Goal: Task Accomplishment & Management: Use online tool/utility

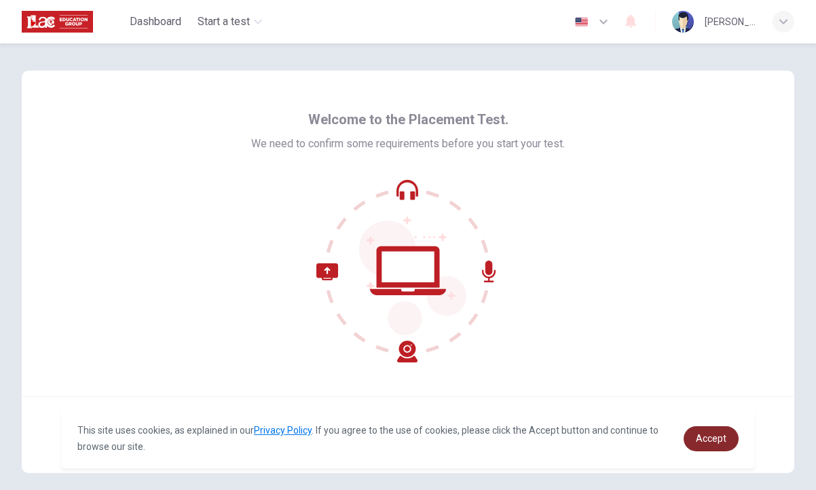
click at [720, 443] on span "Accept" at bounding box center [711, 438] width 31 height 11
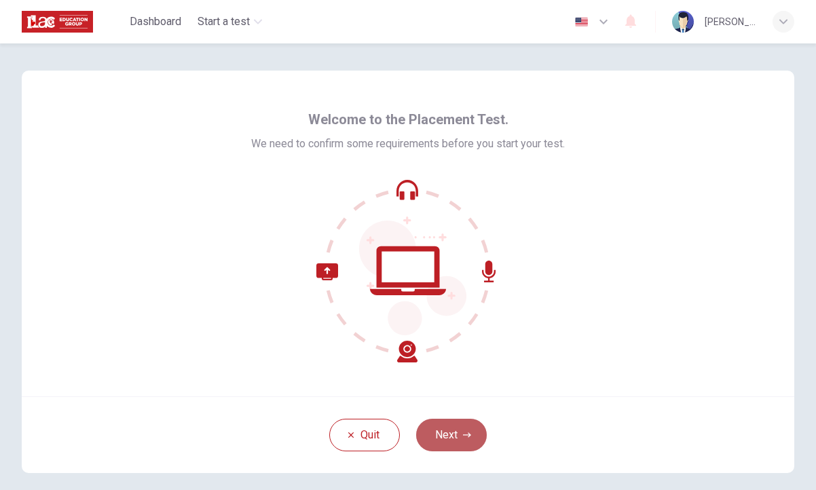
click at [465, 438] on icon "button" at bounding box center [467, 435] width 8 height 8
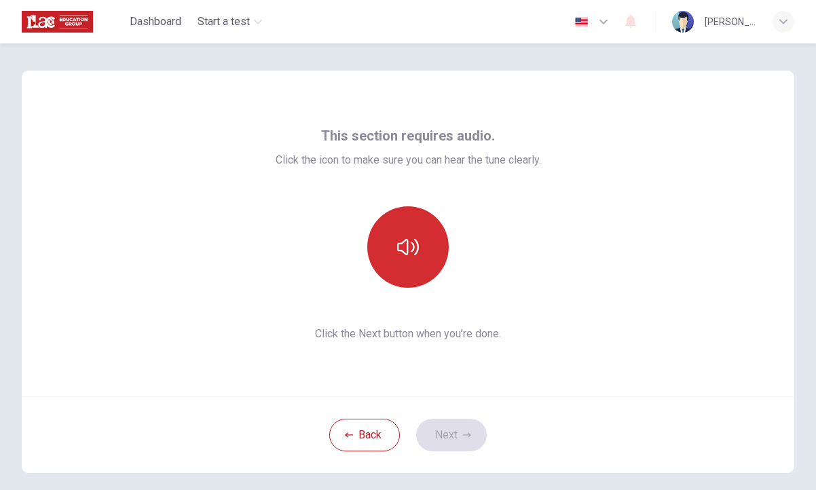
click at [405, 265] on button "button" at bounding box center [407, 246] width 81 height 81
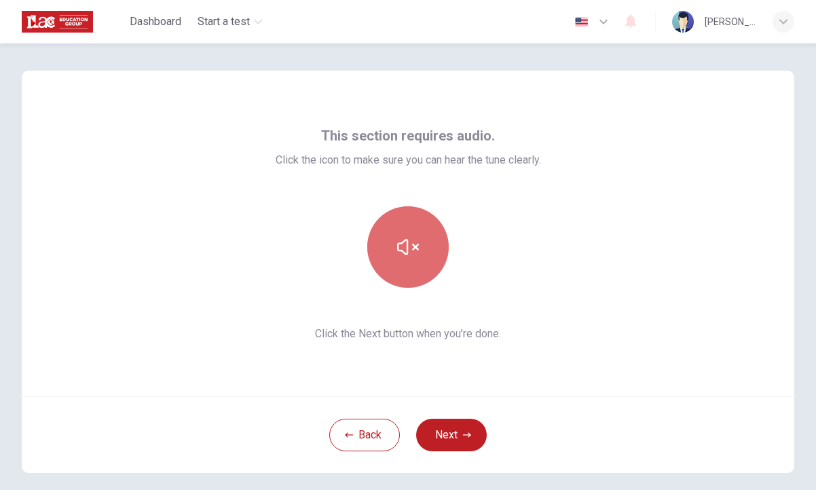
click at [405, 265] on button "button" at bounding box center [407, 246] width 81 height 81
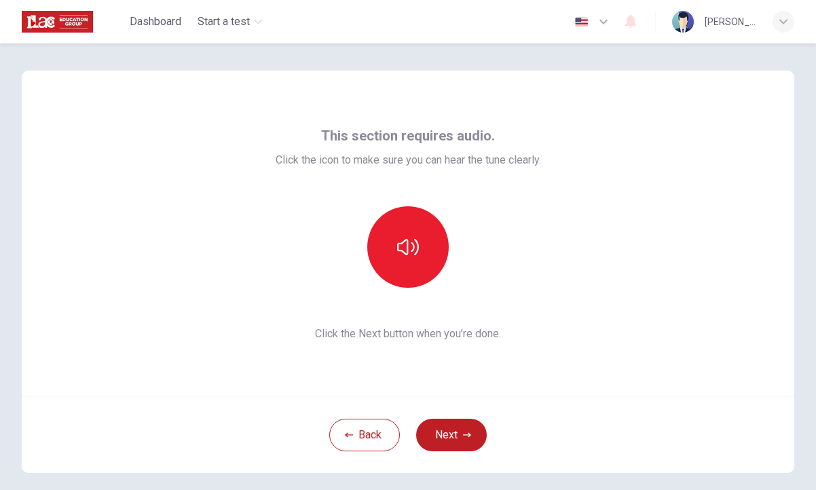
click at [562, 266] on div "This section requires audio. Click the icon to make sure you can hear the tune …" at bounding box center [408, 234] width 772 height 326
click at [445, 431] on button "Next" at bounding box center [451, 435] width 71 height 33
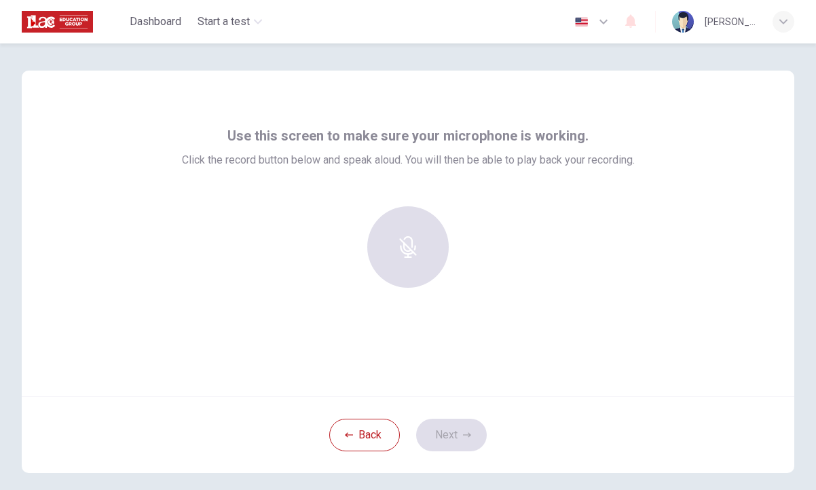
click at [412, 241] on div at bounding box center [408, 246] width 147 height 81
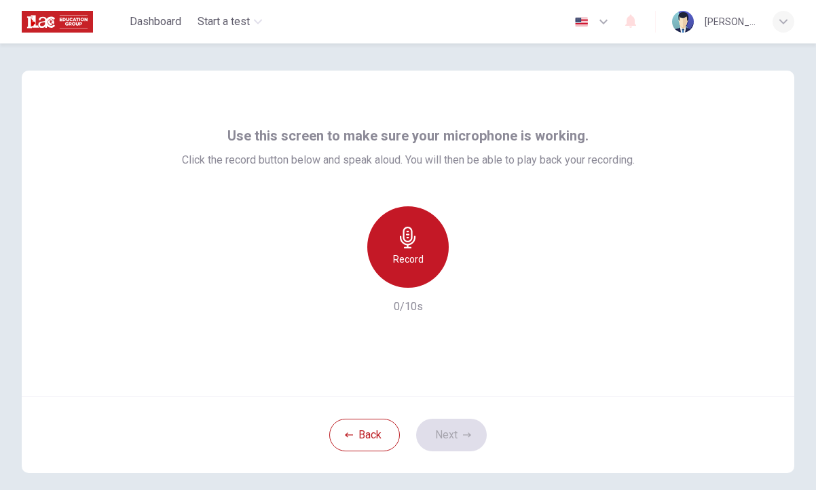
click at [420, 252] on h6 "Record" at bounding box center [408, 259] width 31 height 16
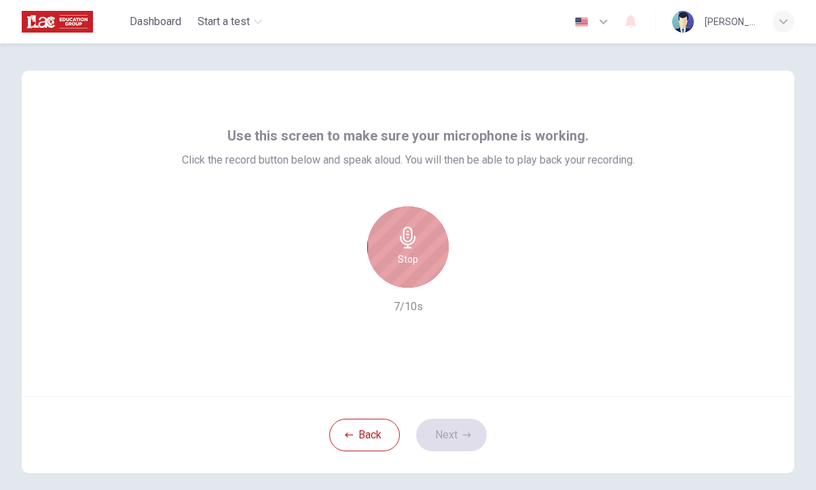
click at [414, 256] on h6 "Stop" at bounding box center [408, 259] width 20 height 16
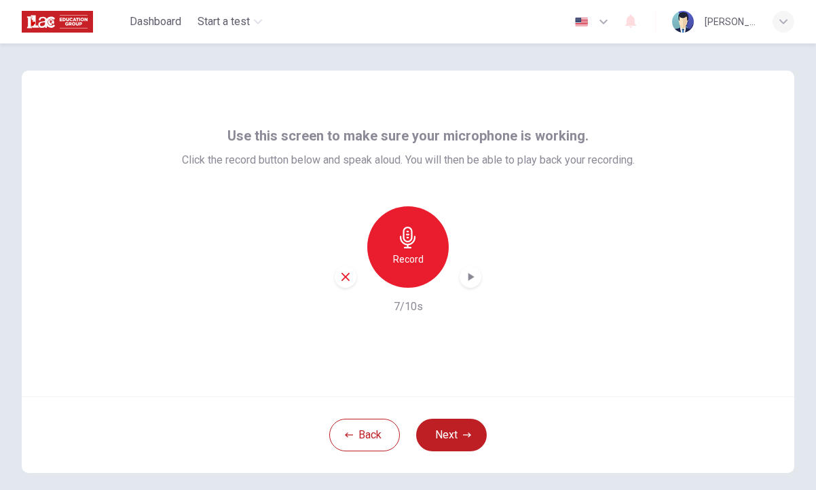
click at [469, 274] on icon "button" at bounding box center [470, 277] width 14 height 14
click at [457, 434] on button "Next" at bounding box center [451, 435] width 71 height 33
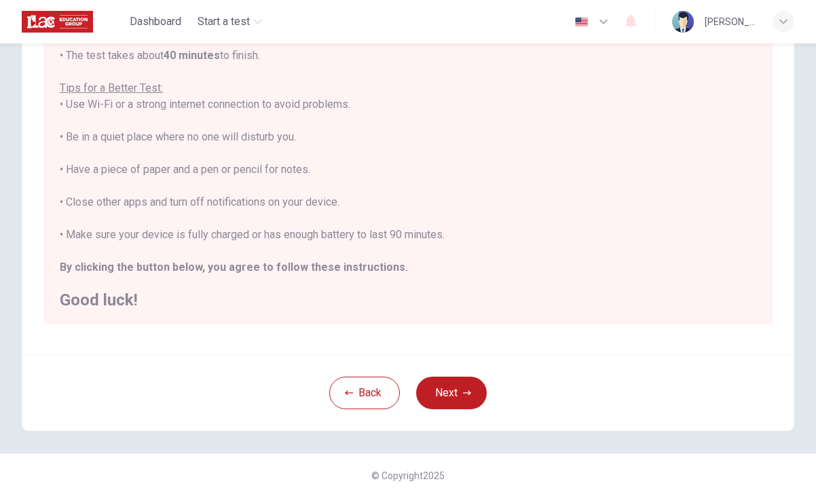
scroll to position [221, 0]
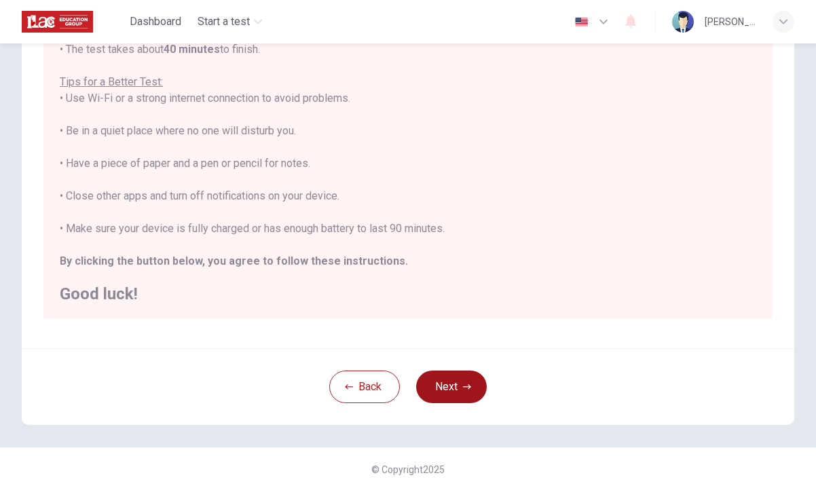
click at [473, 392] on button "Next" at bounding box center [451, 386] width 71 height 33
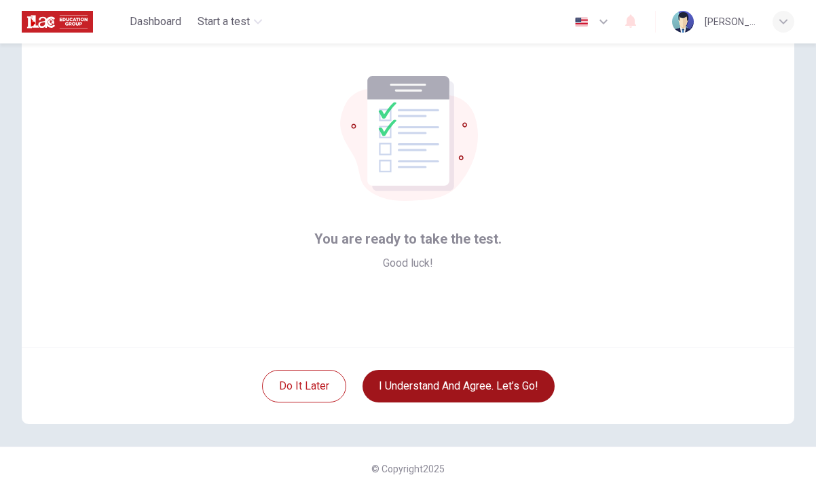
scroll to position [49, 0]
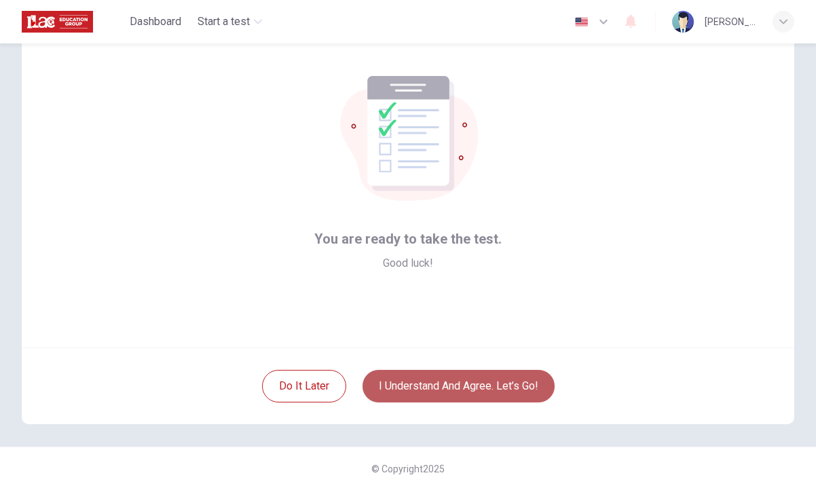
click at [473, 392] on button "I understand and agree. Let’s go!" at bounding box center [458, 386] width 192 height 33
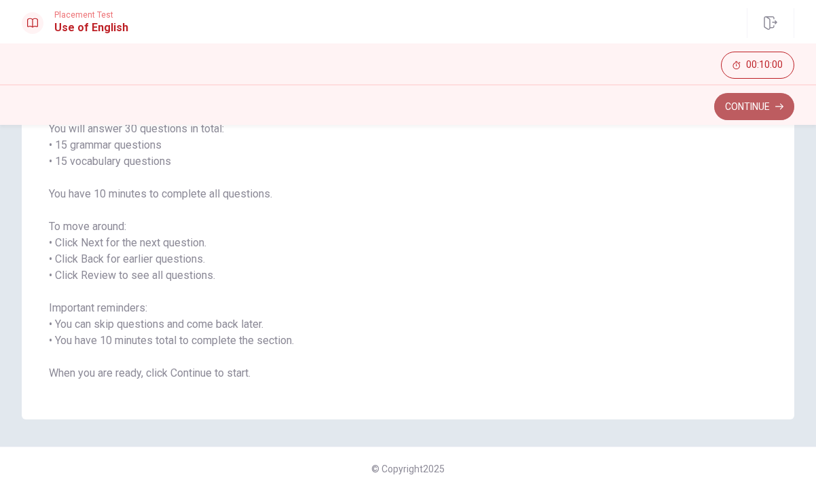
click at [739, 101] on button "Continue" at bounding box center [754, 106] width 80 height 27
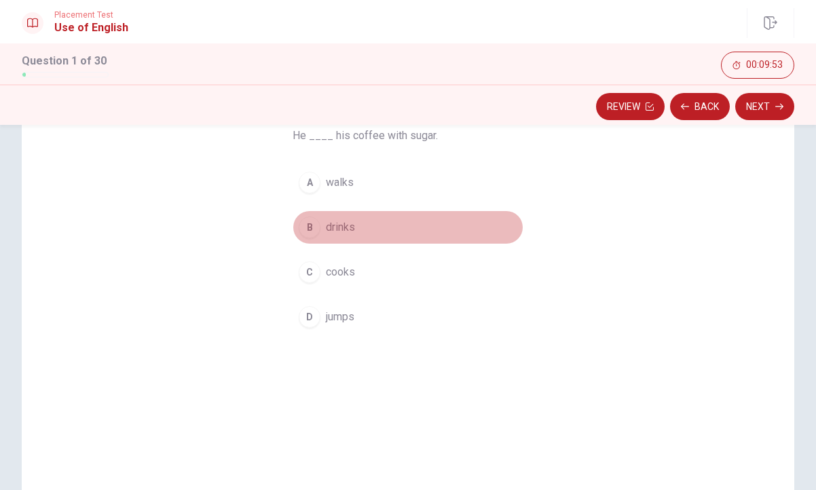
click at [313, 226] on div "B" at bounding box center [310, 227] width 22 height 22
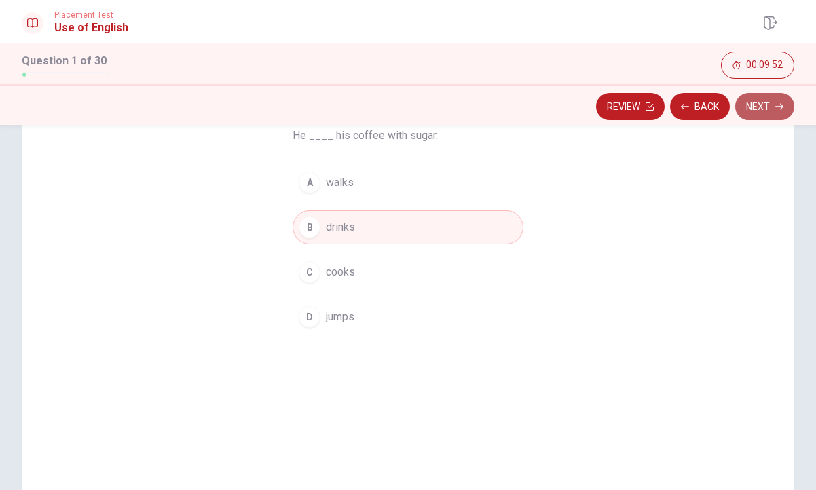
click at [763, 102] on button "Next" at bounding box center [764, 106] width 59 height 27
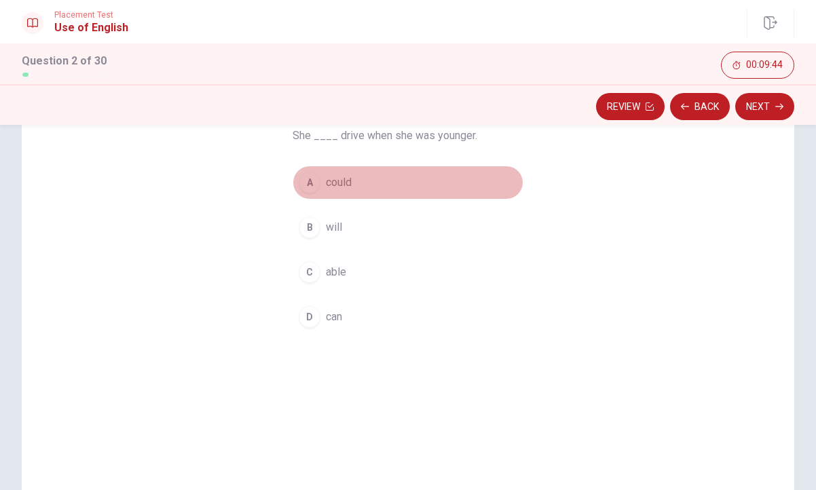
click at [309, 183] on div "A" at bounding box center [310, 183] width 22 height 22
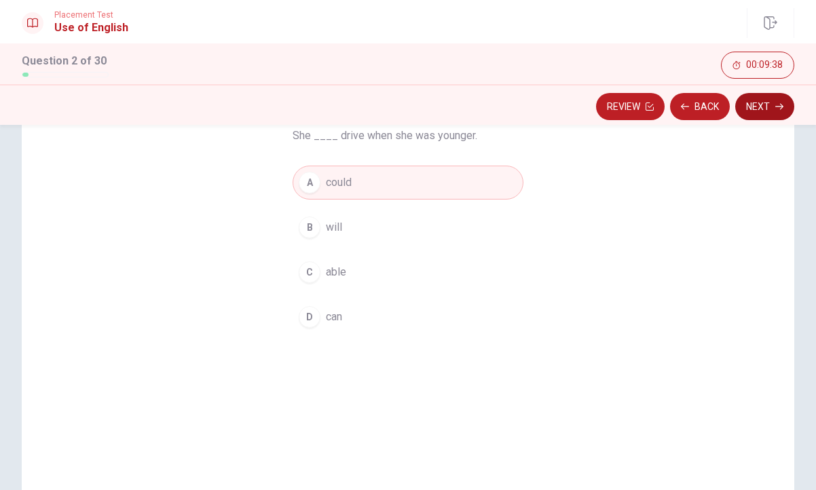
click at [778, 110] on icon "button" at bounding box center [779, 106] width 8 height 8
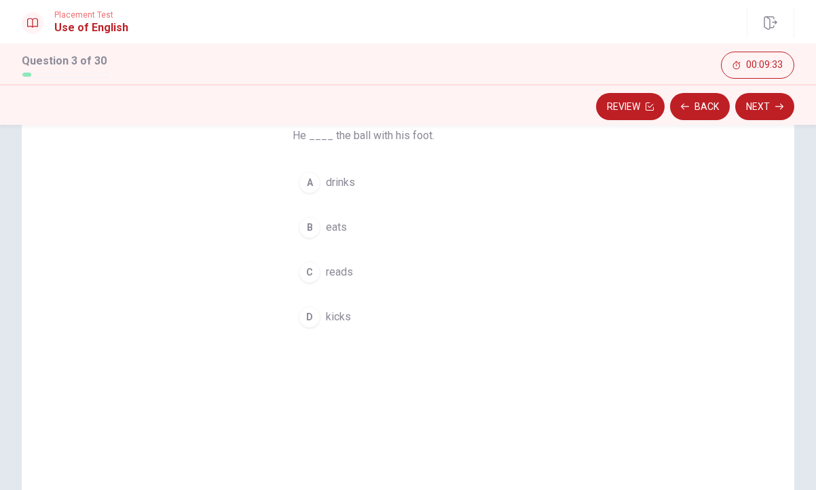
click at [309, 315] on div "D" at bounding box center [310, 317] width 22 height 22
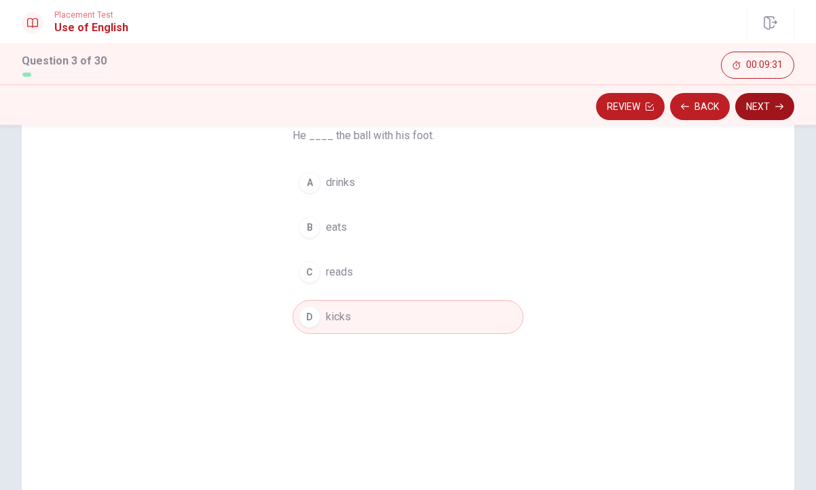
click at [759, 113] on button "Next" at bounding box center [764, 106] width 59 height 27
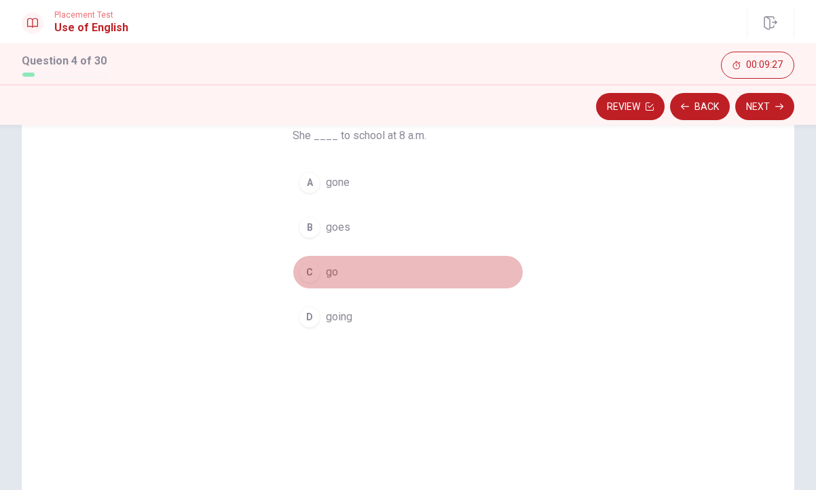
click at [312, 272] on div "C" at bounding box center [310, 272] width 22 height 22
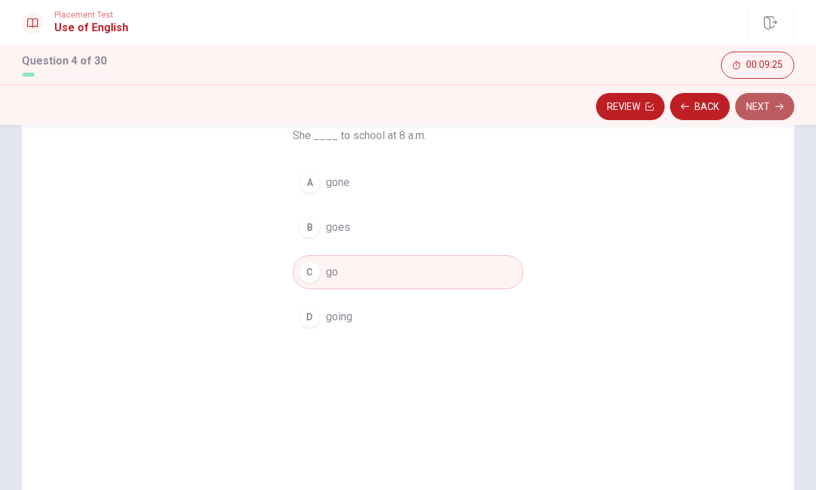
click at [776, 104] on icon "button" at bounding box center [779, 106] width 8 height 8
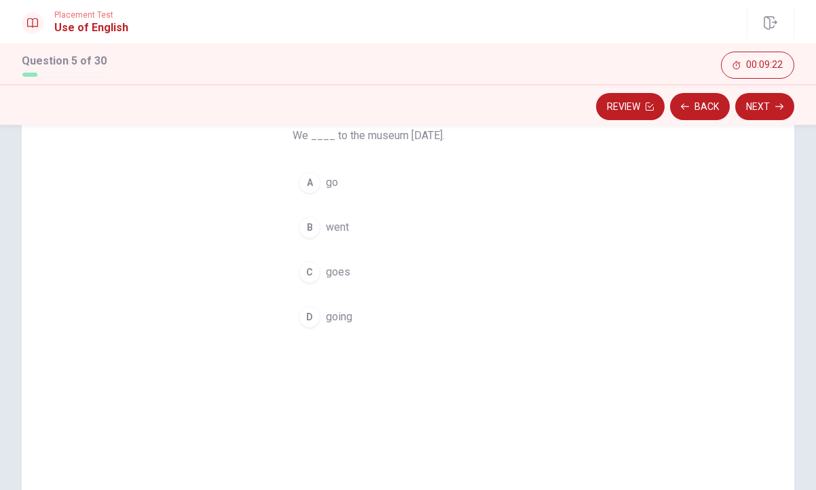
click at [309, 230] on div "B" at bounding box center [310, 227] width 22 height 22
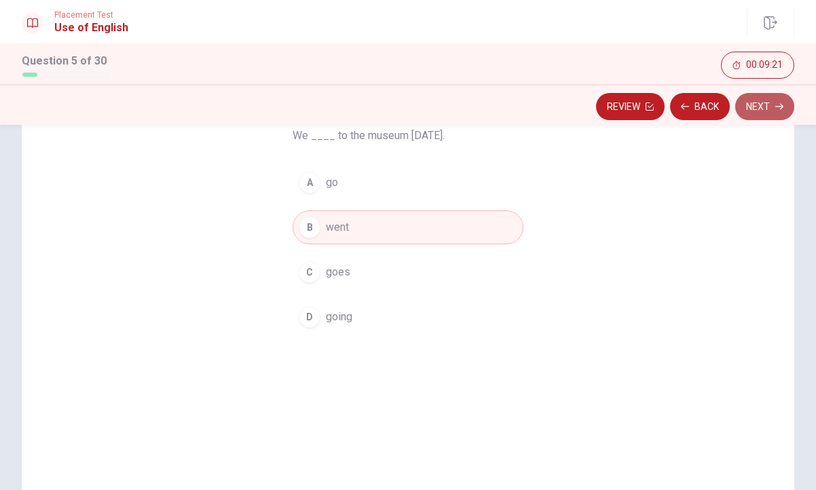
click at [769, 107] on button "Next" at bounding box center [764, 106] width 59 height 27
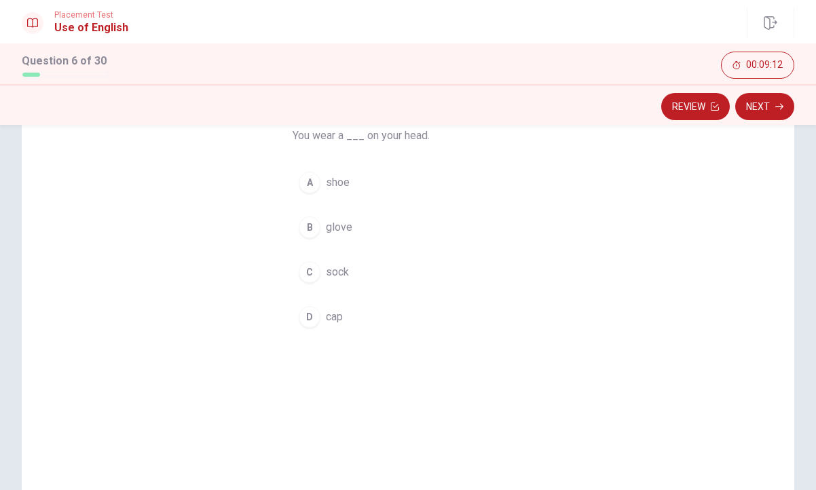
click at [309, 316] on div "D" at bounding box center [310, 317] width 22 height 22
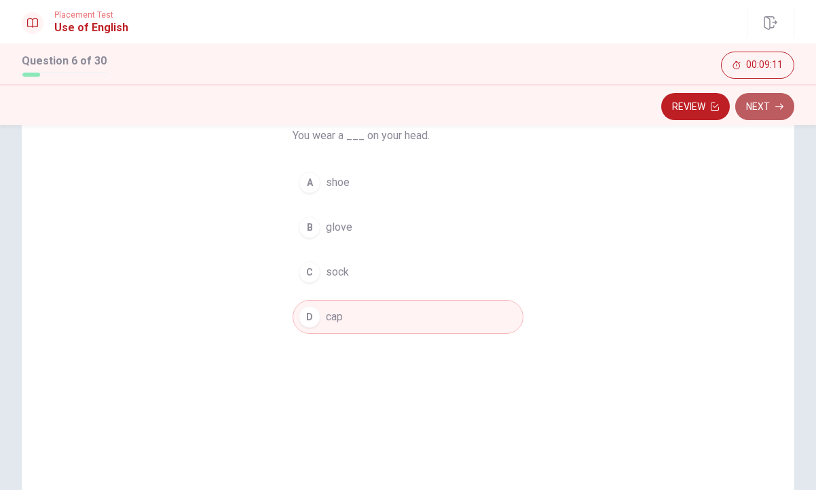
click at [780, 107] on icon "button" at bounding box center [779, 106] width 8 height 8
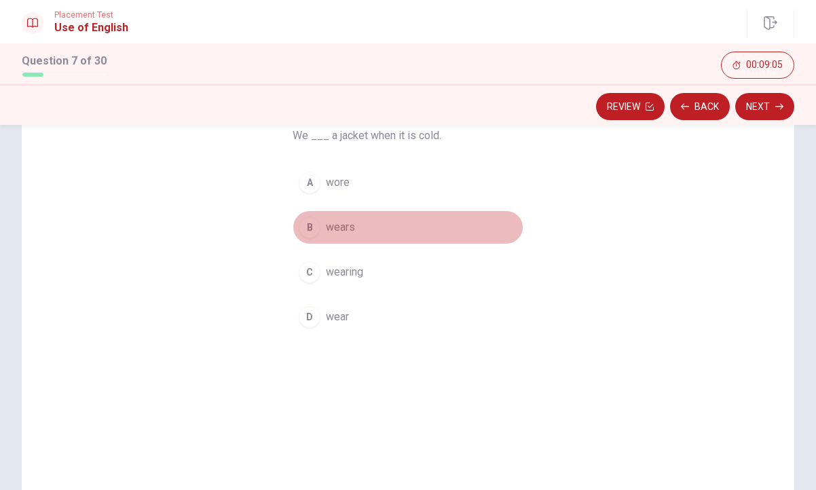
click at [311, 228] on div "B" at bounding box center [310, 227] width 22 height 22
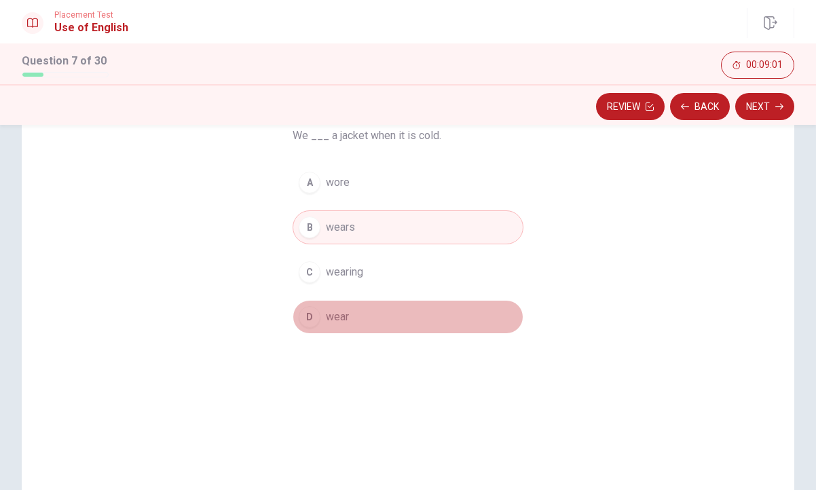
click at [313, 320] on div "D" at bounding box center [310, 317] width 22 height 22
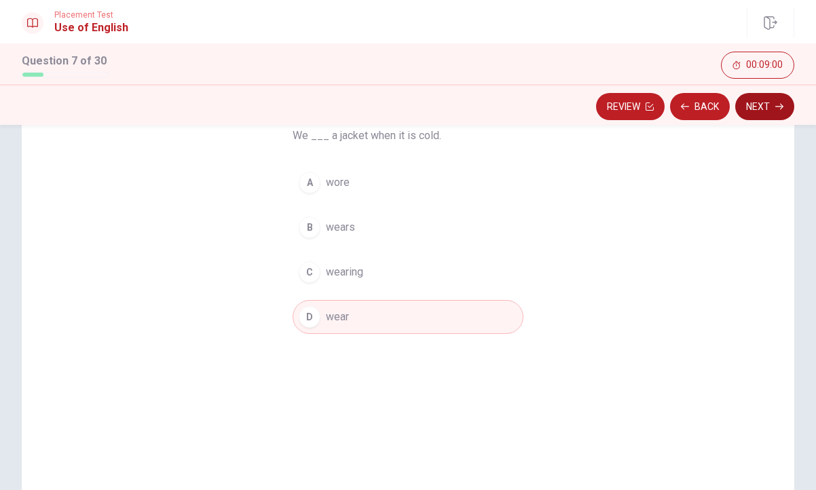
click at [757, 104] on button "Next" at bounding box center [764, 106] width 59 height 27
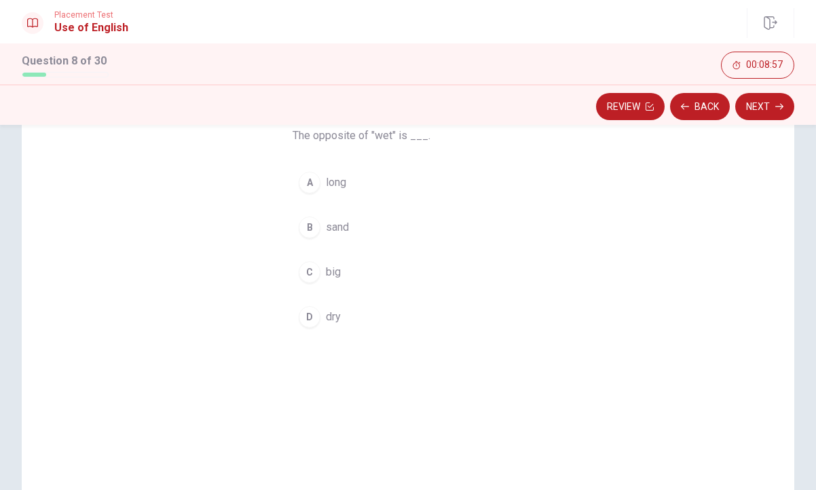
click at [307, 310] on div "D" at bounding box center [310, 317] width 22 height 22
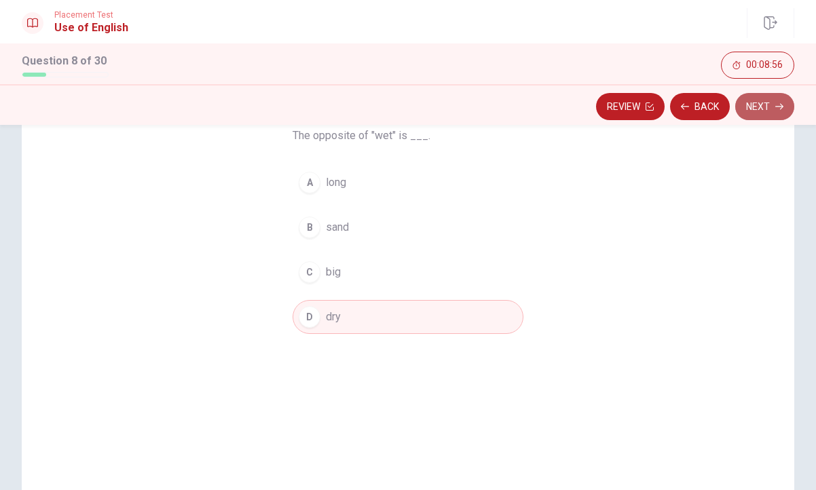
click at [769, 97] on button "Next" at bounding box center [764, 106] width 59 height 27
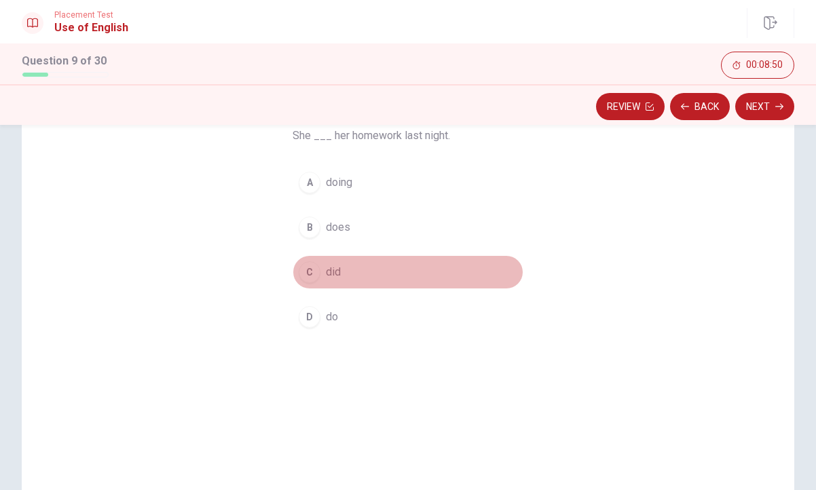
click at [305, 267] on div "C" at bounding box center [310, 272] width 22 height 22
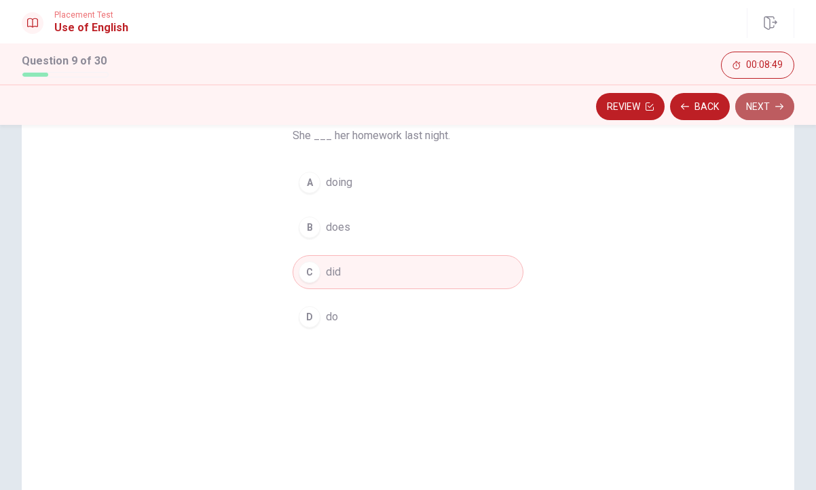
click at [758, 108] on button "Next" at bounding box center [764, 106] width 59 height 27
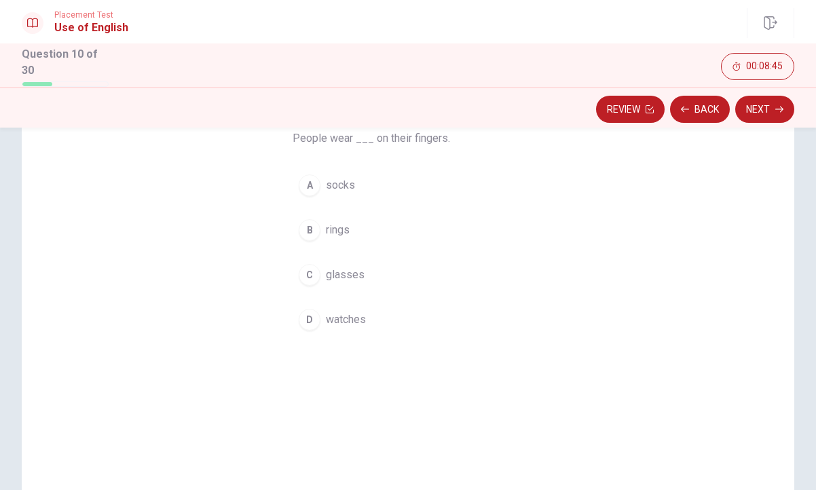
click at [311, 229] on div "B" at bounding box center [310, 230] width 22 height 22
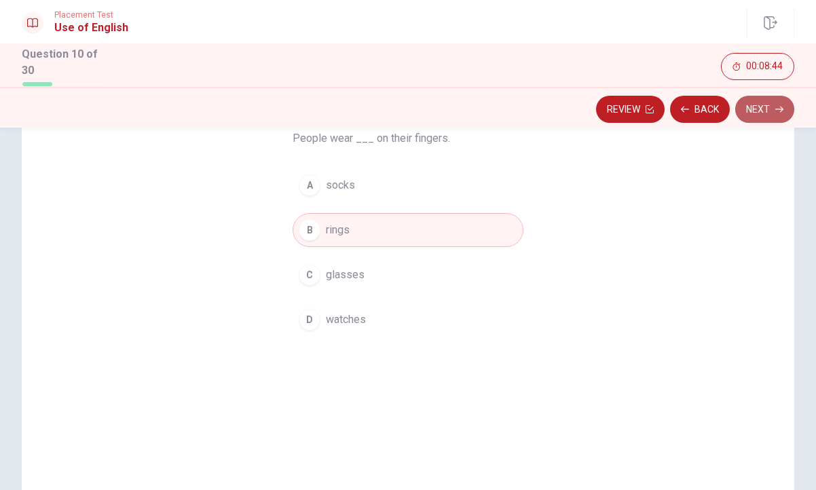
click at [779, 97] on button "Next" at bounding box center [764, 109] width 59 height 27
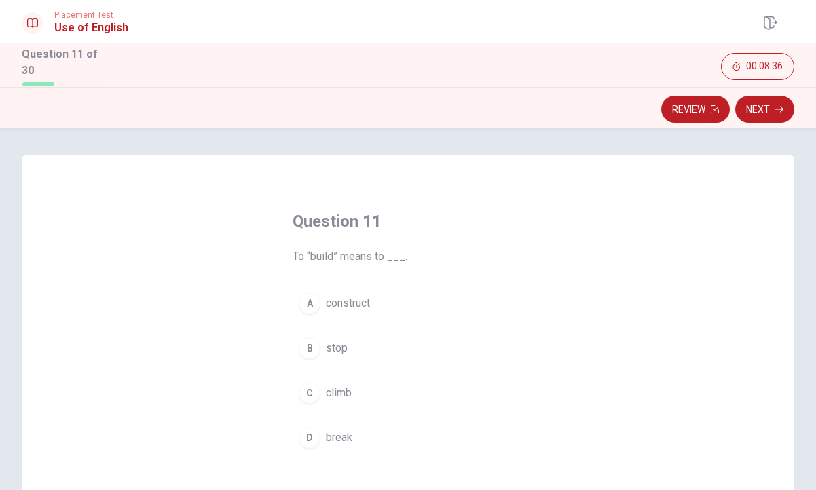
click at [310, 300] on div "A" at bounding box center [310, 303] width 22 height 22
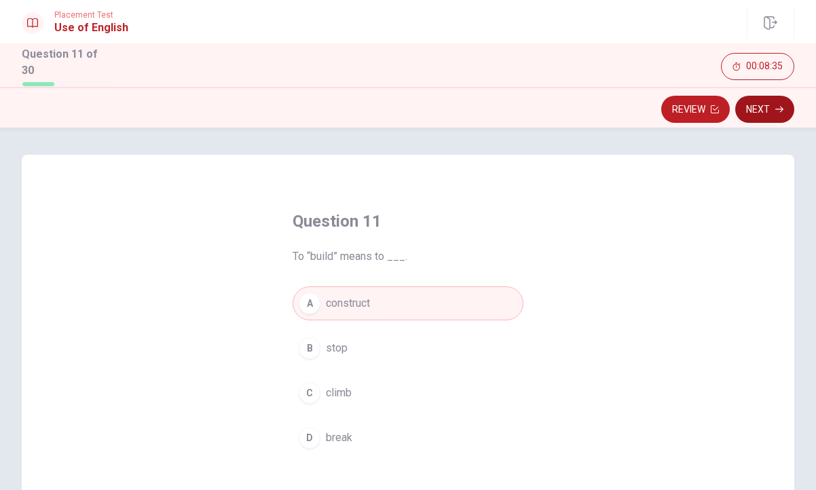
click at [763, 107] on button "Next" at bounding box center [764, 109] width 59 height 27
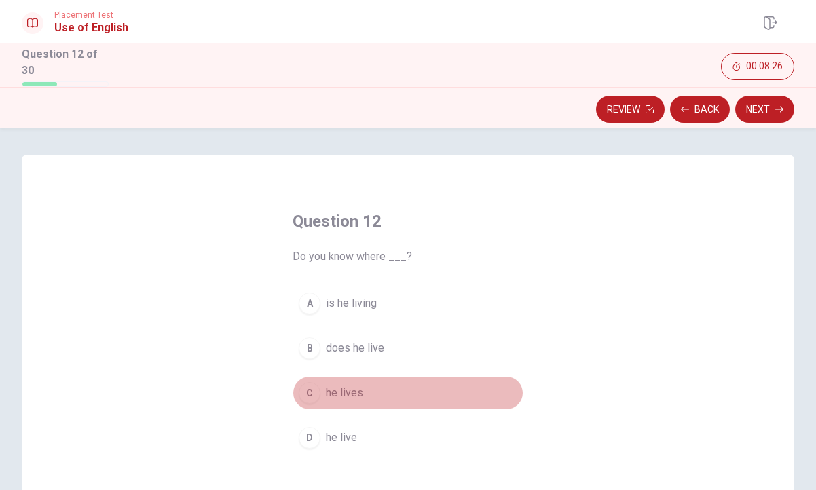
click at [312, 385] on div "C" at bounding box center [310, 393] width 22 height 22
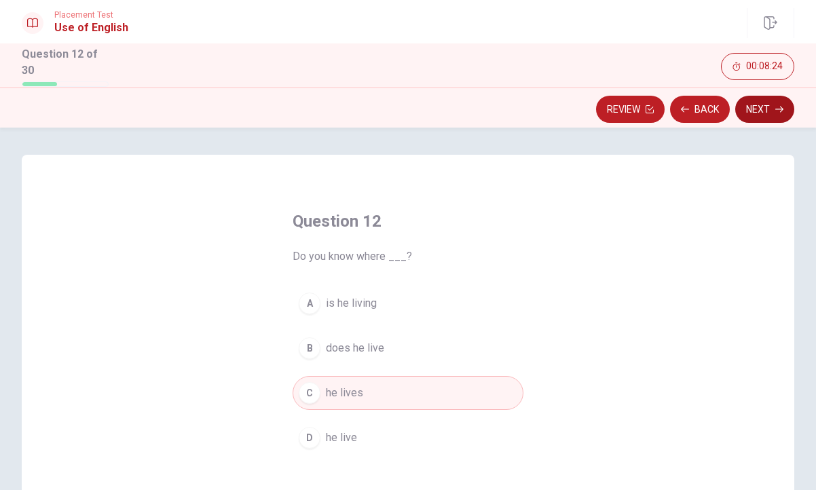
click at [758, 96] on button "Next" at bounding box center [764, 109] width 59 height 27
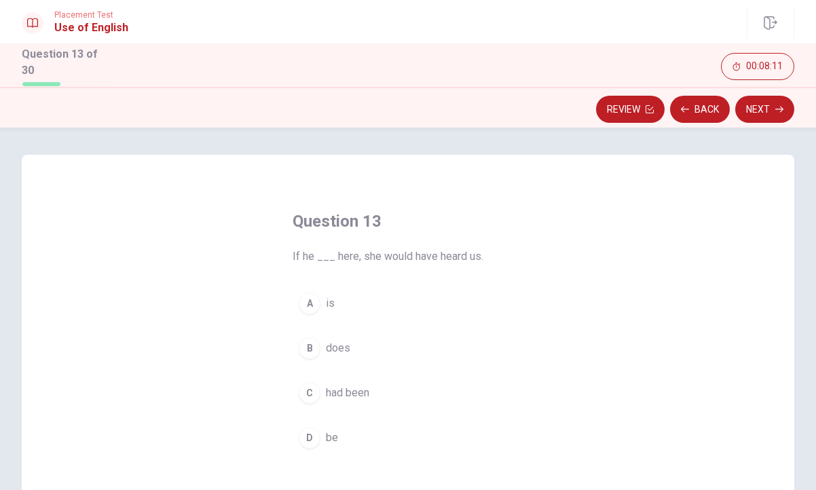
click at [307, 299] on div "A" at bounding box center [310, 303] width 22 height 22
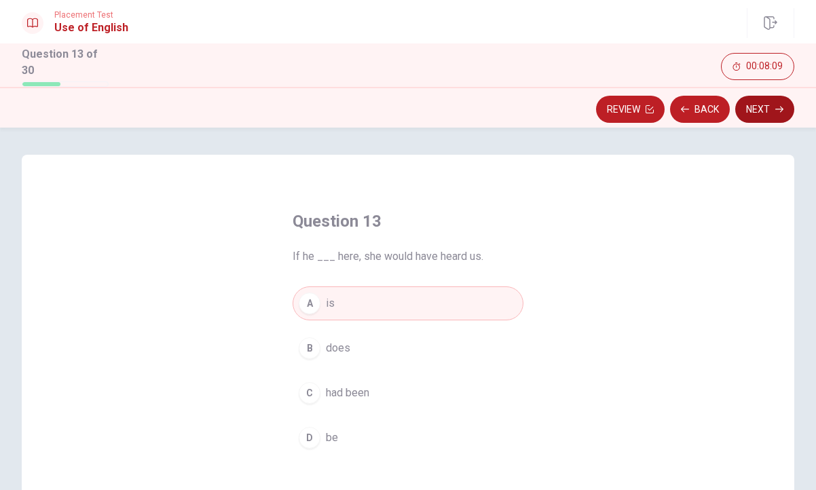
click at [765, 110] on button "Next" at bounding box center [764, 109] width 59 height 27
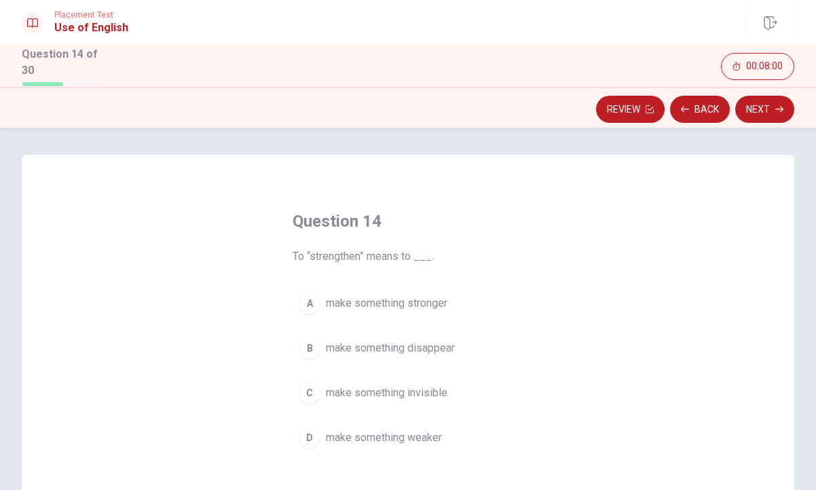
click at [308, 305] on div "A" at bounding box center [310, 303] width 22 height 22
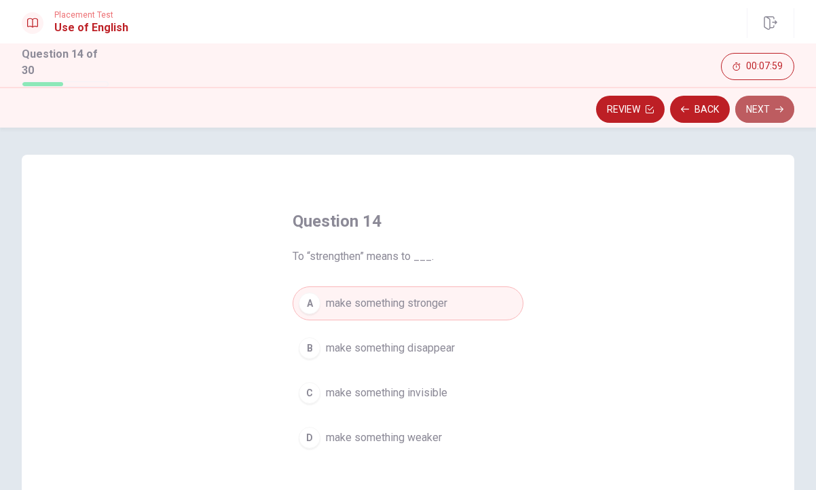
click at [786, 96] on button "Next" at bounding box center [764, 109] width 59 height 27
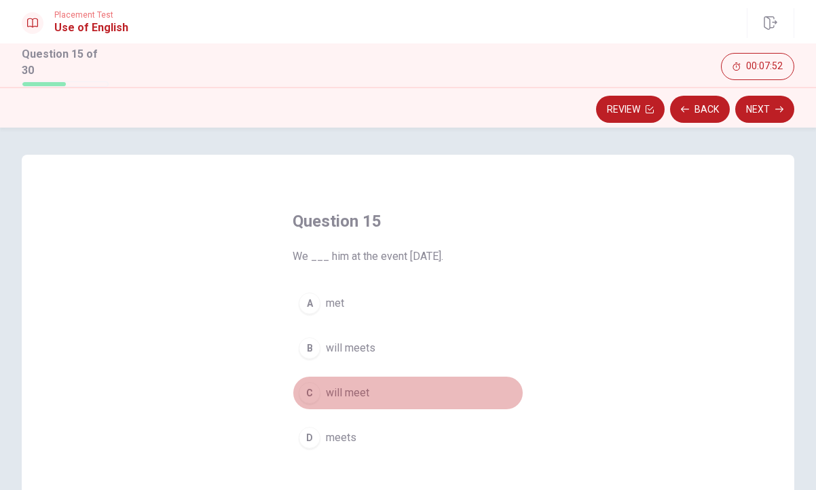
click at [309, 393] on div "C" at bounding box center [310, 393] width 22 height 22
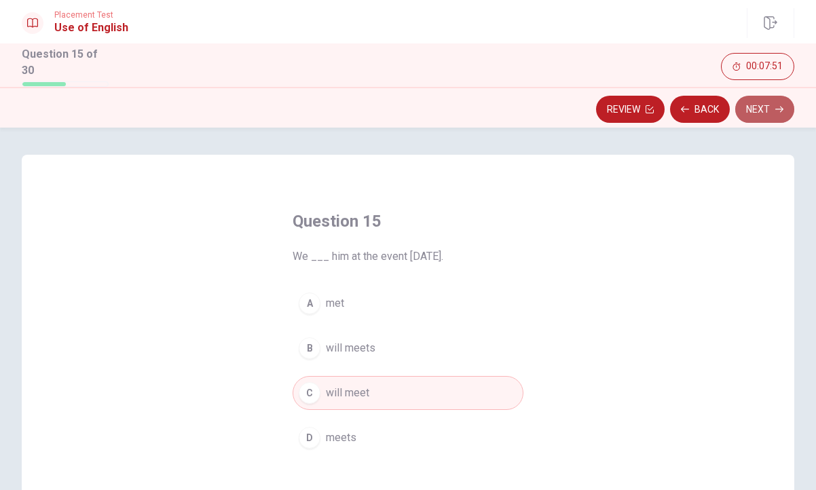
click at [771, 110] on button "Next" at bounding box center [764, 109] width 59 height 27
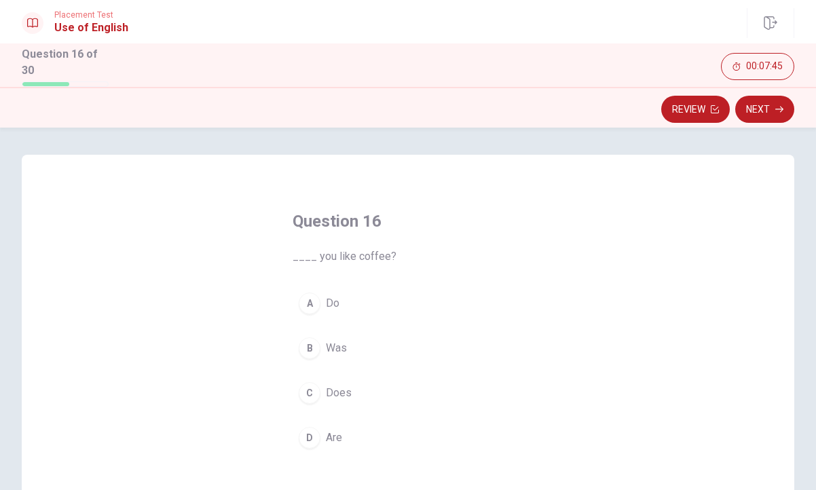
click at [313, 296] on div "A" at bounding box center [310, 303] width 22 height 22
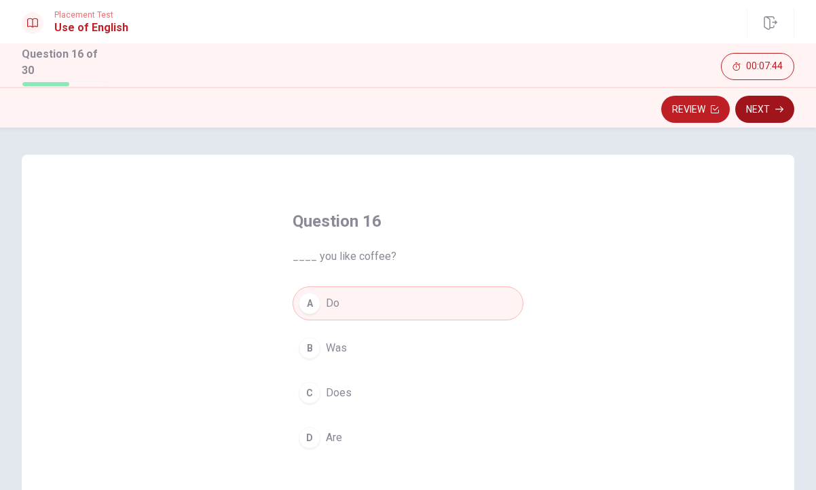
click at [769, 100] on button "Next" at bounding box center [764, 109] width 59 height 27
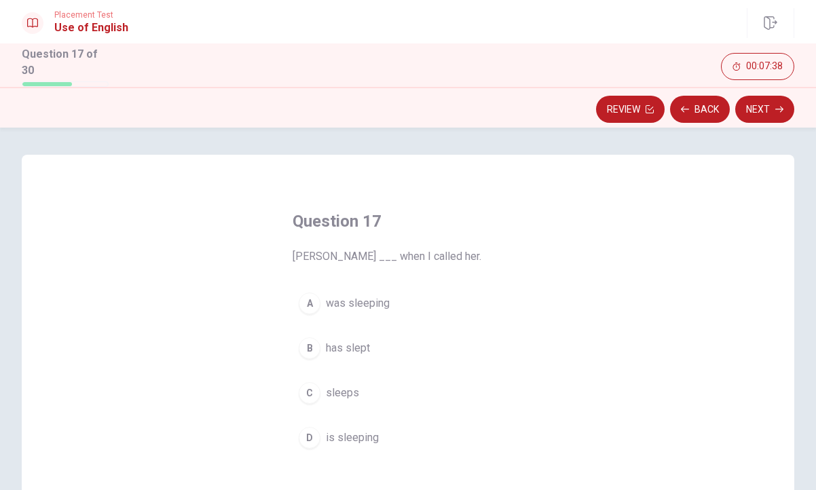
click at [307, 298] on div "A" at bounding box center [310, 303] width 22 height 22
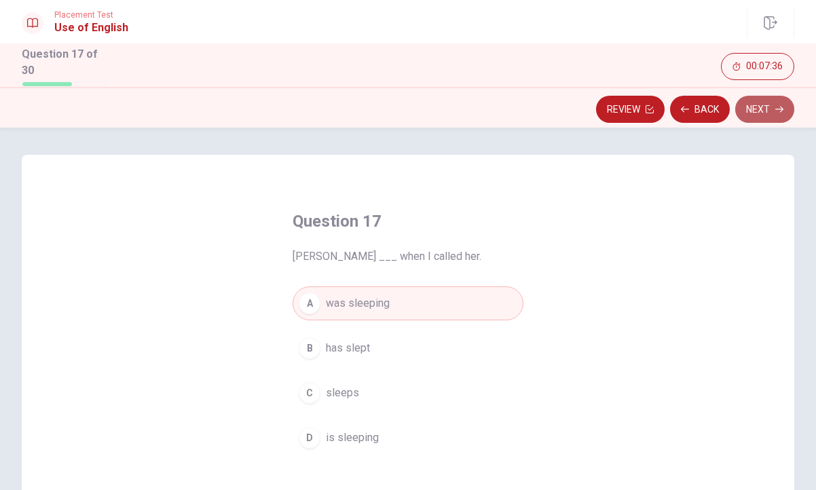
click at [769, 109] on button "Next" at bounding box center [764, 109] width 59 height 27
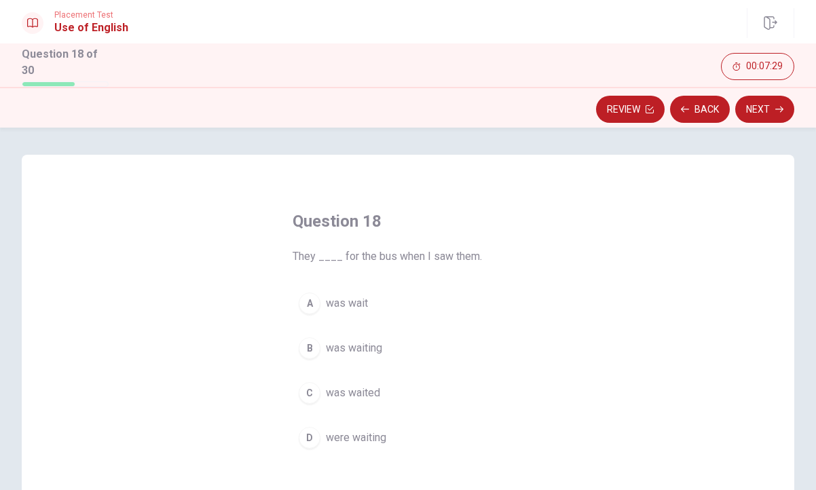
click at [309, 347] on div "B" at bounding box center [310, 348] width 22 height 22
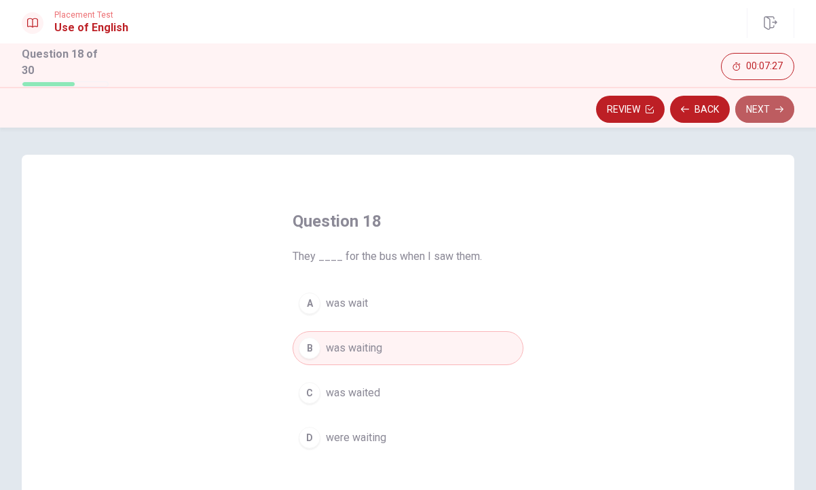
click at [768, 107] on button "Next" at bounding box center [764, 109] width 59 height 27
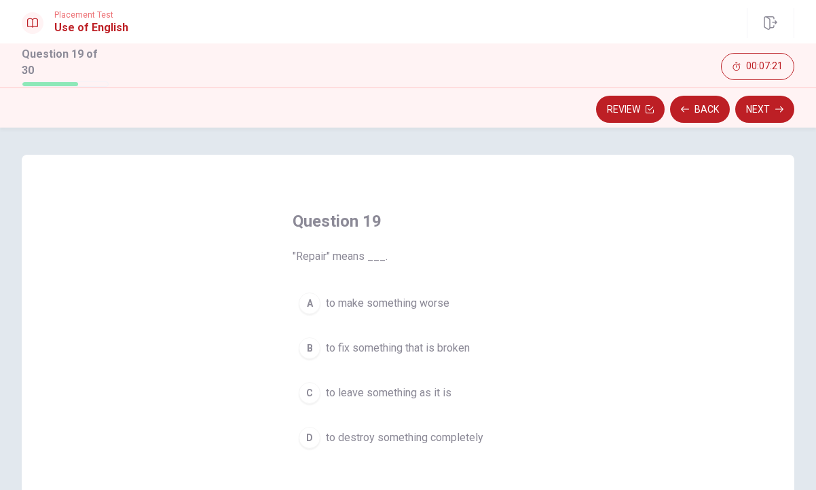
click at [309, 350] on div "B" at bounding box center [310, 348] width 22 height 22
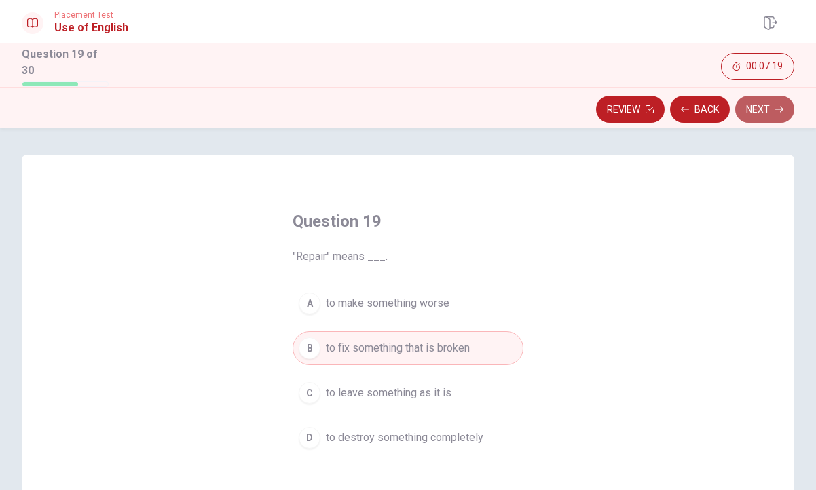
click at [760, 104] on button "Next" at bounding box center [764, 109] width 59 height 27
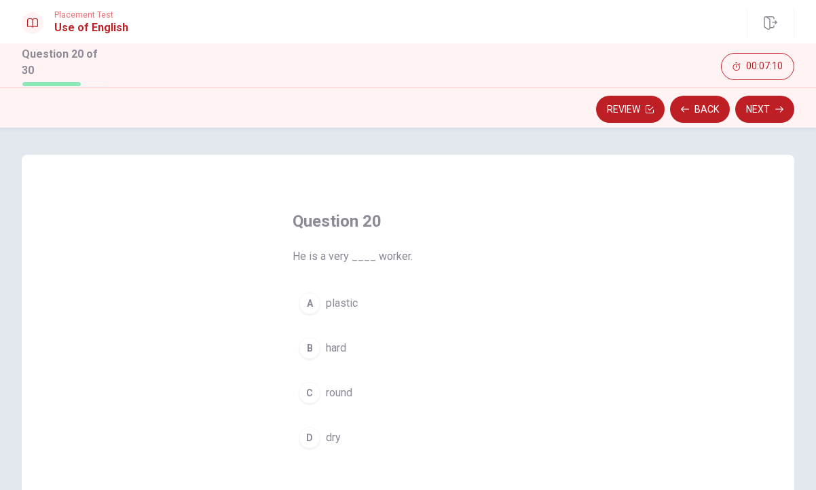
click at [309, 356] on div "B" at bounding box center [310, 348] width 22 height 22
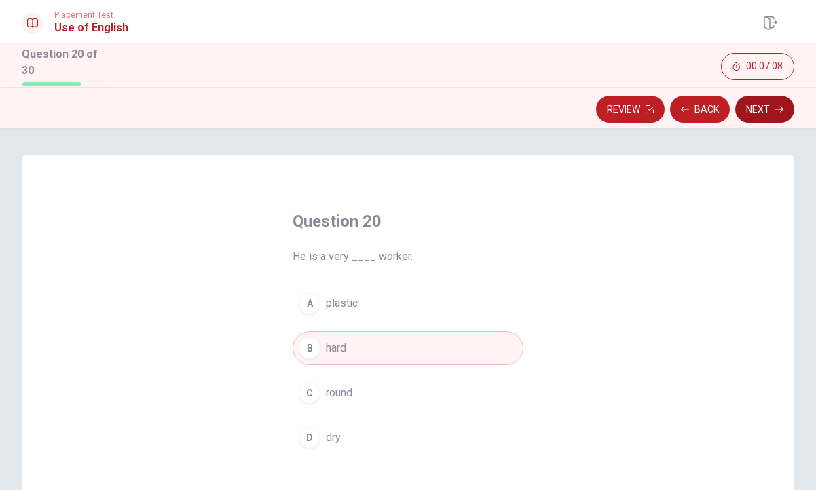
click at [765, 112] on button "Next" at bounding box center [764, 109] width 59 height 27
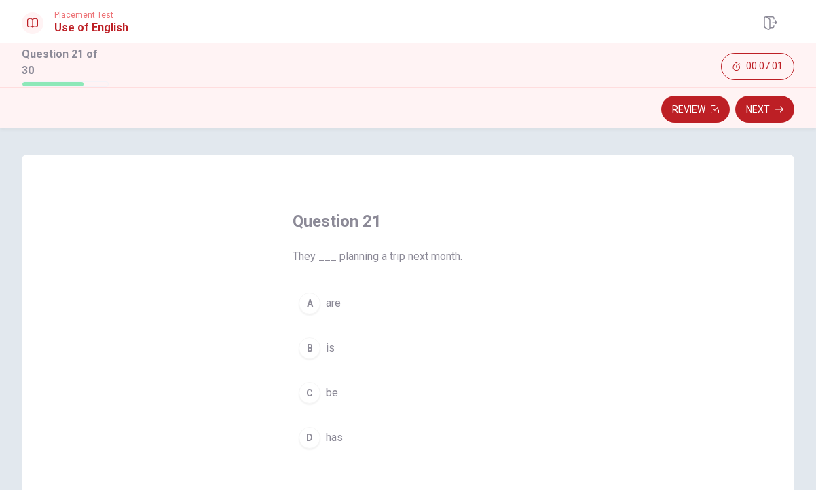
click at [305, 299] on div "A" at bounding box center [310, 303] width 22 height 22
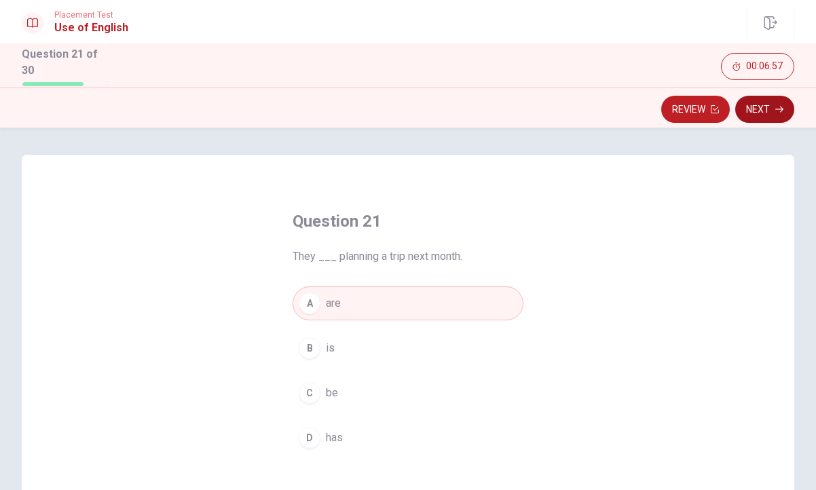
click at [767, 102] on button "Next" at bounding box center [764, 109] width 59 height 27
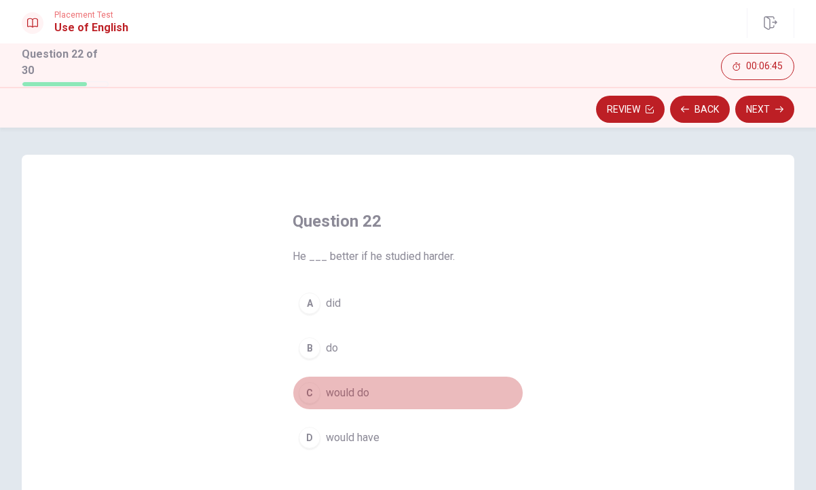
click at [313, 390] on div "C" at bounding box center [310, 393] width 22 height 22
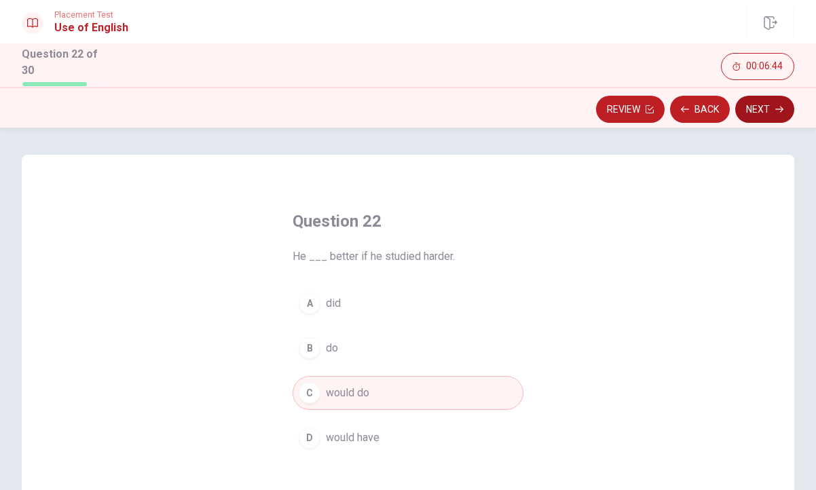
click at [755, 105] on button "Next" at bounding box center [764, 109] width 59 height 27
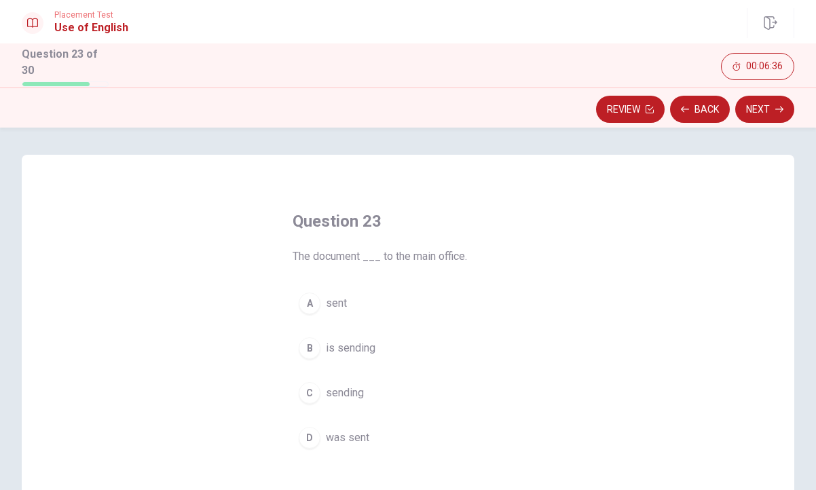
click at [310, 434] on div "D" at bounding box center [310, 438] width 22 height 22
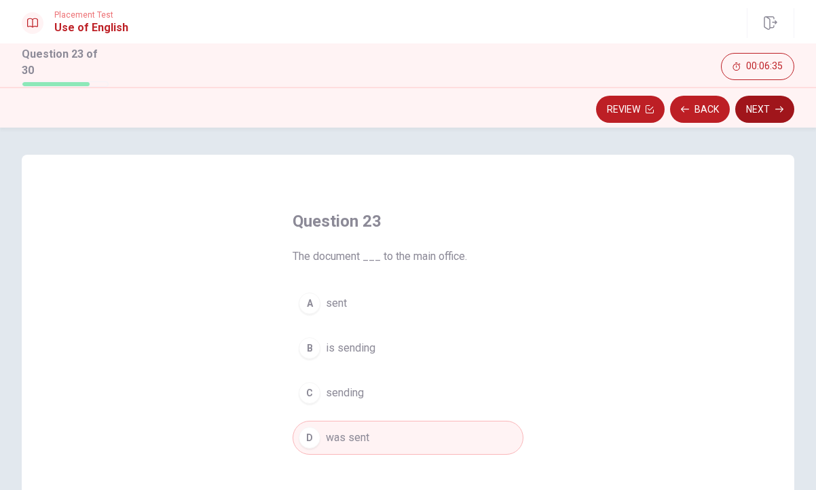
click at [761, 102] on button "Next" at bounding box center [764, 109] width 59 height 27
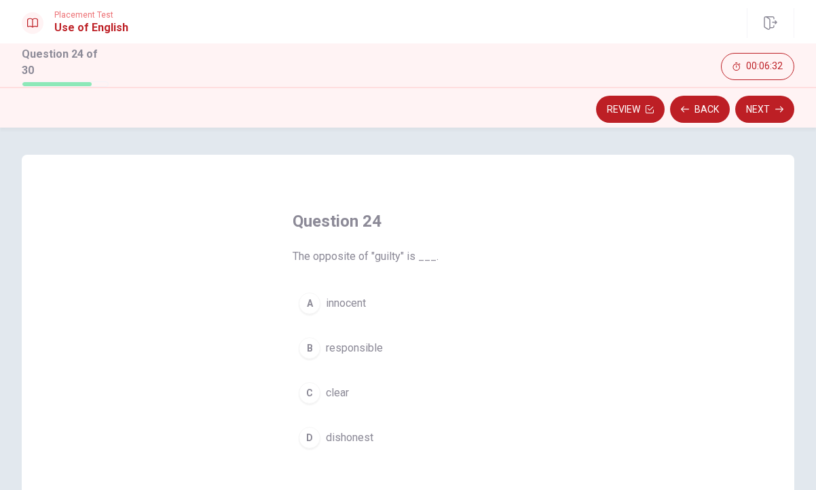
click at [306, 298] on div "A" at bounding box center [310, 303] width 22 height 22
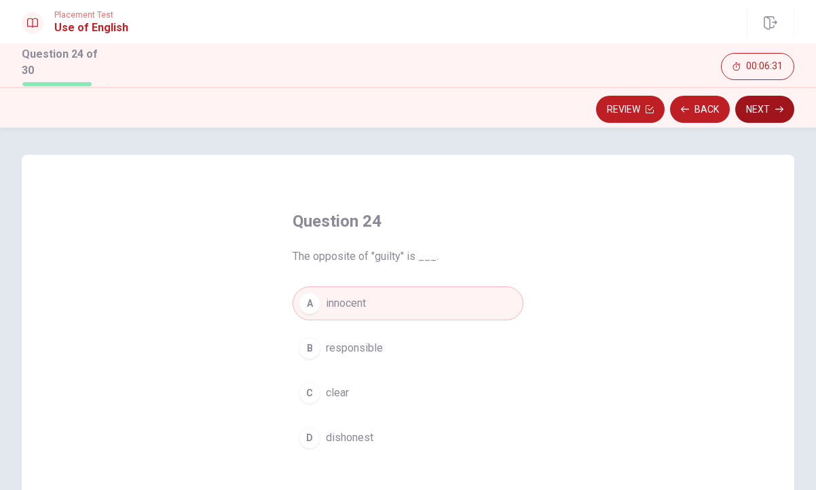
click at [768, 108] on button "Next" at bounding box center [764, 109] width 59 height 27
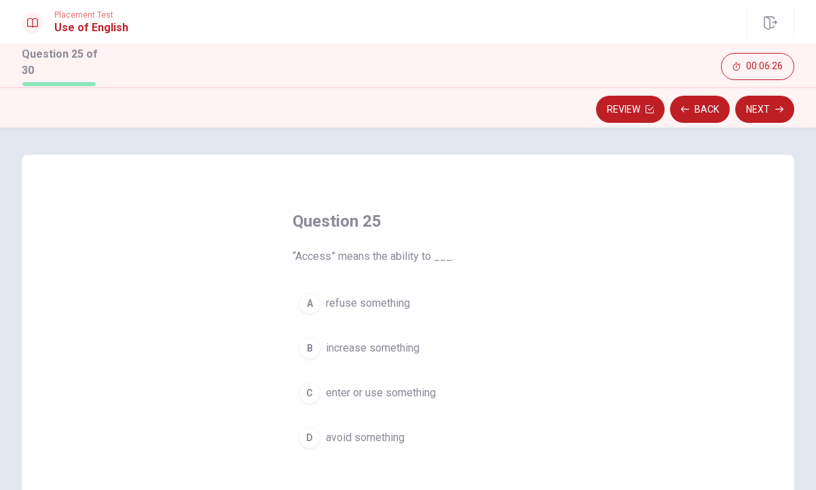
click at [309, 387] on div "C" at bounding box center [310, 393] width 22 height 22
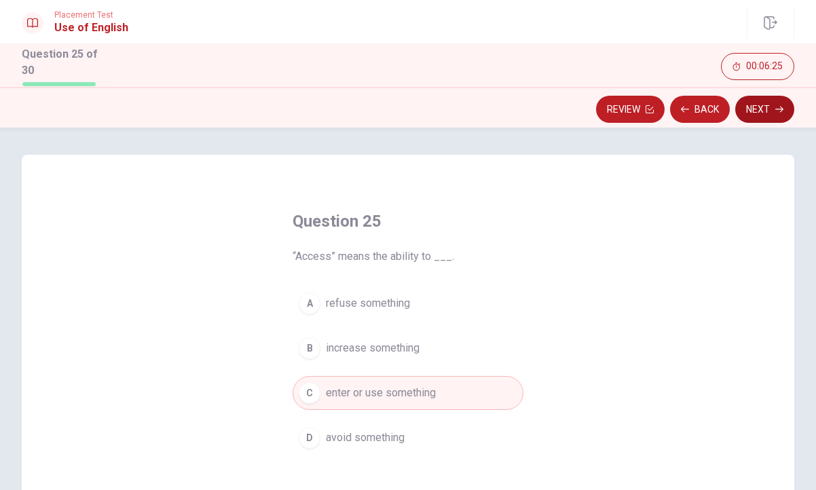
click at [759, 103] on button "Next" at bounding box center [764, 109] width 59 height 27
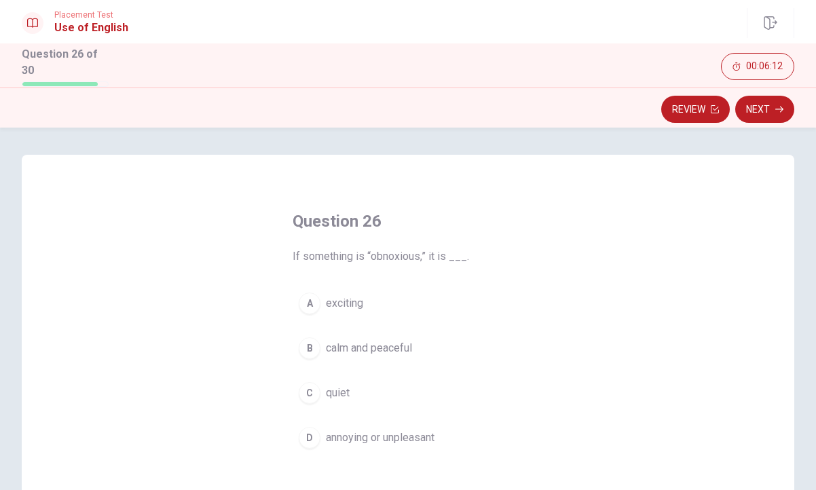
click at [307, 440] on div "D" at bounding box center [310, 438] width 22 height 22
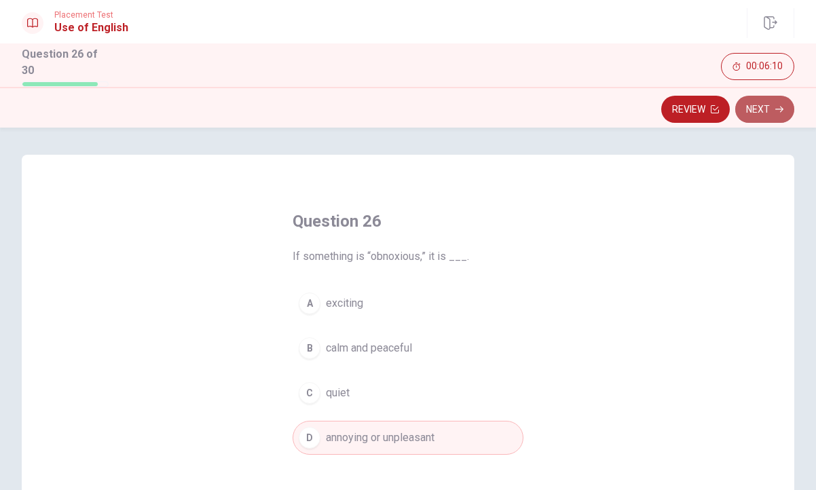
click at [766, 109] on button "Next" at bounding box center [764, 109] width 59 height 27
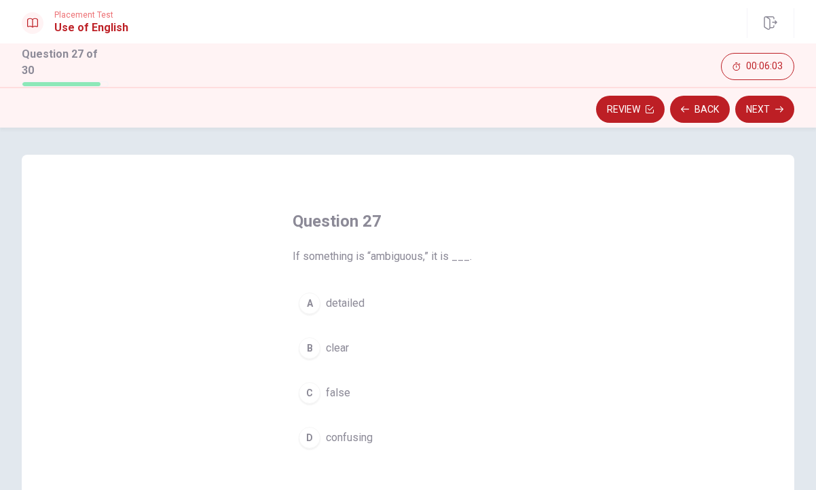
click at [312, 435] on div "D" at bounding box center [310, 438] width 22 height 22
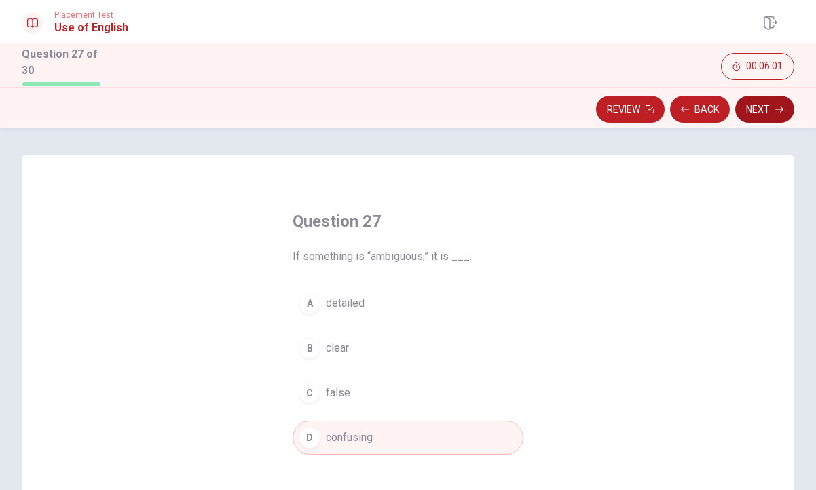
click at [755, 104] on button "Next" at bounding box center [764, 109] width 59 height 27
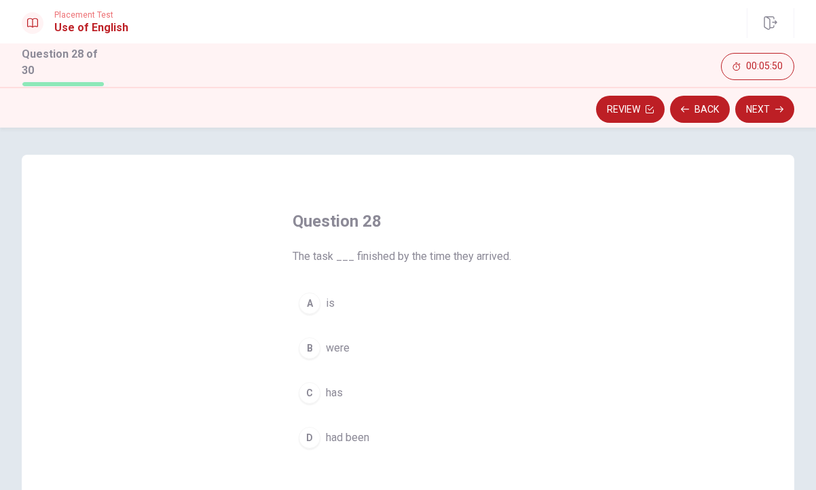
click at [309, 435] on div "D" at bounding box center [310, 438] width 22 height 22
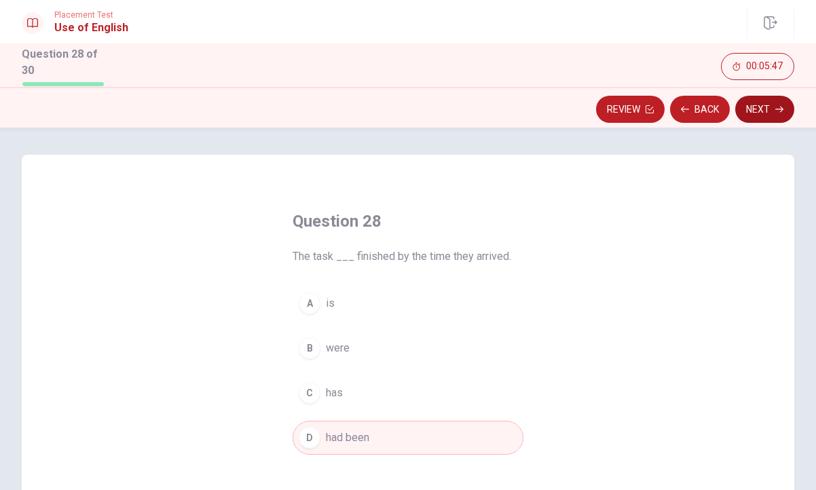
click at [784, 110] on button "Next" at bounding box center [764, 109] width 59 height 27
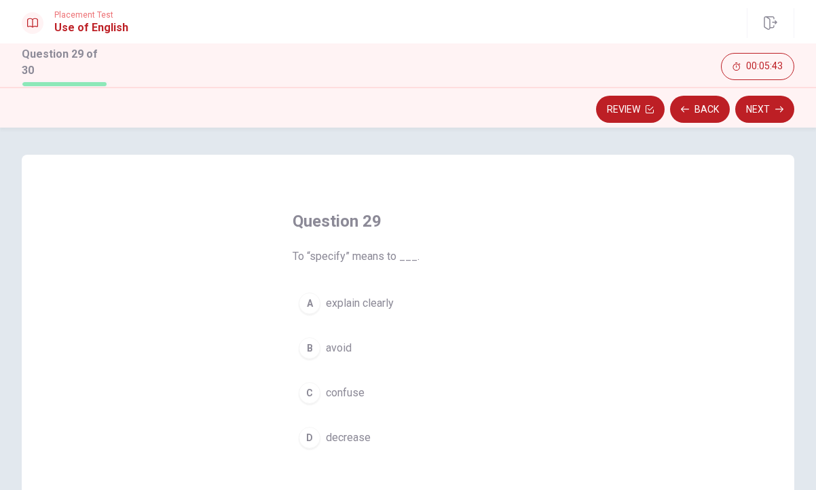
click at [309, 300] on div "A" at bounding box center [310, 303] width 22 height 22
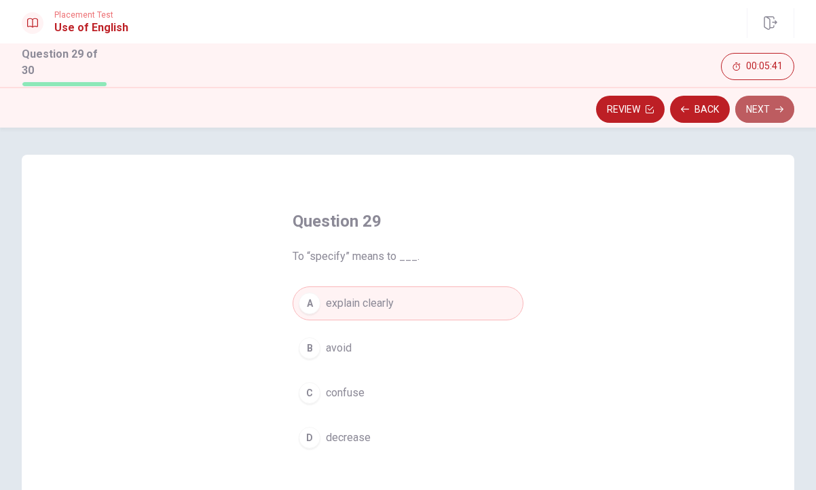
click at [764, 111] on button "Next" at bounding box center [764, 109] width 59 height 27
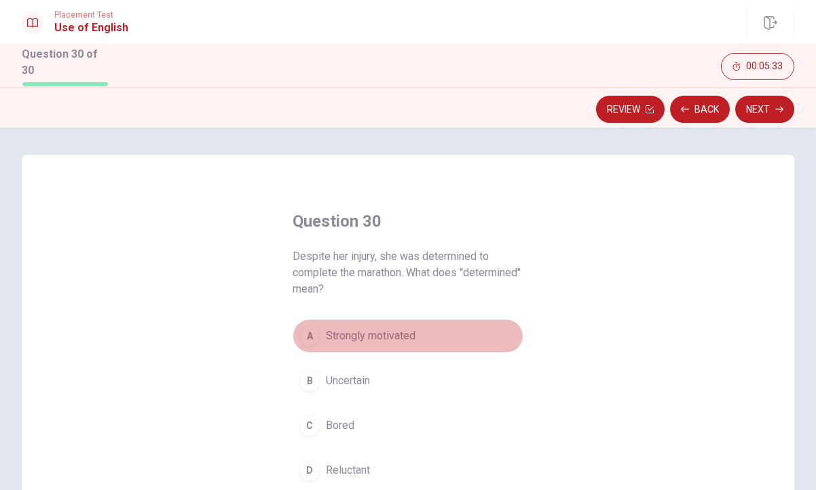
click at [308, 330] on div "A" at bounding box center [310, 336] width 22 height 22
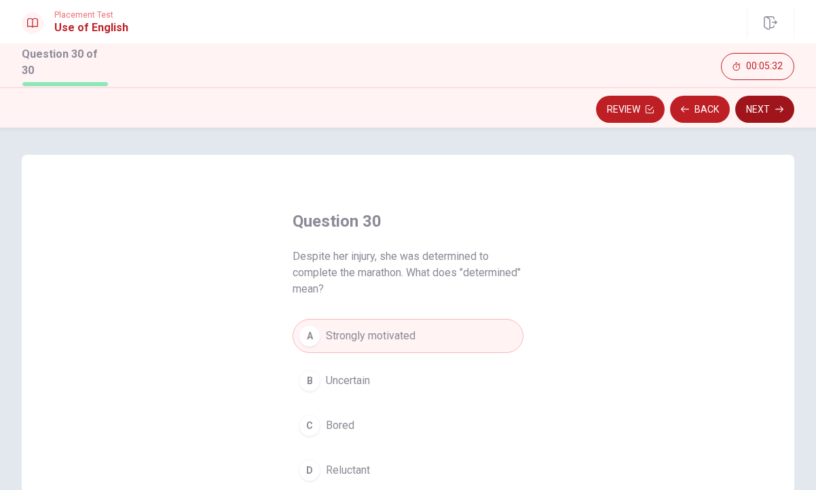
click at [774, 102] on button "Next" at bounding box center [764, 109] width 59 height 27
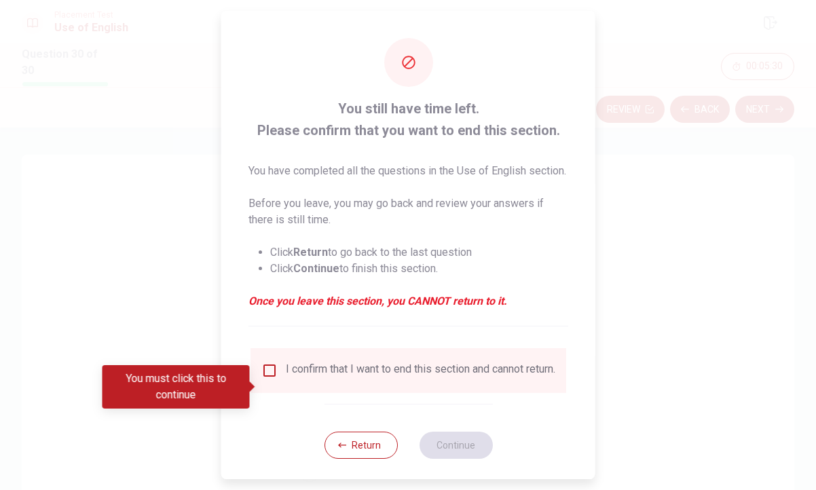
click at [269, 379] on input "You must click this to continue" at bounding box center [269, 370] width 16 height 16
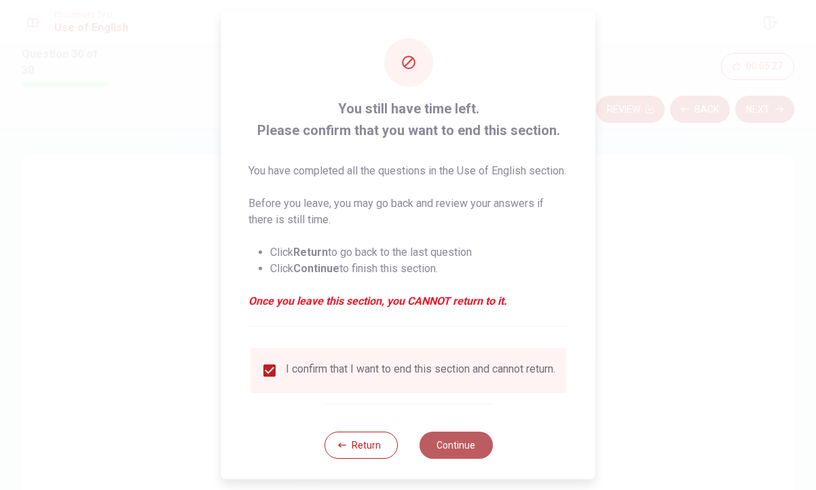
click at [471, 459] on button "Continue" at bounding box center [455, 445] width 73 height 27
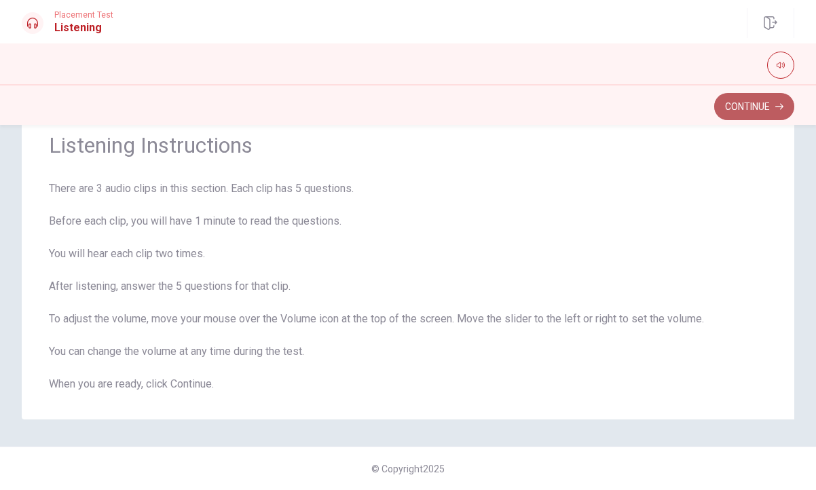
click at [757, 103] on button "Continue" at bounding box center [754, 106] width 80 height 27
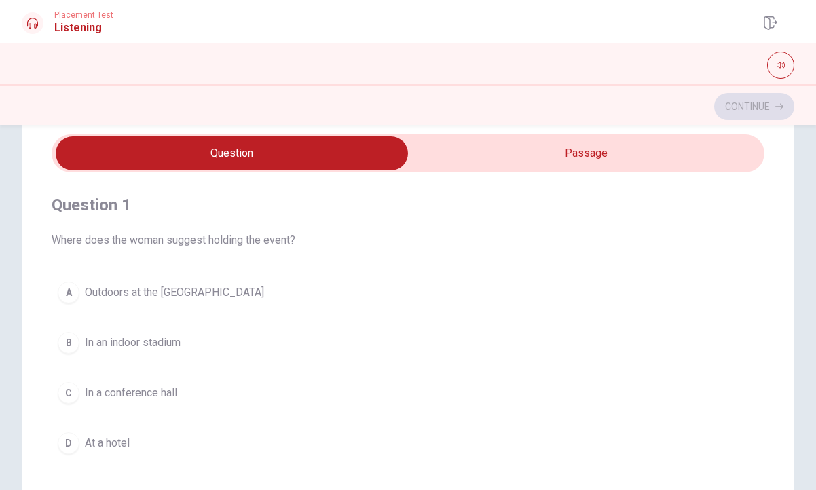
type input "4"
click at [547, 153] on input "checkbox" at bounding box center [231, 153] width 1069 height 34
checkbox input "true"
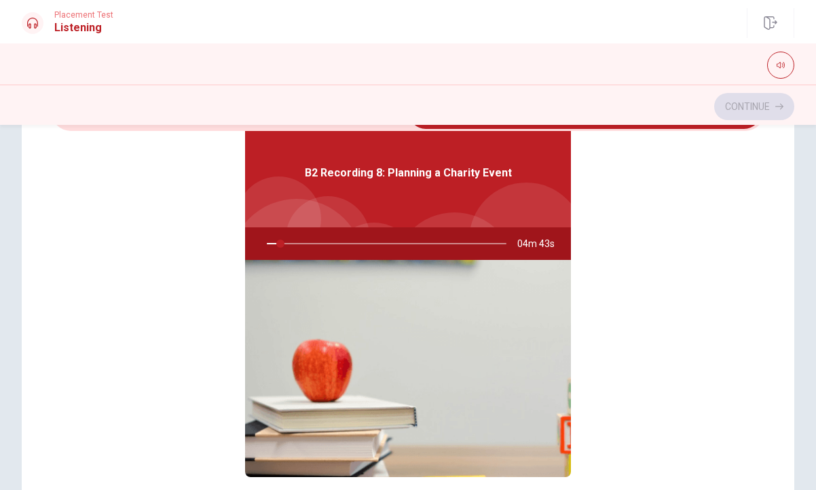
scroll to position [76, 0]
type input "6"
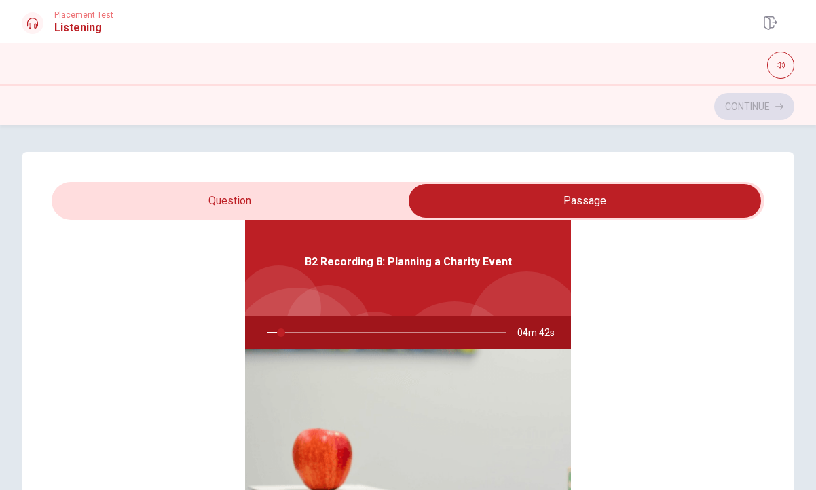
scroll to position [-1, 0]
click at [292, 194] on input "checkbox" at bounding box center [584, 201] width 1069 height 34
checkbox input "false"
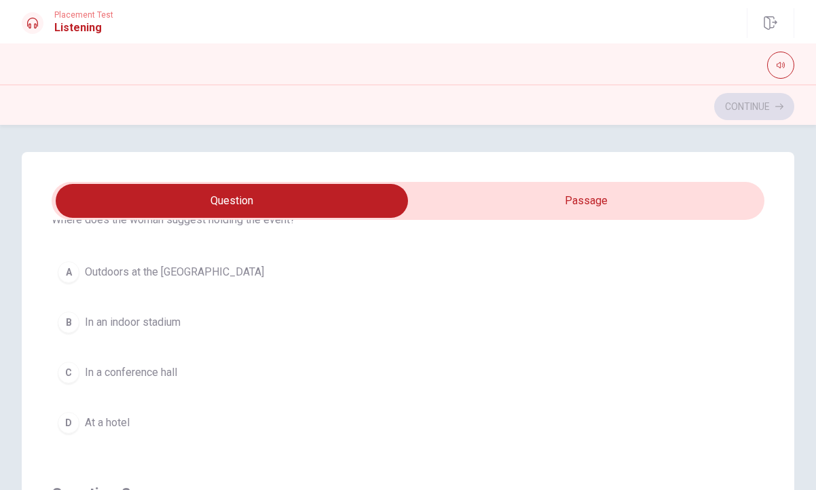
scroll to position [67, 0]
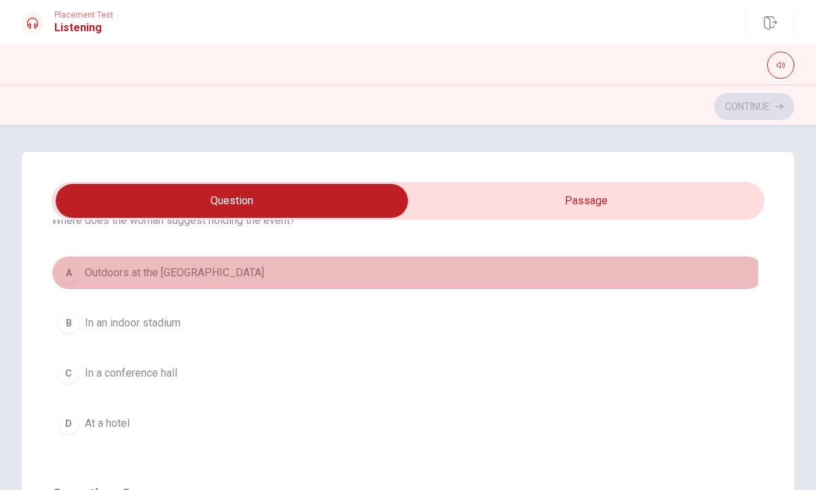
click at [215, 270] on button "A Outdoors at the [GEOGRAPHIC_DATA]" at bounding box center [408, 273] width 712 height 34
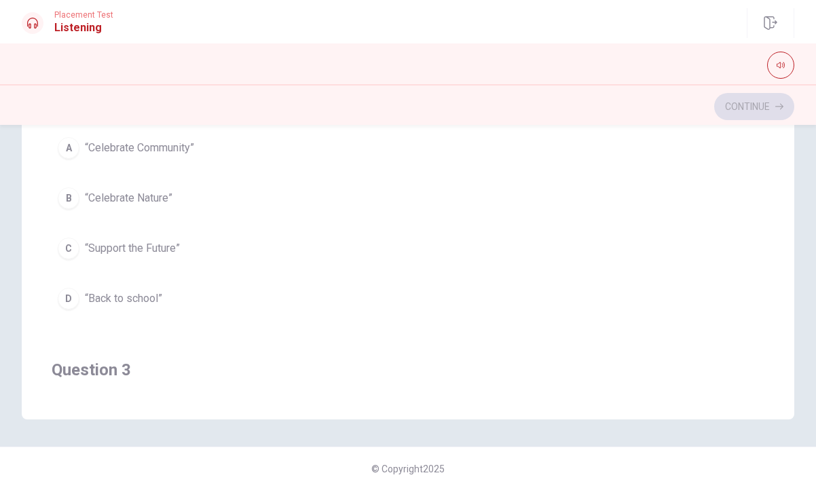
scroll to position [216, 0]
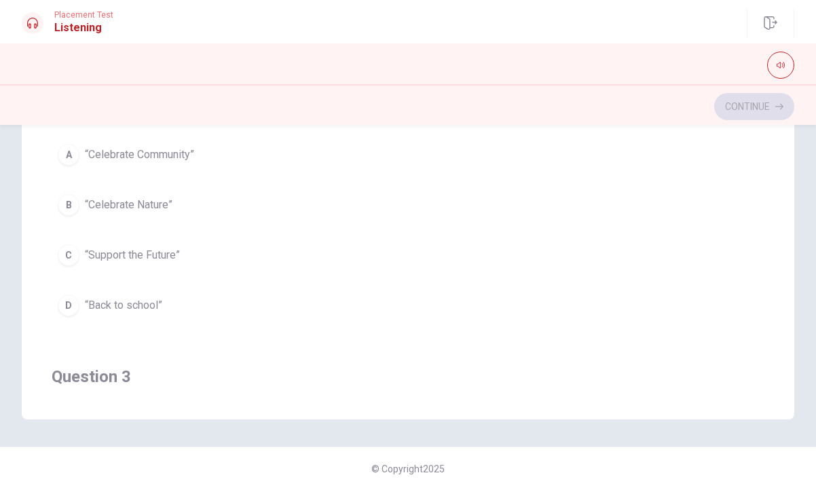
click at [234, 158] on button "A “Celebrate Community”" at bounding box center [408, 155] width 712 height 34
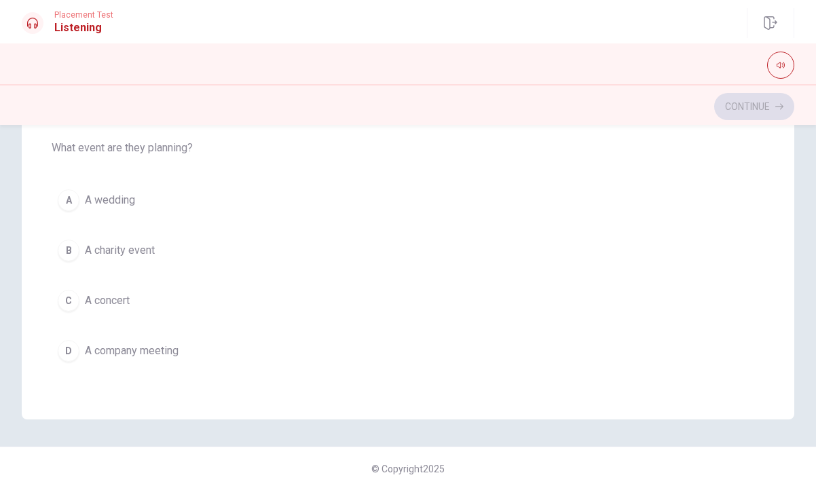
scroll to position [1099, 0]
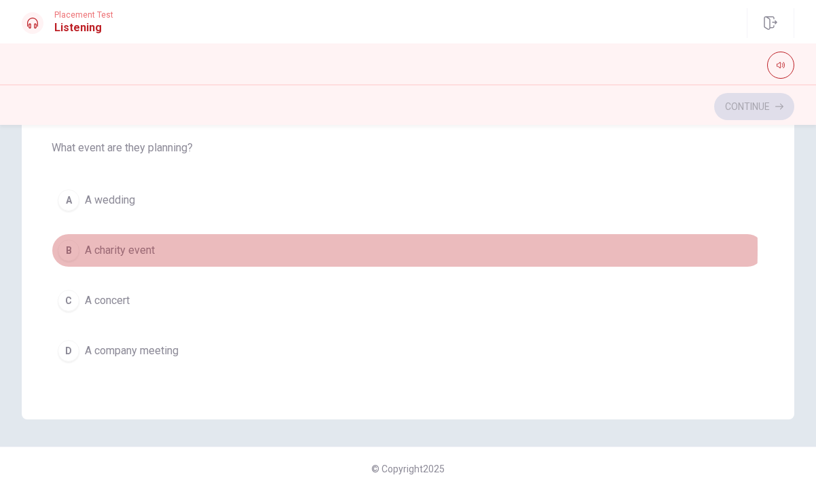
click at [182, 248] on button "B A charity event" at bounding box center [408, 250] width 712 height 34
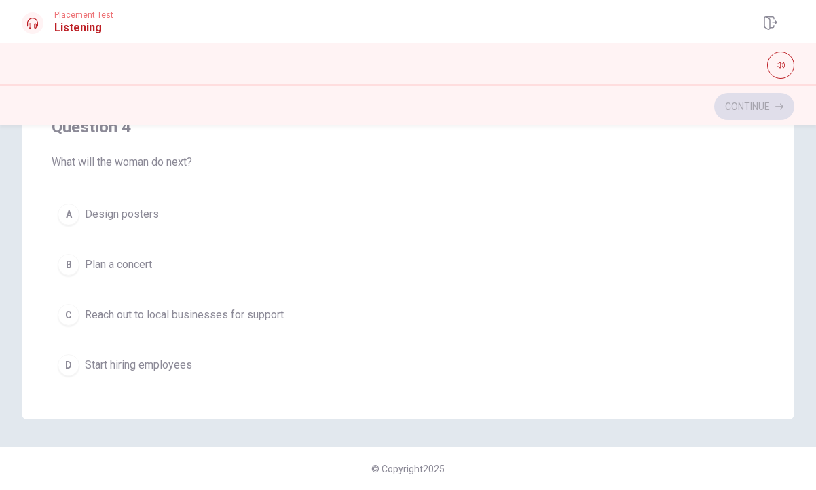
scroll to position [771, 0]
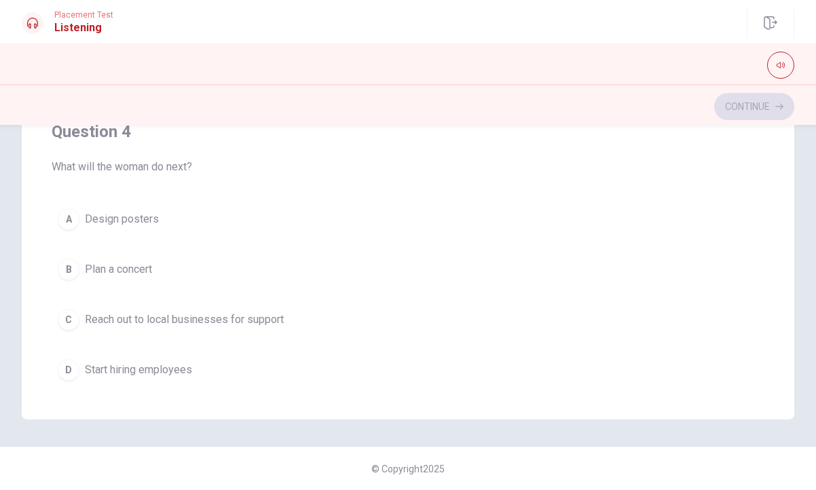
click at [187, 316] on span "Reach out to local businesses for support" at bounding box center [184, 319] width 199 height 16
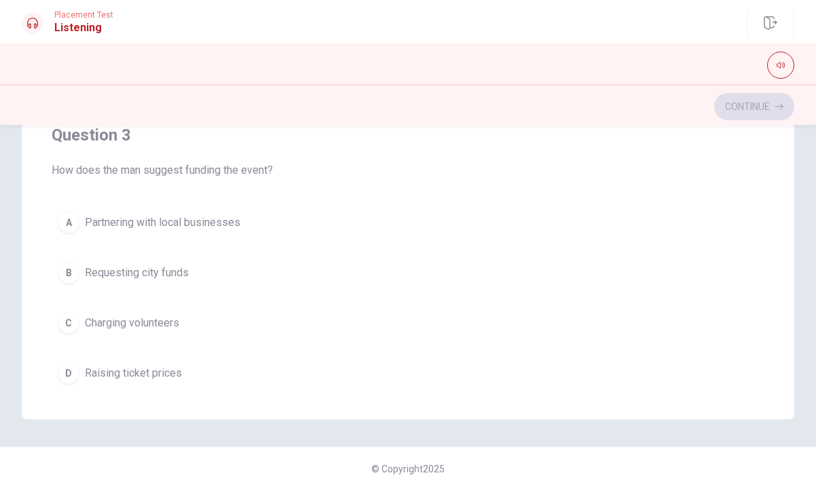
scroll to position [459, 0]
click at [206, 324] on button "C Charging volunteers" at bounding box center [408, 322] width 712 height 34
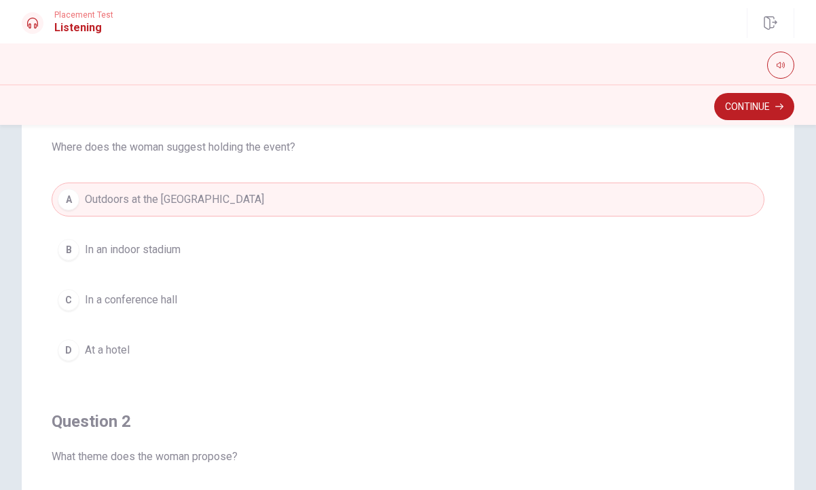
scroll to position [140, 0]
click at [727, 104] on button "Continue" at bounding box center [754, 106] width 80 height 27
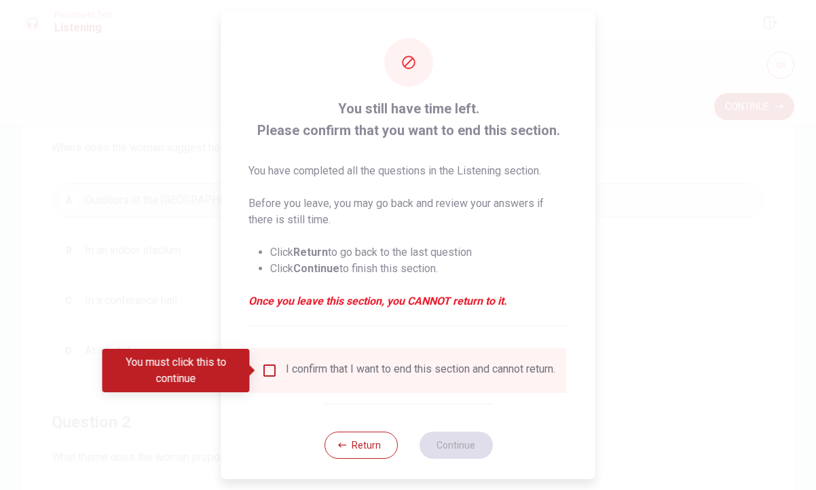
click at [269, 372] on input "You must click this to continue" at bounding box center [269, 370] width 16 height 16
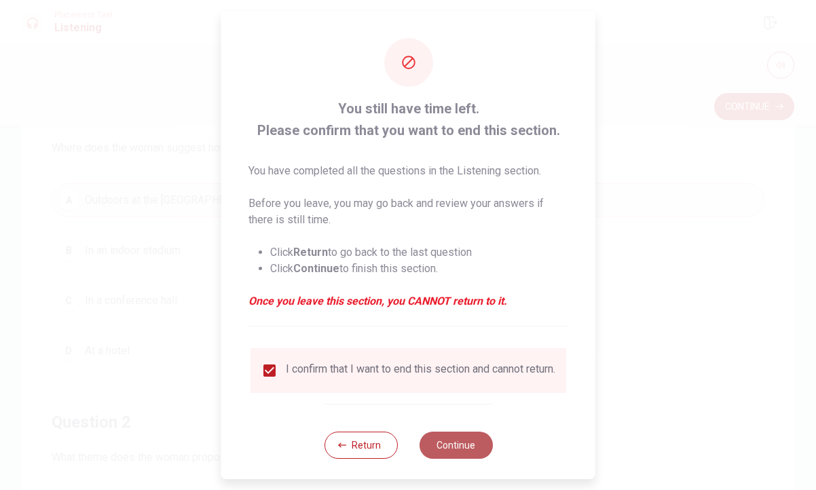
click at [452, 453] on button "Continue" at bounding box center [455, 445] width 73 height 27
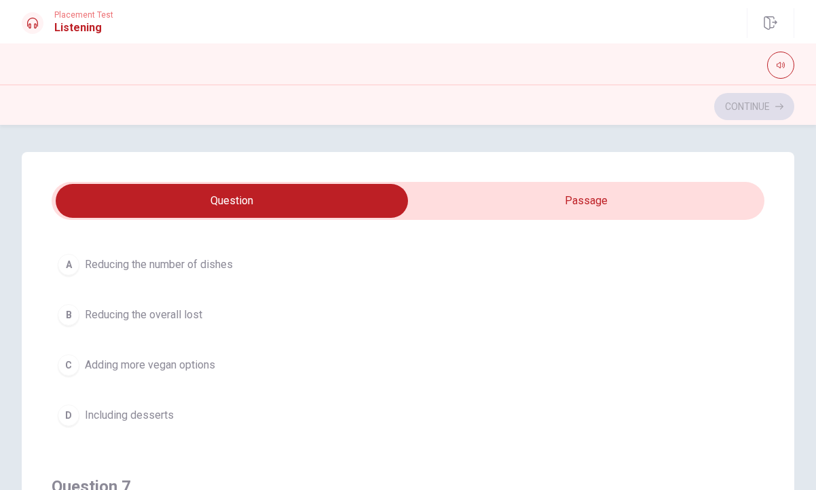
scroll to position [82, 0]
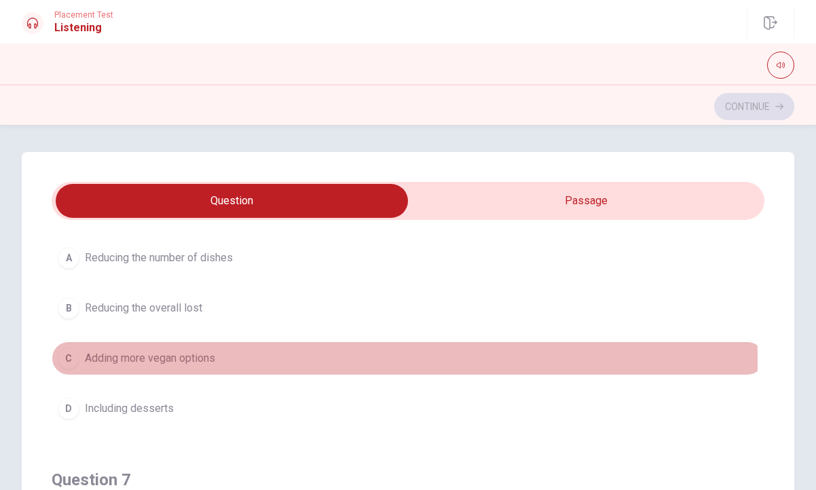
click at [195, 360] on span "Adding more vegan options" at bounding box center [150, 358] width 130 height 16
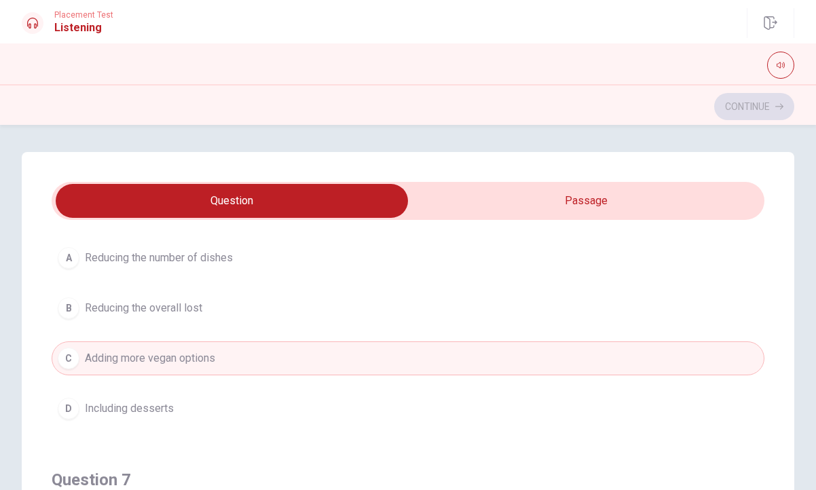
click at [280, 297] on button "B Reducing the overall lost" at bounding box center [408, 308] width 712 height 34
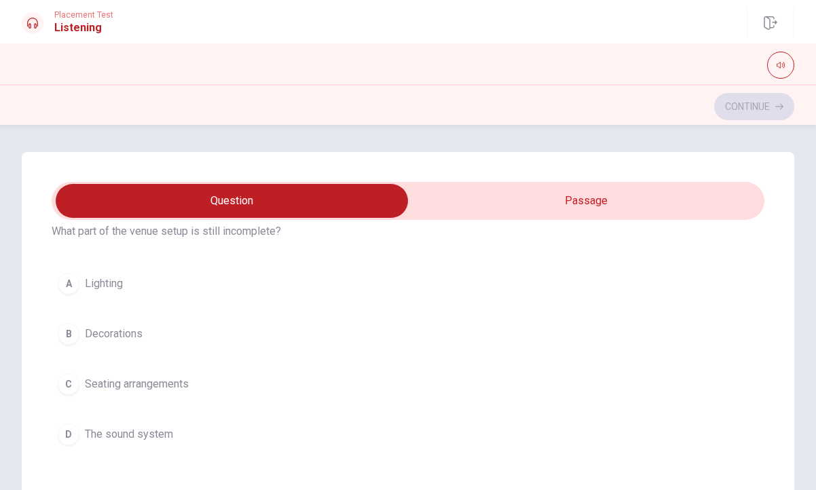
scroll to position [368, 0]
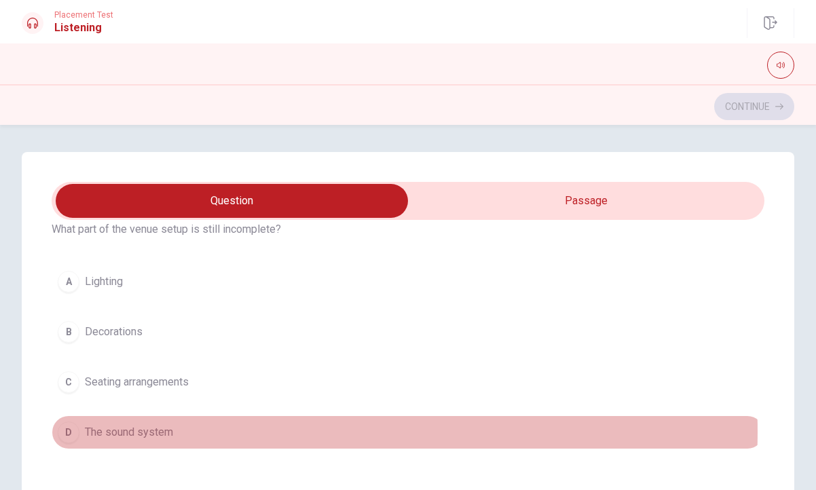
click at [210, 432] on button "D The sound system" at bounding box center [408, 432] width 712 height 34
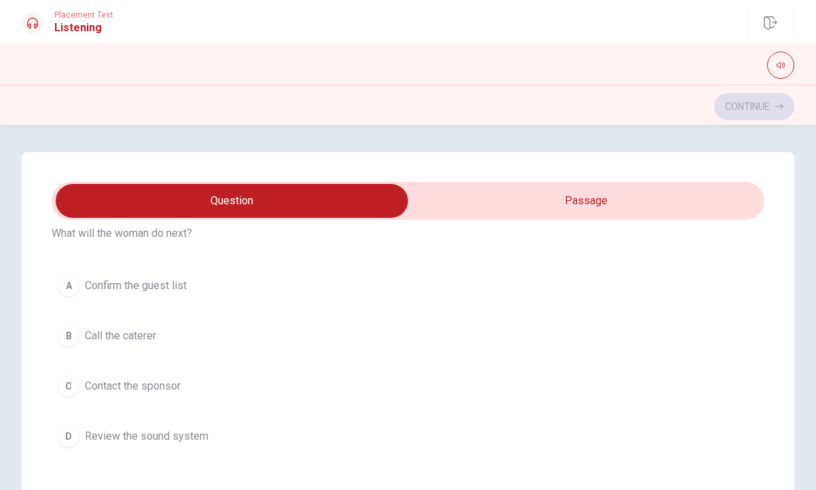
scroll to position [681, 0]
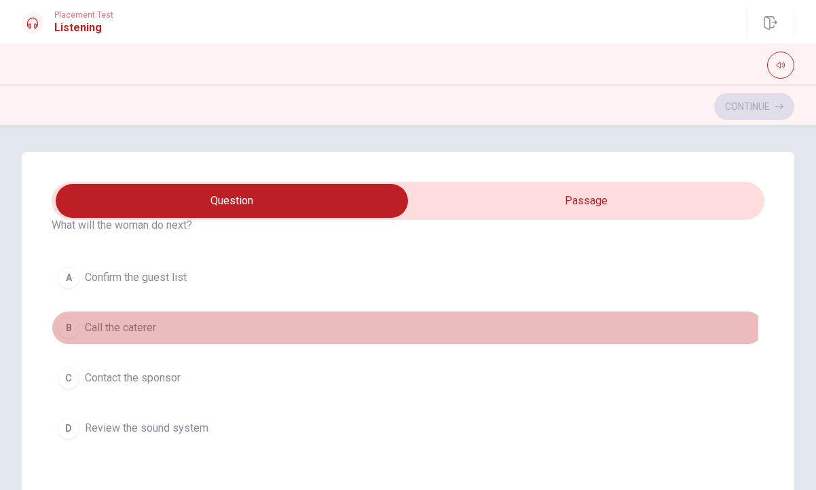
click at [232, 325] on button "B Call the caterer" at bounding box center [408, 328] width 712 height 34
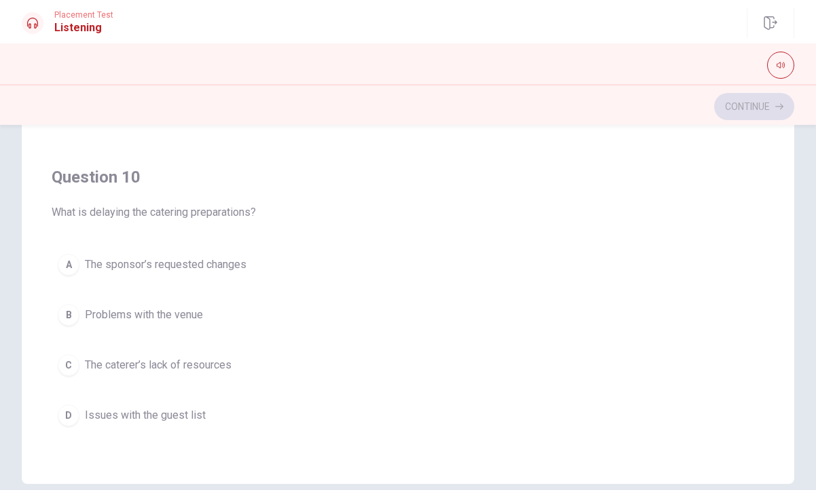
scroll to position [216, 0]
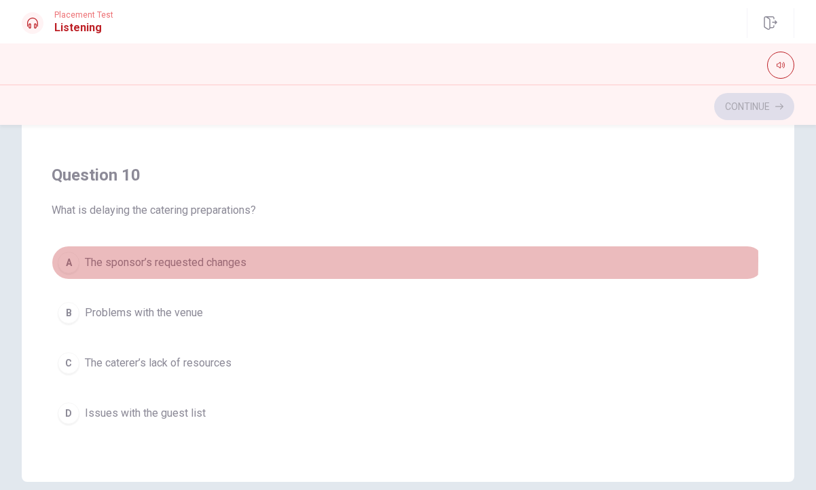
click at [252, 260] on button "A The sponsor’s requested changes" at bounding box center [408, 263] width 712 height 34
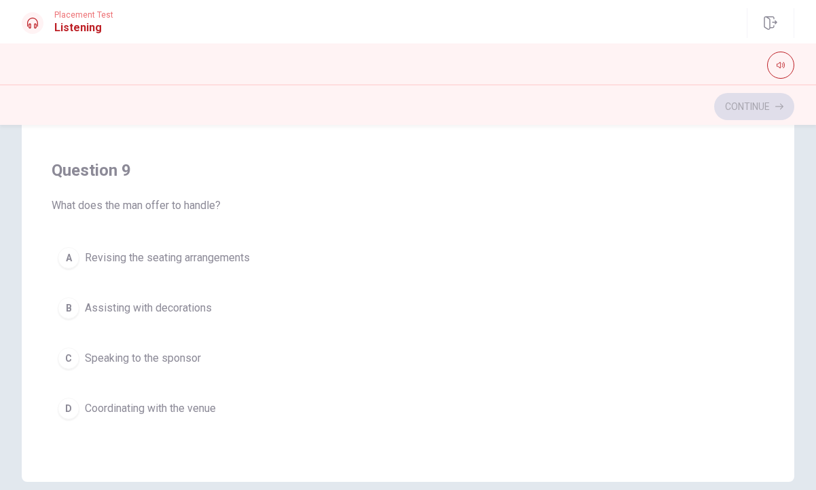
scroll to position [800, 0]
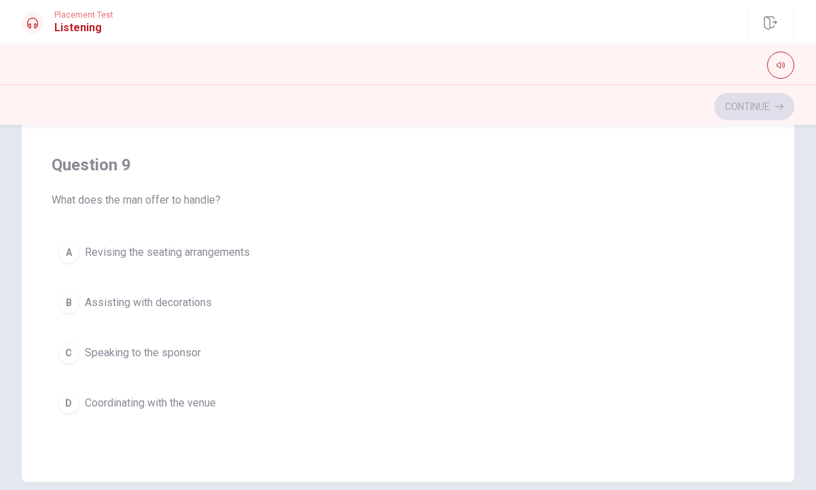
click at [207, 404] on span "Coordinating with the venue" at bounding box center [150, 403] width 131 height 16
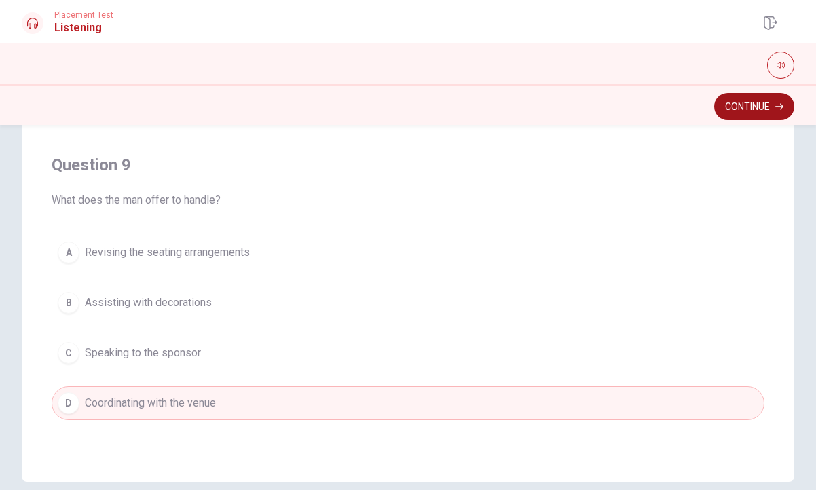
click at [744, 109] on button "Continue" at bounding box center [754, 106] width 80 height 27
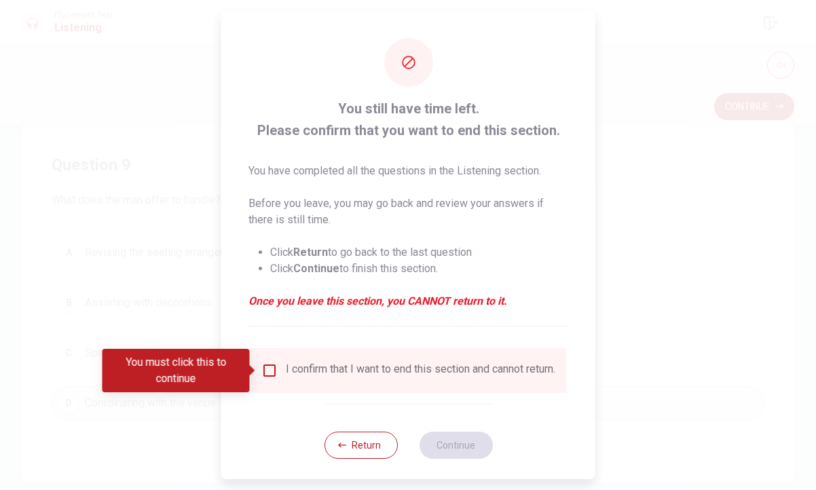
click at [264, 372] on input "You must click this to continue" at bounding box center [269, 370] width 16 height 16
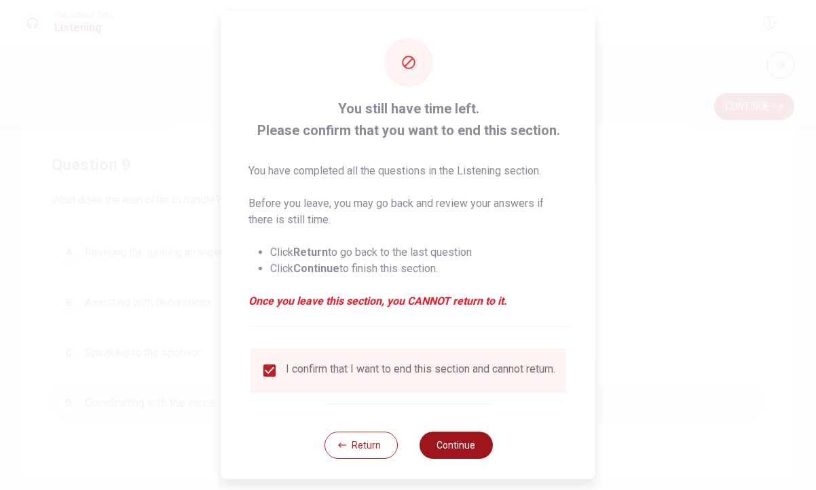
click at [464, 449] on button "Continue" at bounding box center [455, 445] width 73 height 27
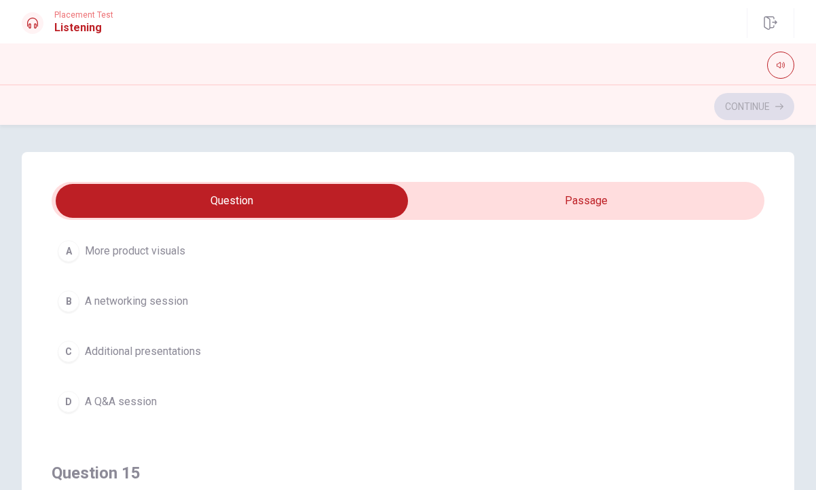
scroll to position [1018, 0]
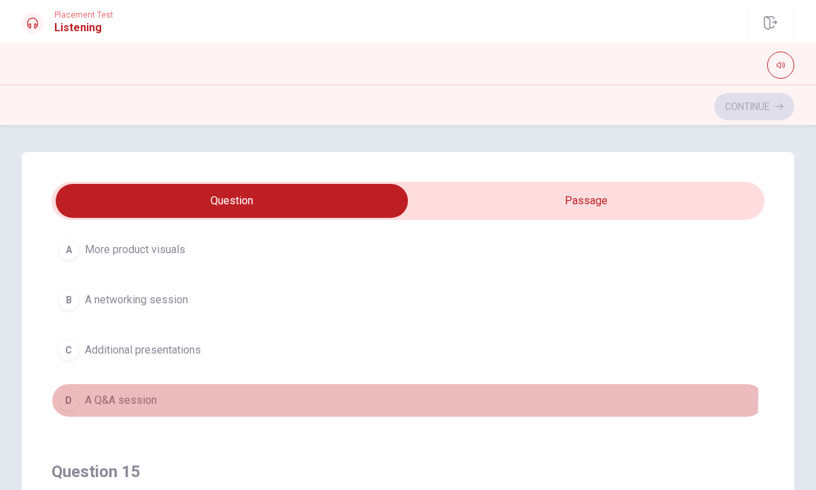
click at [221, 392] on button "D A Q&A session" at bounding box center [408, 400] width 712 height 34
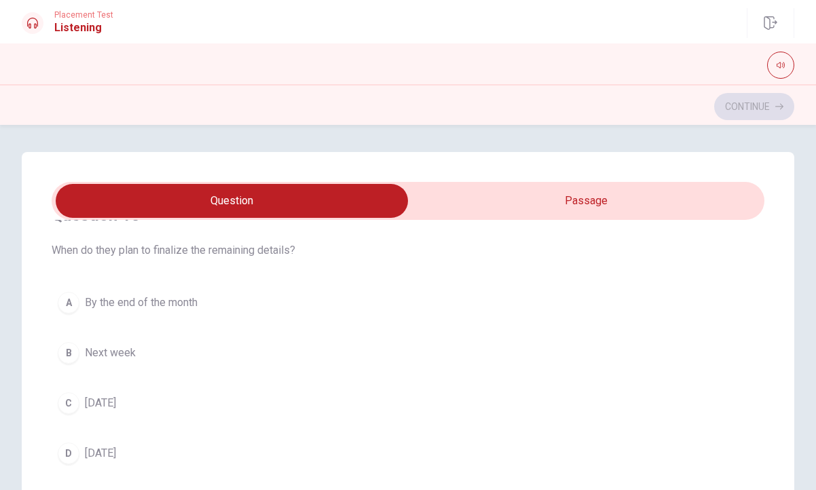
scroll to position [655, 0]
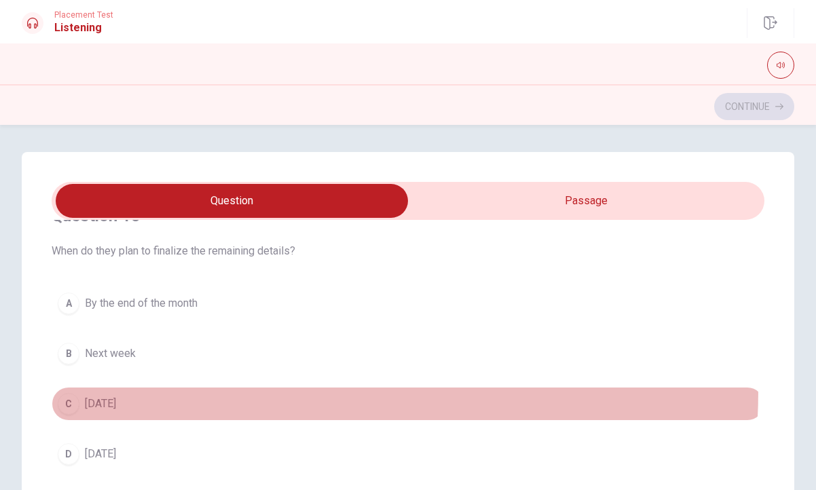
click at [166, 389] on button "C [DATE]" at bounding box center [408, 404] width 712 height 34
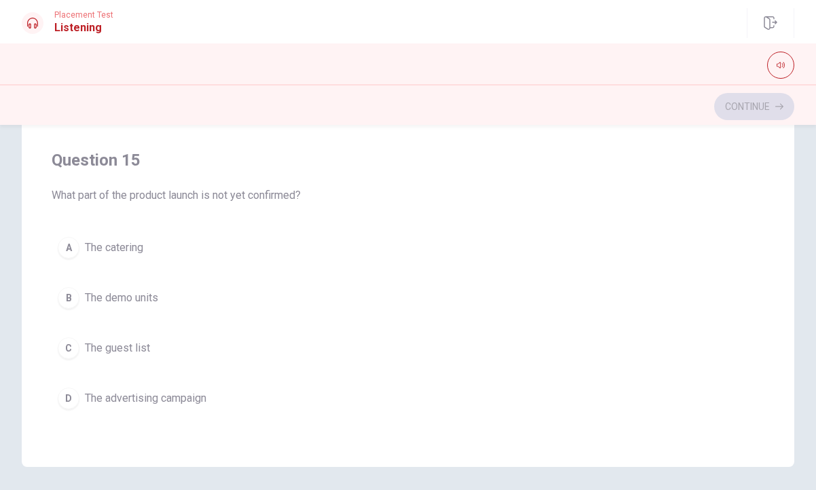
scroll to position [233, 0]
click at [154, 345] on button "C The guest list" at bounding box center [408, 346] width 712 height 34
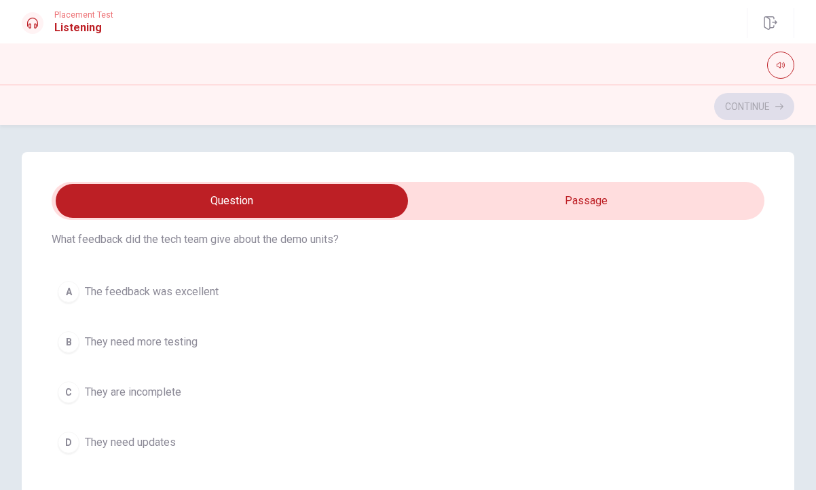
scroll to position [53, 0]
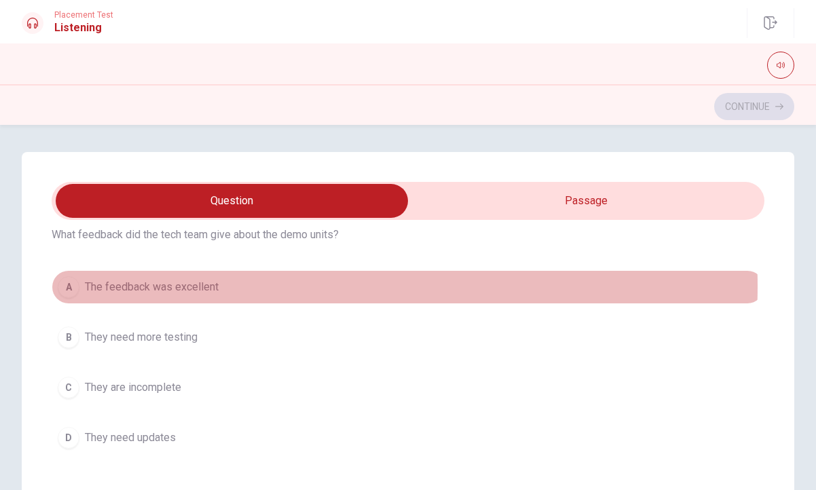
click at [252, 286] on button "A The feedback was excellent" at bounding box center [408, 287] width 712 height 34
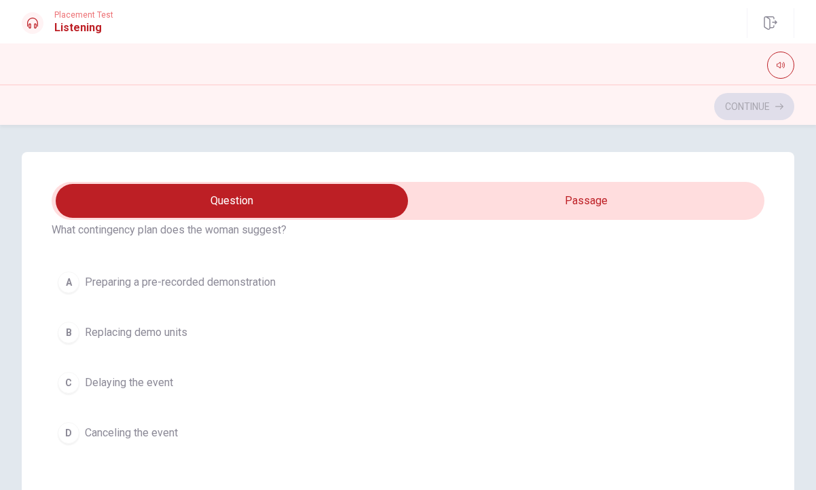
scroll to position [370, 0]
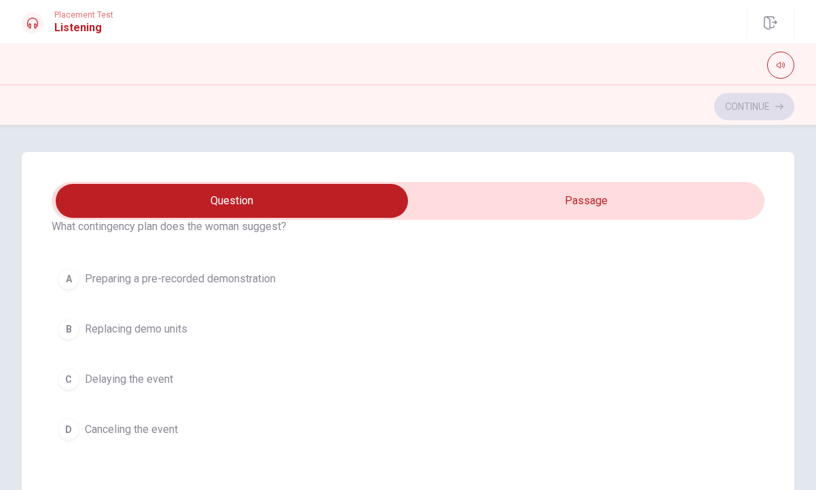
click at [255, 280] on span "Preparing a pre-recorded demonstration" at bounding box center [180, 279] width 191 height 16
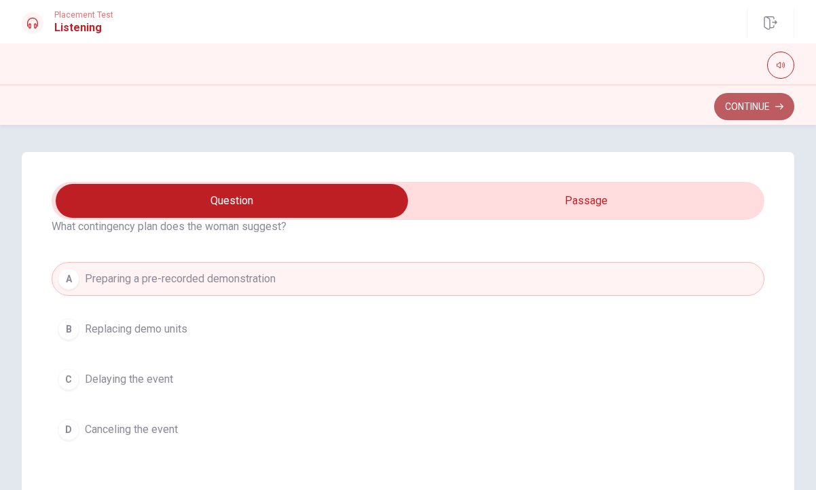
click at [778, 105] on icon "button" at bounding box center [779, 106] width 8 height 8
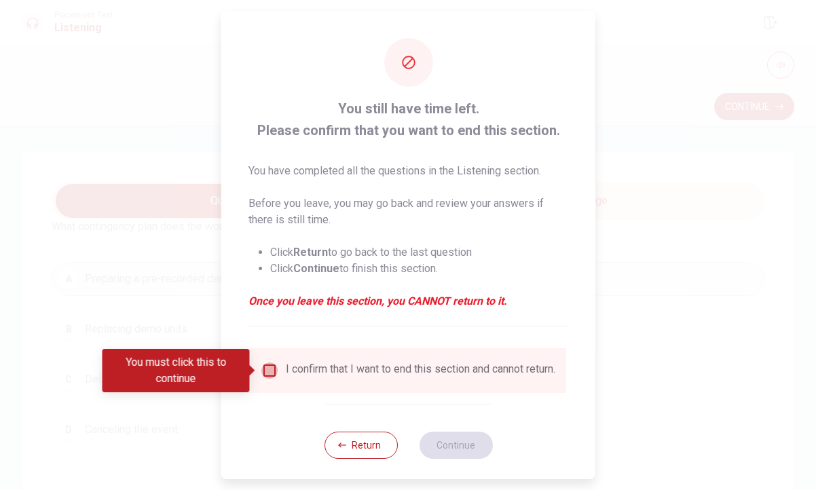
click at [273, 366] on input "You must click this to continue" at bounding box center [269, 370] width 16 height 16
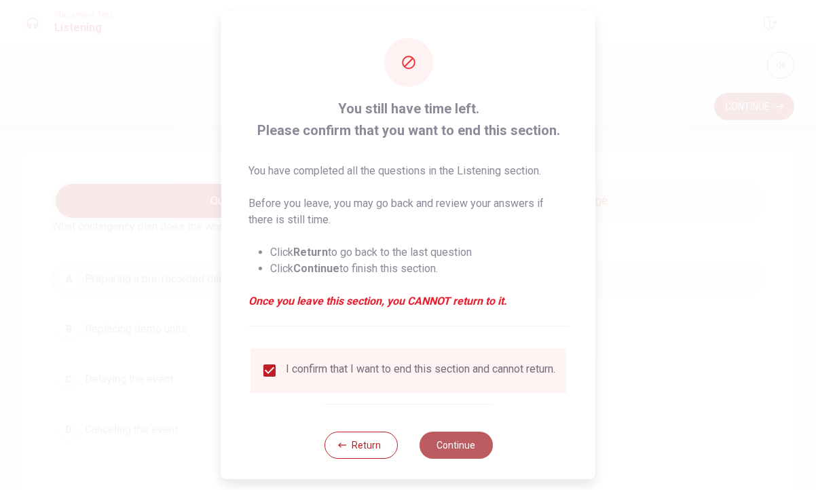
click at [438, 446] on button "Continue" at bounding box center [455, 445] width 73 height 27
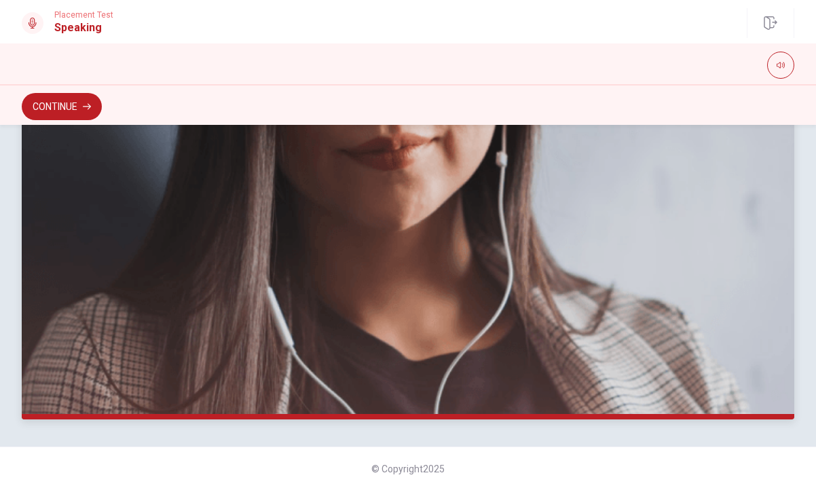
scroll to position [0, 0]
click at [73, 104] on button "Continue" at bounding box center [62, 106] width 80 height 27
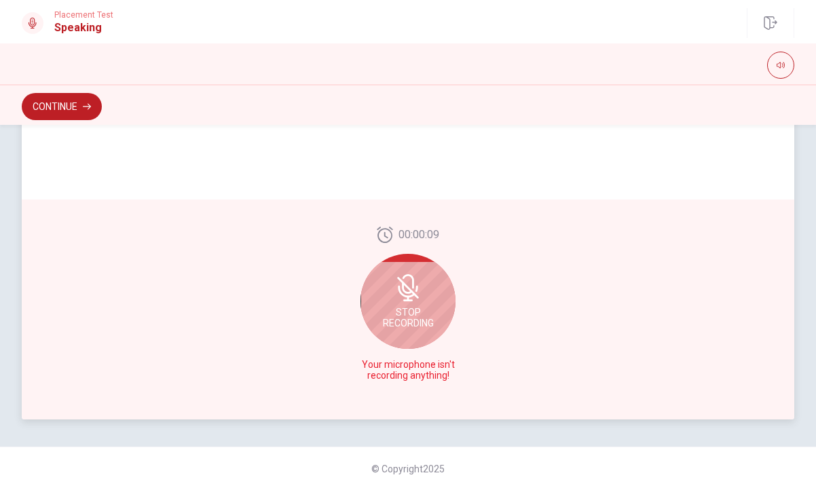
click at [415, 278] on icon at bounding box center [407, 287] width 27 height 27
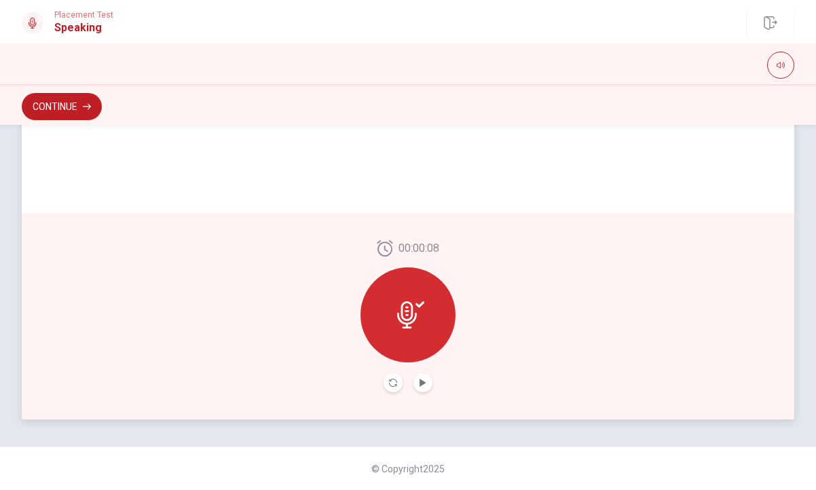
click at [415, 278] on div at bounding box center [407, 314] width 95 height 95
click at [90, 104] on icon "button" at bounding box center [87, 107] width 8 height 6
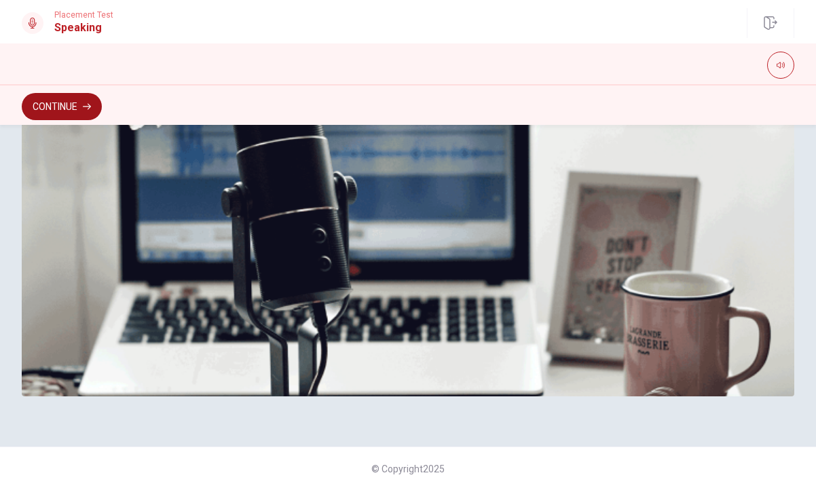
scroll to position [365, 0]
click at [86, 110] on icon "button" at bounding box center [87, 106] width 8 height 8
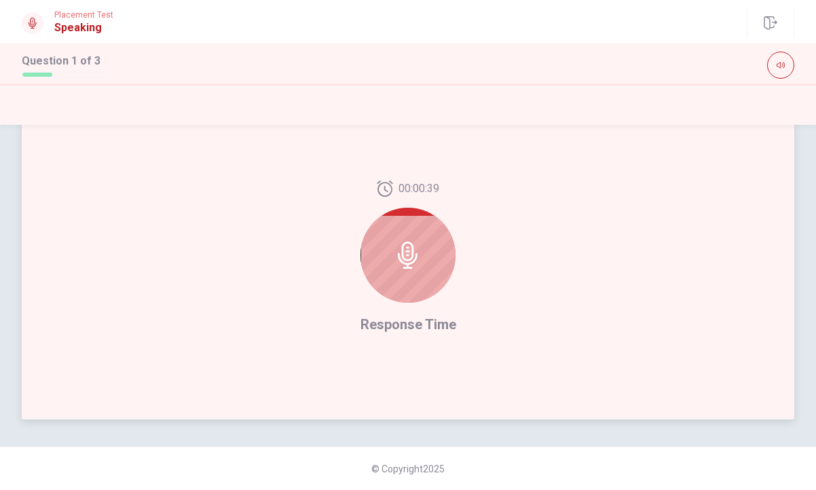
scroll to position [324, 0]
click at [413, 259] on icon at bounding box center [408, 255] width 20 height 27
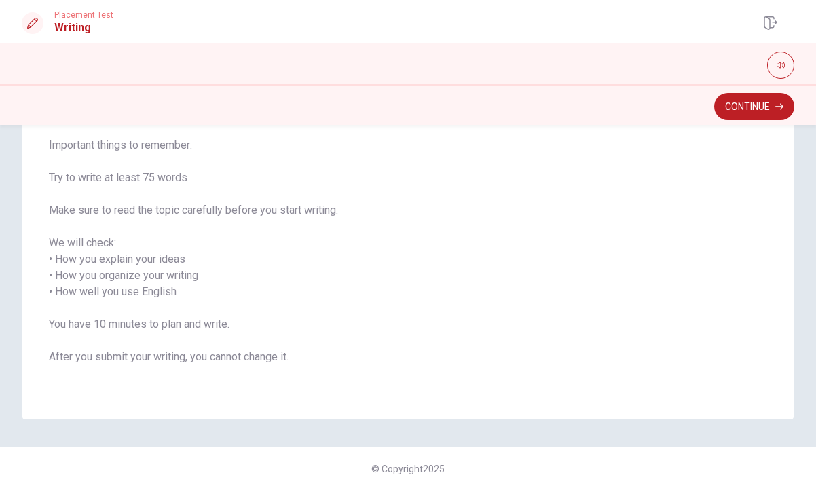
scroll to position [134, 0]
click at [769, 105] on button "Continue" at bounding box center [754, 106] width 80 height 27
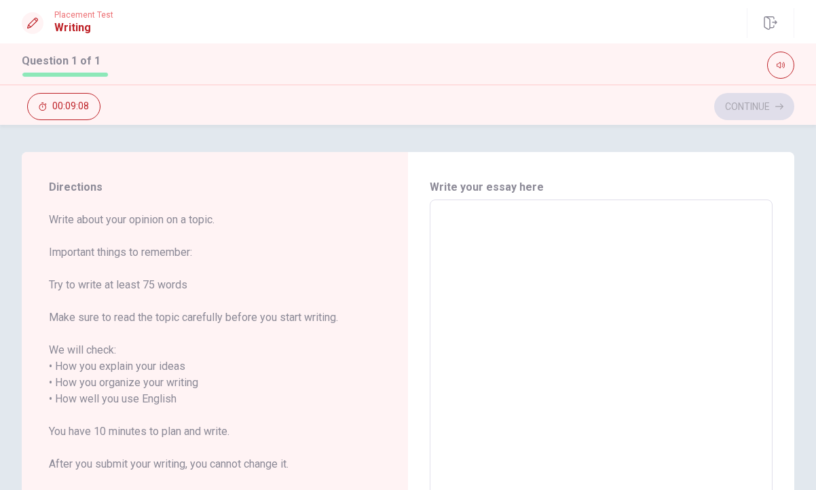
scroll to position [-1, 0]
click at [536, 289] on textarea at bounding box center [601, 391] width 324 height 360
type textarea "o"
type textarea "x"
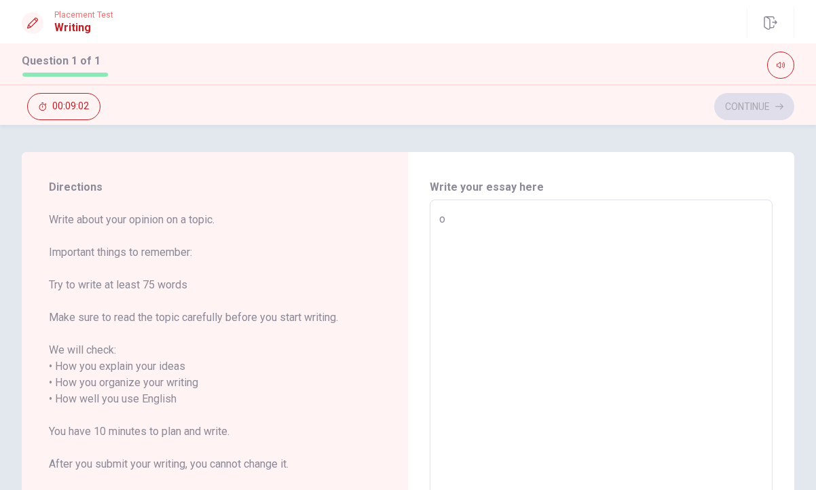
type textarea "on"
type textarea "x"
type textarea "one"
type textarea "x"
type textarea "one"
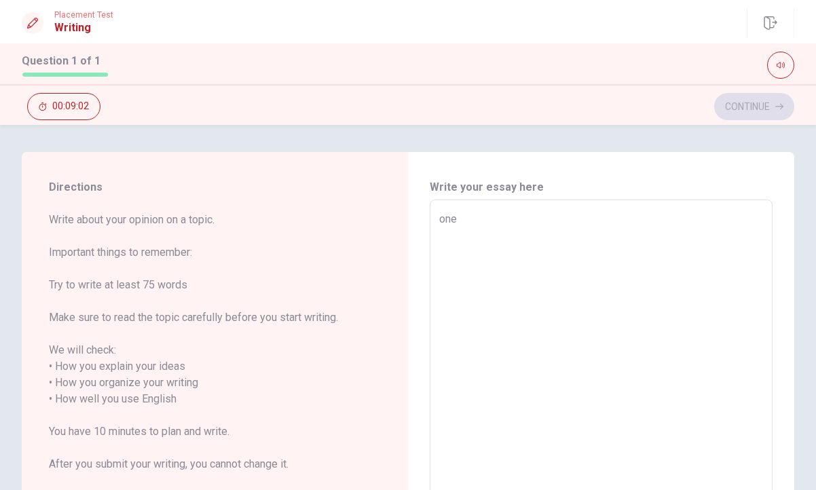
type textarea "x"
type textarea "one m"
type textarea "x"
type textarea "one mo"
type textarea "x"
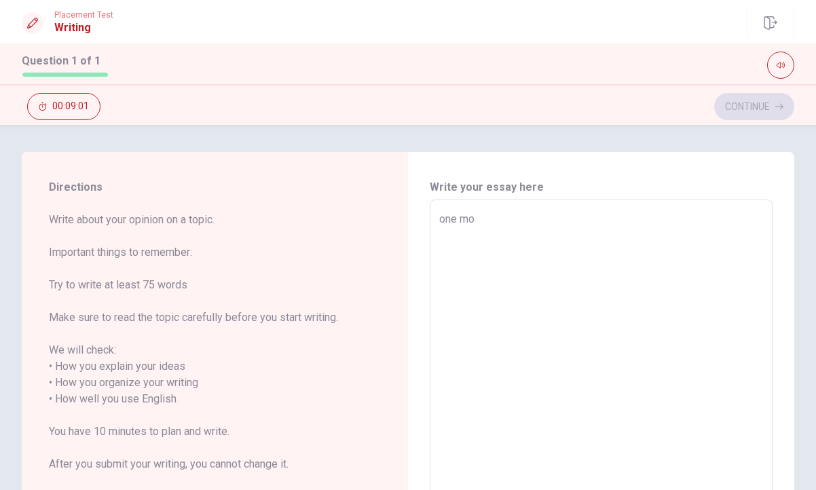
type textarea "one mom"
type textarea "x"
type textarea "one mome"
type textarea "x"
type textarea "one momen"
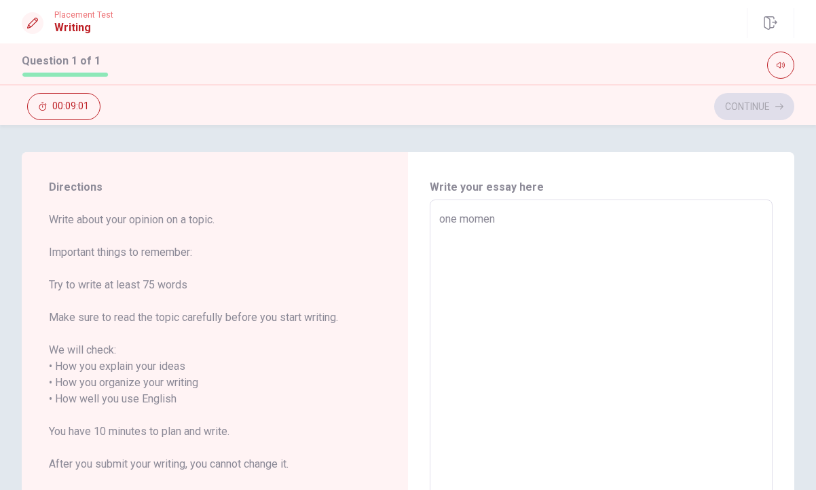
type textarea "x"
type textarea "one moment"
type textarea "x"
type textarea "one momente"
type textarea "x"
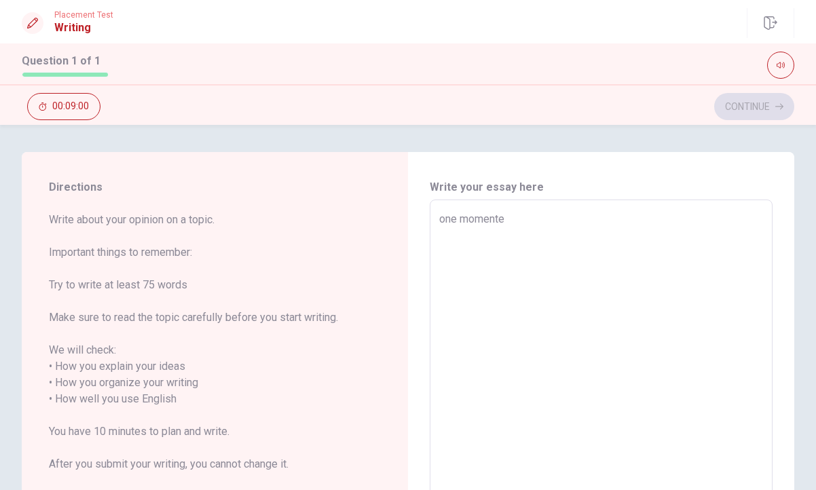
type textarea "one momente"
type textarea "x"
type textarea "one momente t"
type textarea "x"
type textarea "one momente th"
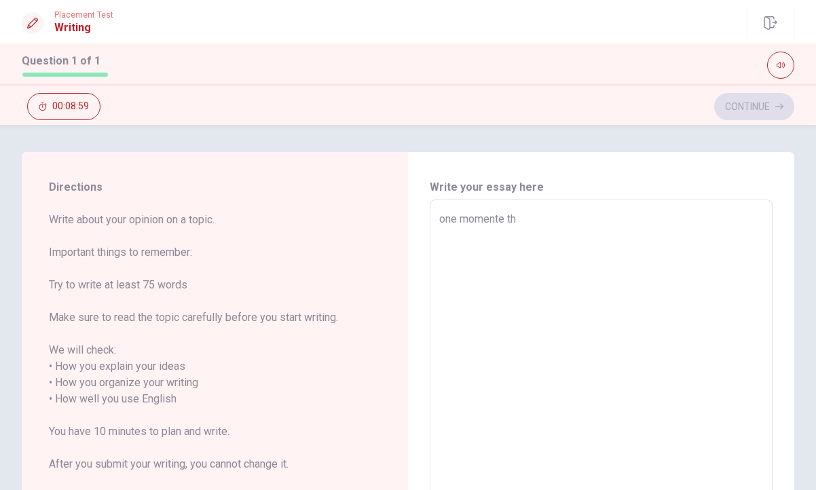
type textarea "x"
type textarea "one momente tha"
type textarea "x"
type textarea "one momente that"
type textarea "x"
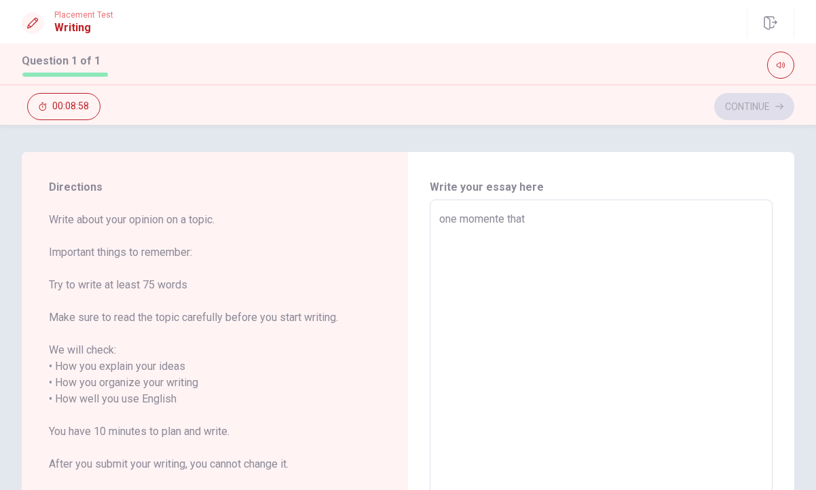
type textarea "one momente that"
type textarea "x"
type textarea "one momente that c"
type textarea "x"
type textarea "one momente that co"
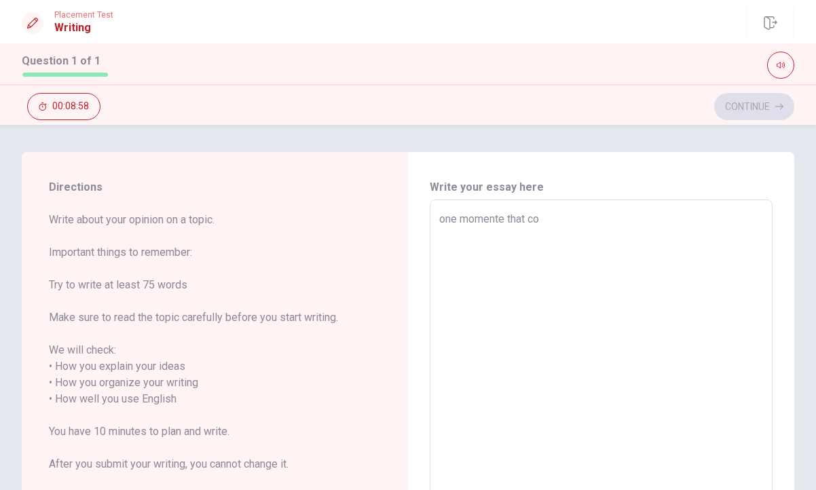
type textarea "x"
type textarea "one momente that com"
type textarea "x"
type textarea "one momente that comp"
type textarea "x"
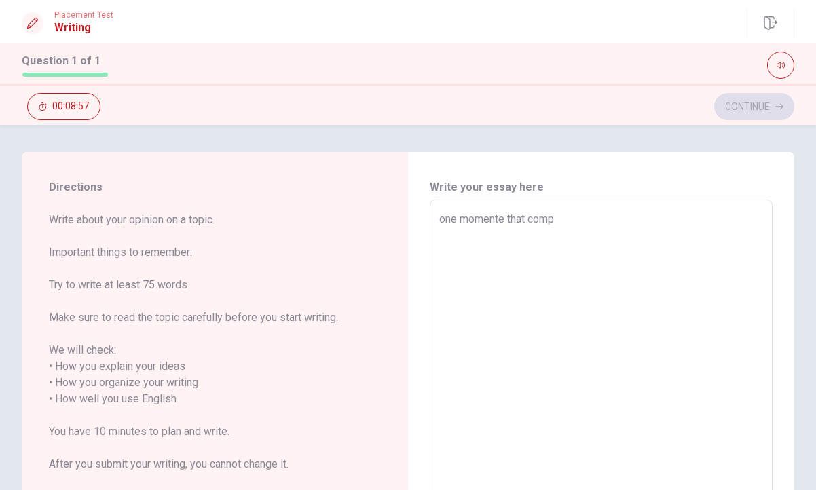
type textarea "one momente that compl"
type textarea "x"
type textarea "one momente that comple"
type textarea "x"
type textarea "one momente that complet"
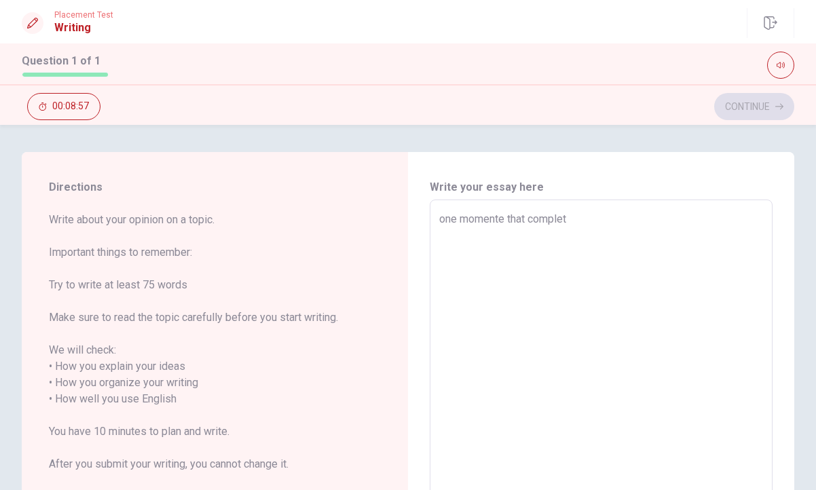
type textarea "x"
type textarea "one momente that complety"
type textarea "x"
type textarea "one momente that complety"
type textarea "x"
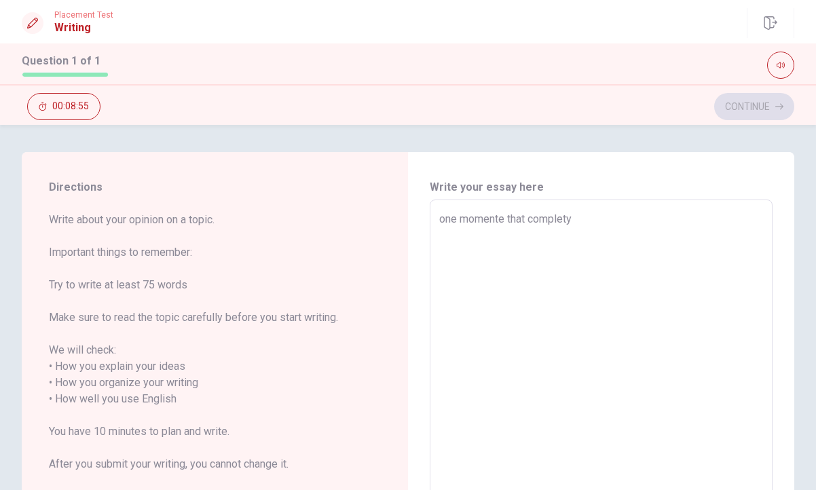
type textarea "one momente that complety c"
type textarea "x"
type textarea "one momente that complety ch"
type textarea "x"
type textarea "one momente that complety cha"
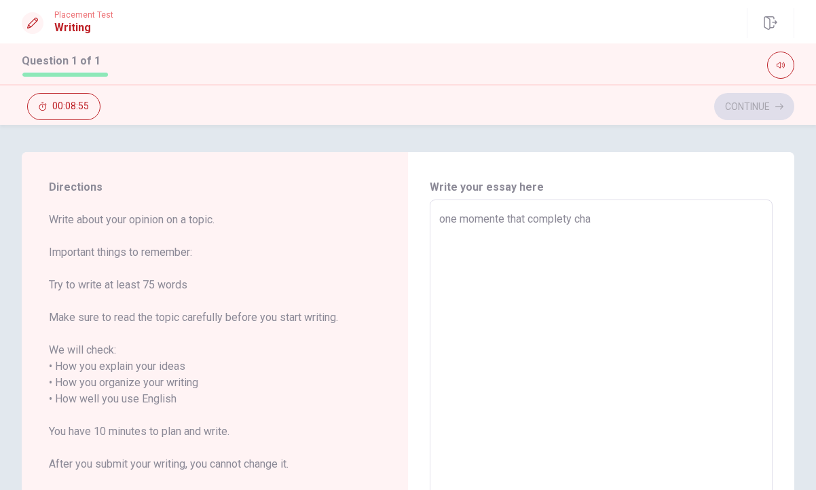
type textarea "x"
type textarea "one momente that [PERSON_NAME]"
type textarea "x"
type textarea "one momente that [PERSON_NAME]"
type textarea "x"
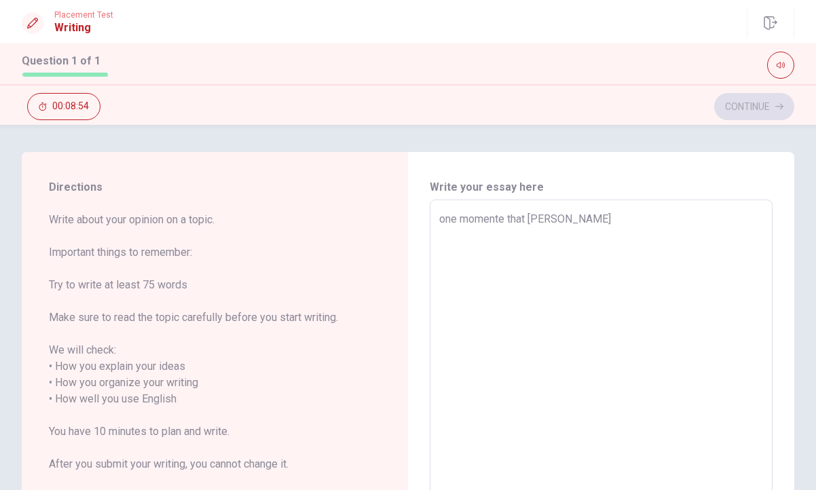
type textarea "one momente that complety change"
type textarea "x"
type textarea "one momente that complety changed"
type textarea "x"
type textarea "one momente that complety changed"
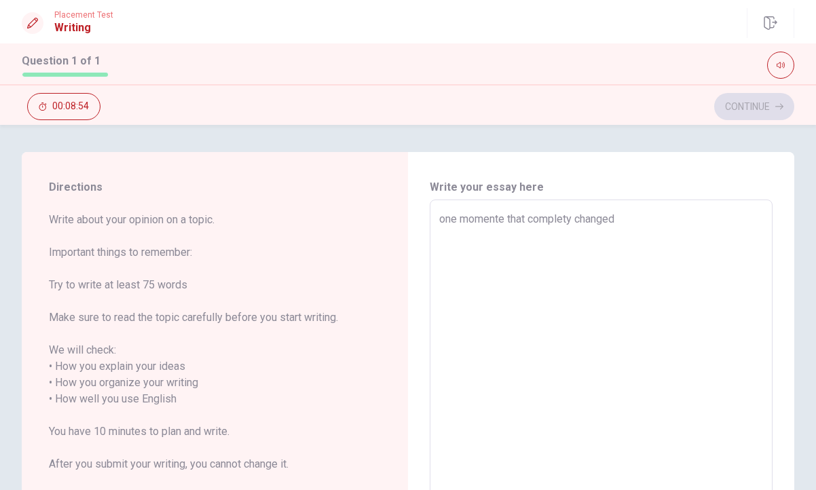
type textarea "x"
type textarea "one momente that complety changed m"
type textarea "x"
type textarea "one momente that complety changed my"
type textarea "x"
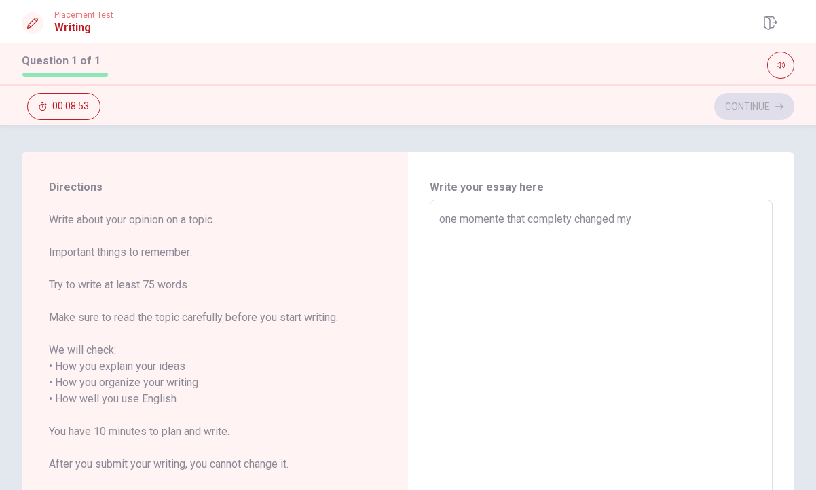
type textarea "one momente that complety changed my"
type textarea "x"
type textarea "one momente that complety changed my o"
type textarea "x"
type textarea "one momente that complety changed my ou"
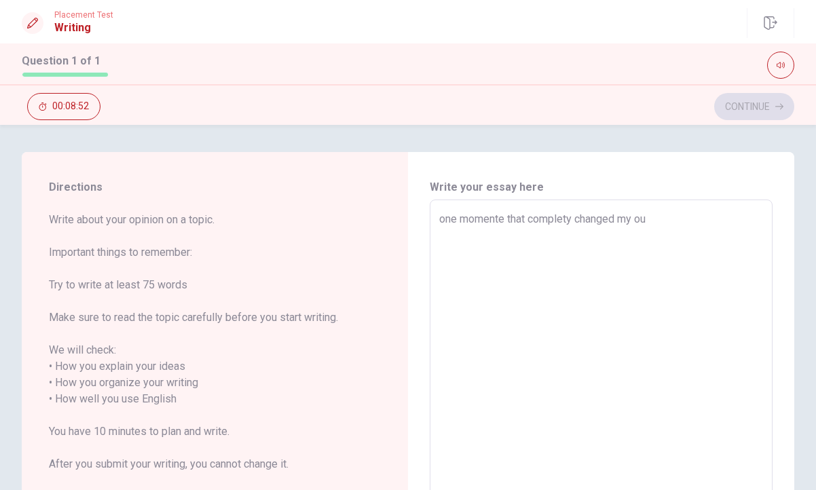
type textarea "x"
type textarea "one momente that complety changed my out"
type textarea "x"
type textarea "one momente that complety changed my outl"
type textarea "x"
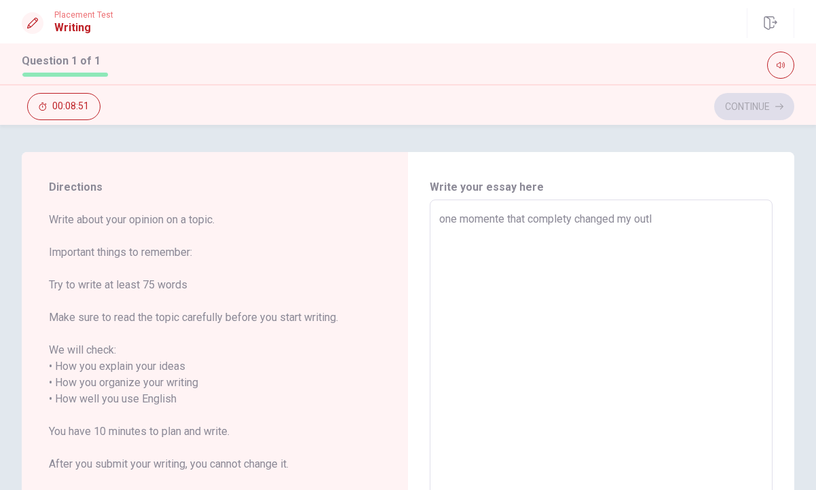
type textarea "one momente that complety changed my outlo"
type textarea "x"
type textarea "one momente that complety changed my outloo"
type textarea "x"
type textarea "one momente that complety changed my outlook"
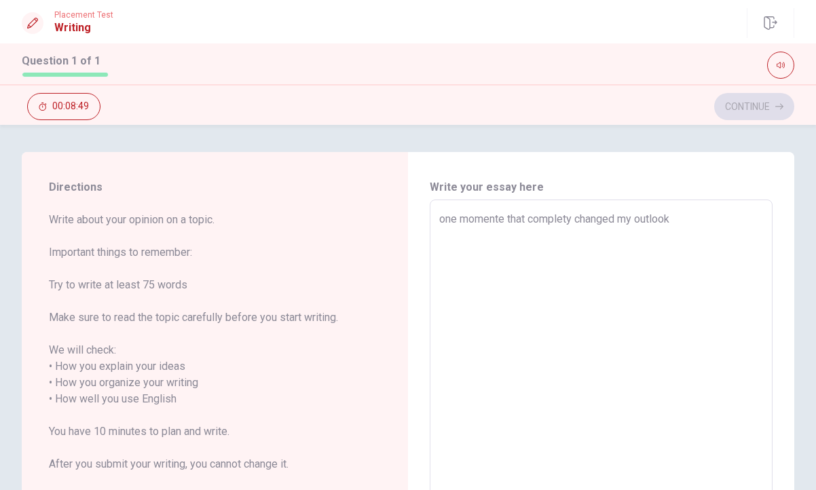
type textarea "x"
type textarea "one momente that complety changed my outlook"
type textarea "x"
type textarea "one momente that complety changed my outlook o"
type textarea "x"
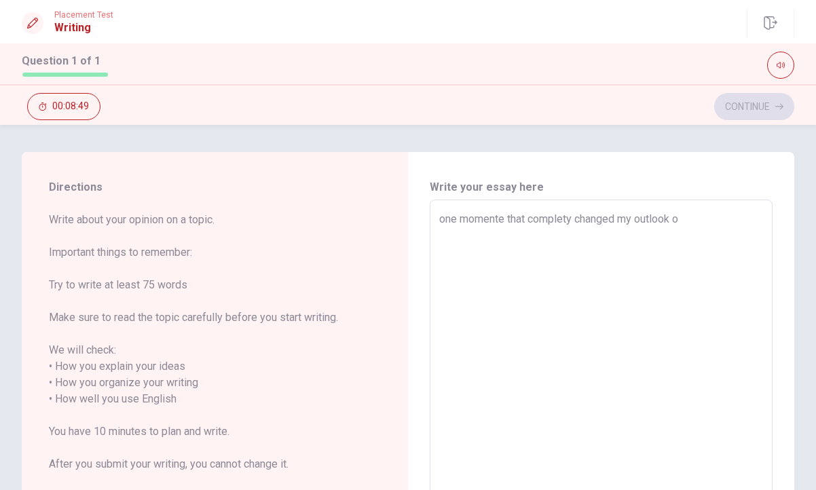
type textarea "one momente that complety changed my outlook on"
type textarea "x"
type textarea "one momente that complety changed my outlook on"
type textarea "x"
type textarea "one momente that complety changed my outlook on l"
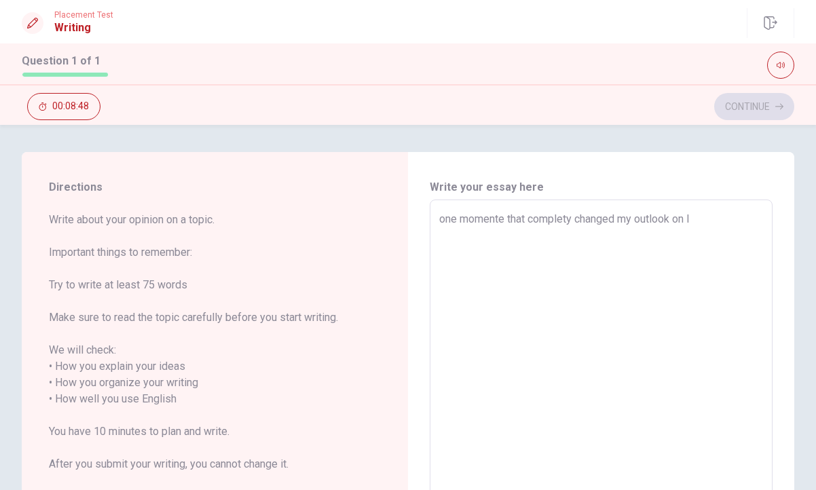
type textarea "x"
type textarea "one momente that complety changed my outlook on li"
type textarea "x"
type textarea "one momente that complety changed my outlook on lif"
type textarea "x"
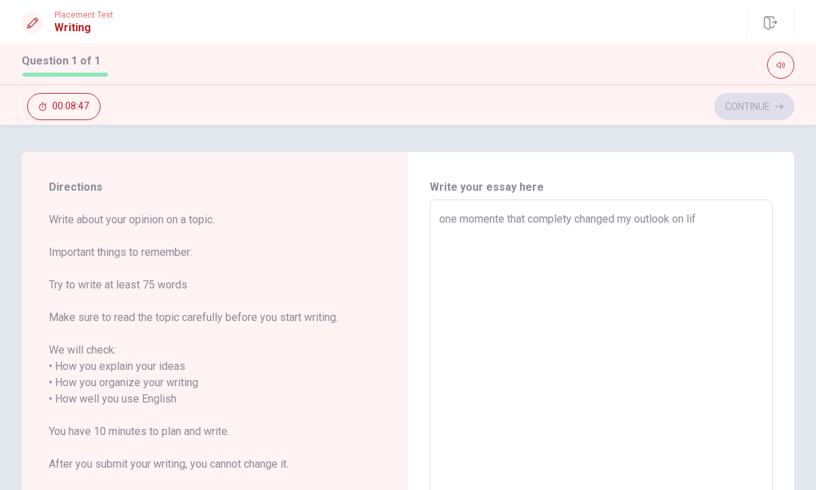
type textarea "one momente that complety changed my outlook on life"
type textarea "x"
type textarea "one momente that complety changed my outlook on life"
type textarea "x"
type textarea "one momente that complety changed my outlook on life w"
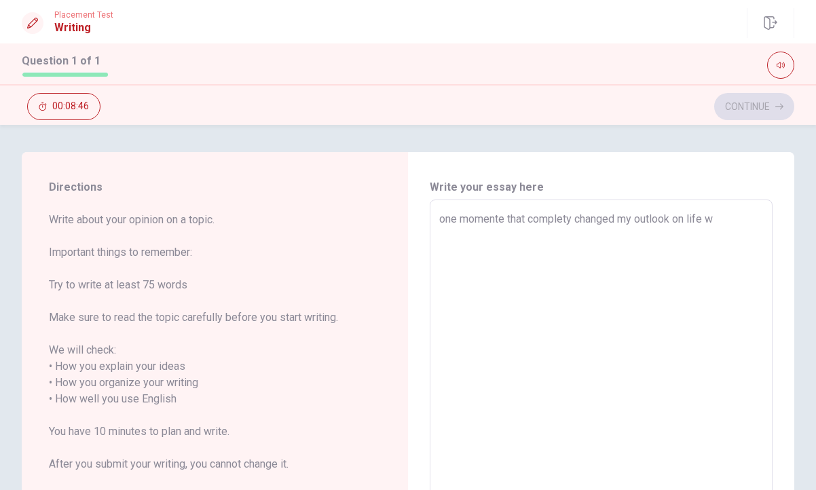
type textarea "x"
type textarea "one momente that complety changed my outlook on life wa"
type textarea "x"
type textarea "one momente that complety changed my outlook on life was"
type textarea "x"
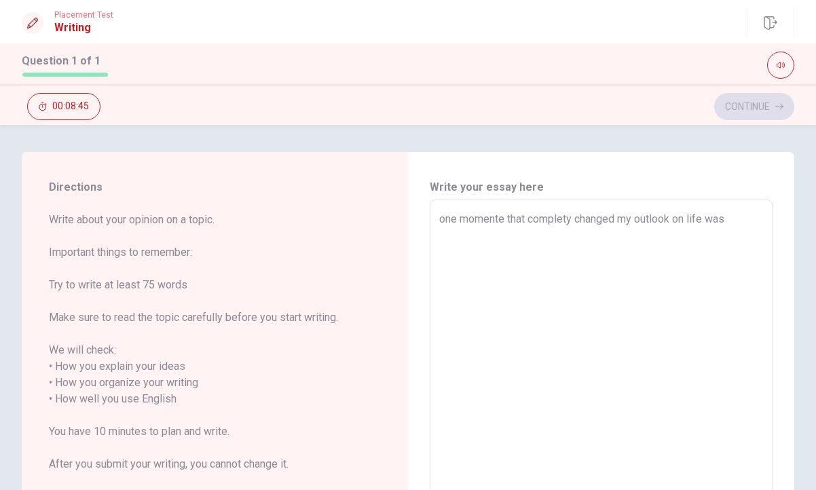
type textarea "one momente that complety changed my outlook on life was"
type textarea "x"
type textarea "one momente that complety changed my outlook on life was w"
type textarea "x"
type textarea "one momente that complety changed my outlook on life was wh"
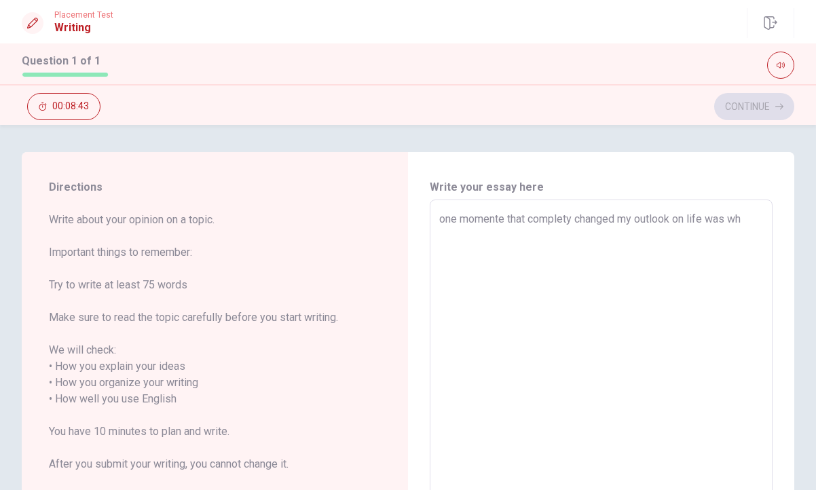
type textarea "x"
type textarea "one momente that complety changed my outlook on life was whe"
type textarea "x"
type textarea "one momente that complety changed my outlook on life was when"
type textarea "x"
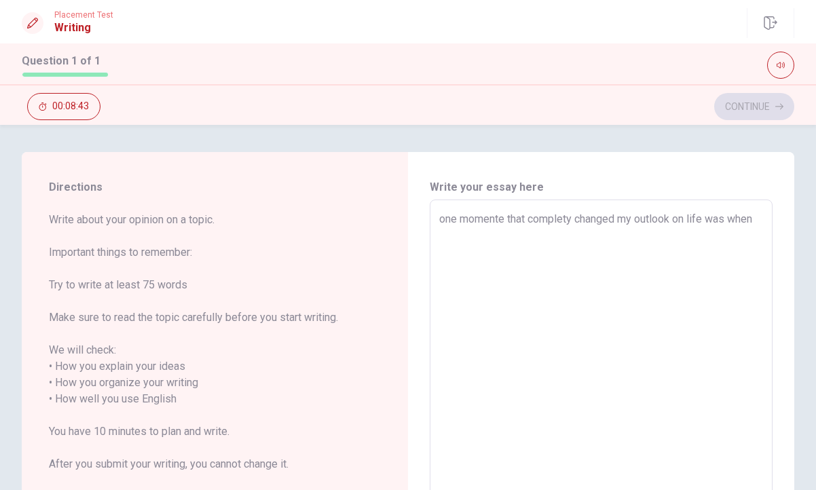
type textarea "one momente that complety changed my outlook on life was when"
type textarea "x"
type textarea "one momente that complety changed my outlook on life was when i"
type textarea "x"
type textarea "one momente that complety changed my outlook on life was when i"
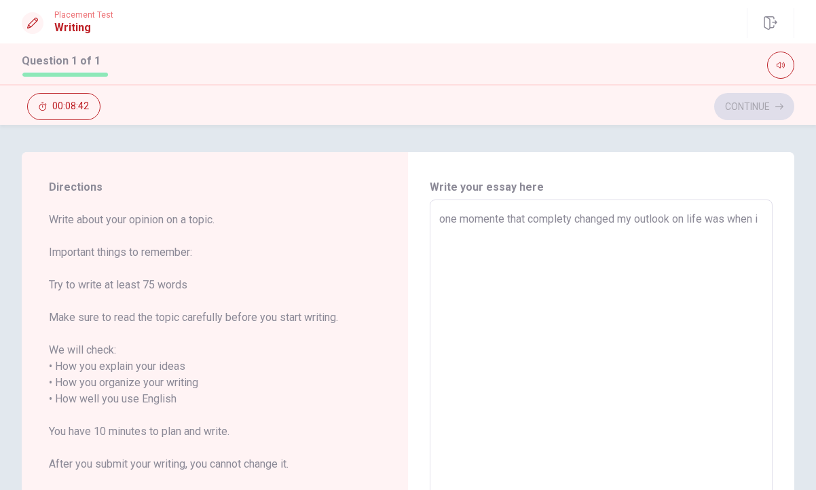
type textarea "x"
type textarea "one momente that complety changed my outlook on life was when i m"
type textarea "x"
type textarea "one momente that complety changed my outlook on life was when i mo"
type textarea "x"
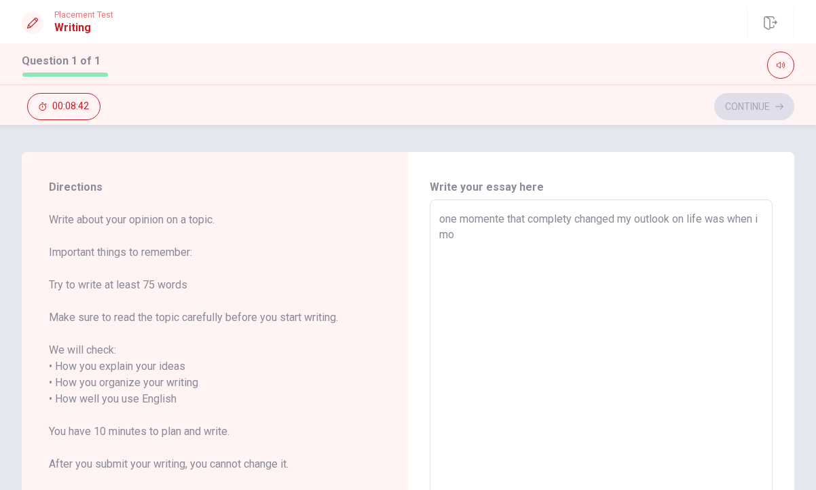
type textarea "one momente that complety changed my outlook on life was when i mov"
type textarea "x"
type textarea "one momente that complety changed my outlook on life was when i move"
type textarea "x"
type textarea "one momente that complety changed my outlook on life was when i moved"
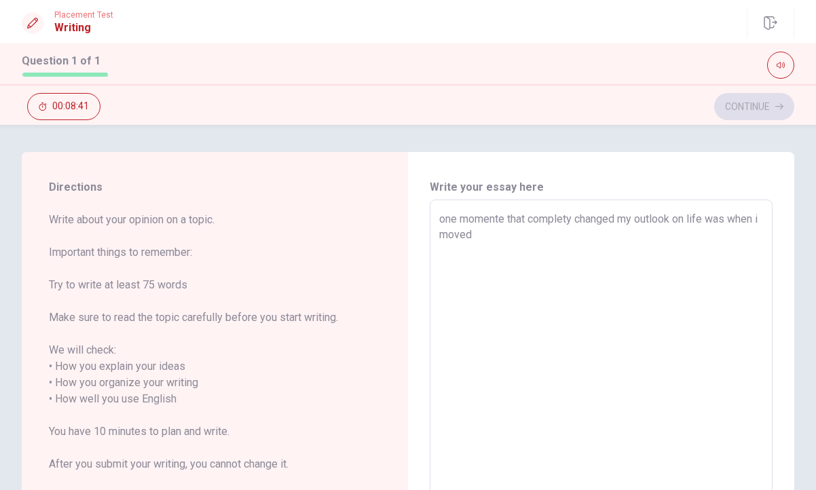
type textarea "x"
type textarea "one momente that complety changed my outlook on life was when i moved"
type textarea "x"
type textarea "one momente that complety changed my outlook on life was when i moved a"
type textarea "x"
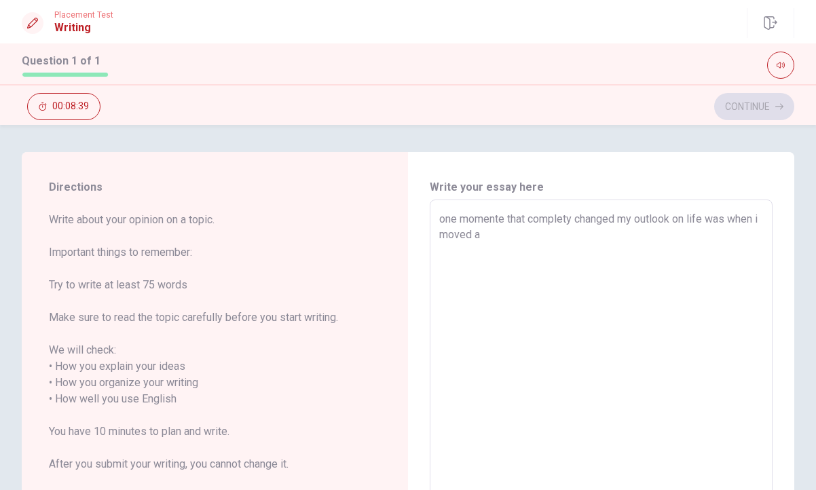
type textarea "one momente that complety changed my outlook on life was when i moved aw"
type textarea "x"
type textarea "one momente that complety changed my outlook on life was when i moved awa"
type textarea "x"
type textarea "one momente that complety changed my outlook on life was when i moved away"
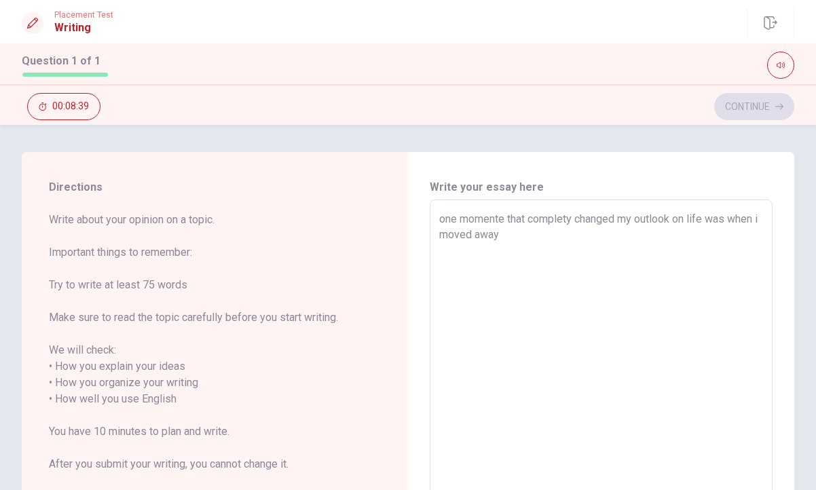
type textarea "x"
type textarea "one momente that complety changed my outlook on life was when i moved away"
type textarea "x"
type textarea "one momente that complety changed my outlook on life was when i moved away f"
type textarea "x"
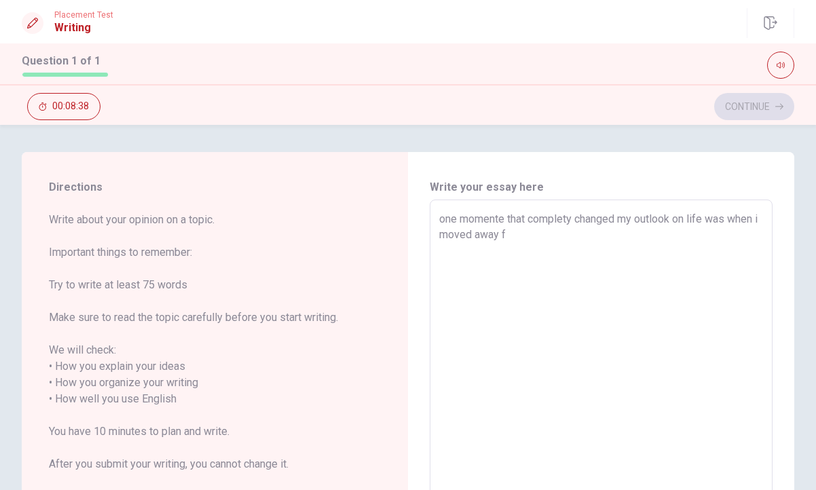
type textarea "one momente that complety changed my outlook on life was when i moved away fr"
type textarea "x"
type textarea "one momente that complety changed my outlook on life was when i moved away fro"
type textarea "x"
type textarea "one momente that complety changed my outlook on life was when i moved away from"
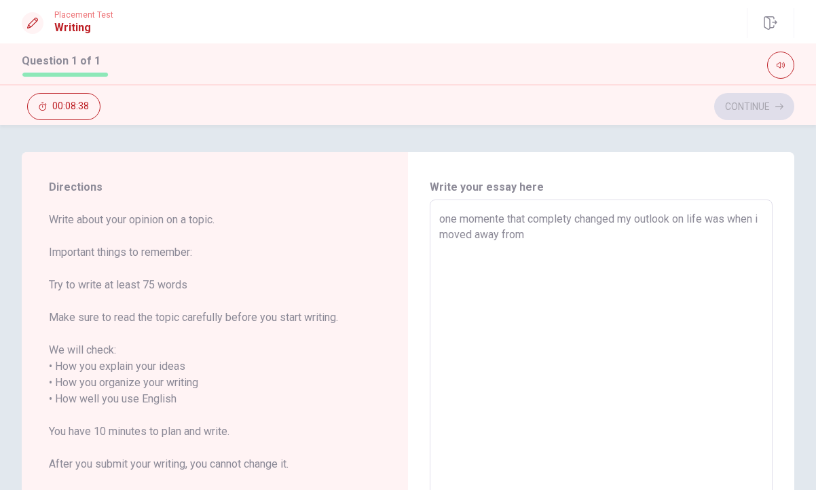
type textarea "x"
type textarea "one momente that complety changed my outlook on life was when i moved away from"
type textarea "x"
type textarea "one momente that complety changed my outlook on life was when i moved away from…"
type textarea "x"
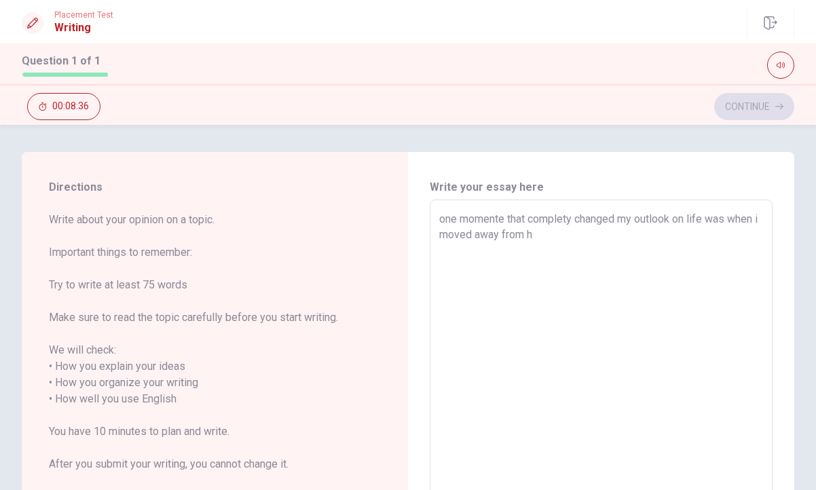
type textarea "one momente that complety changed my outlook on life was when i moved away from…"
type textarea "x"
type textarea "one momente that complety changed my outlook on life was when i moved away from…"
type textarea "x"
type textarea "one momente that complety changed my outlook on life was when i moved away from…"
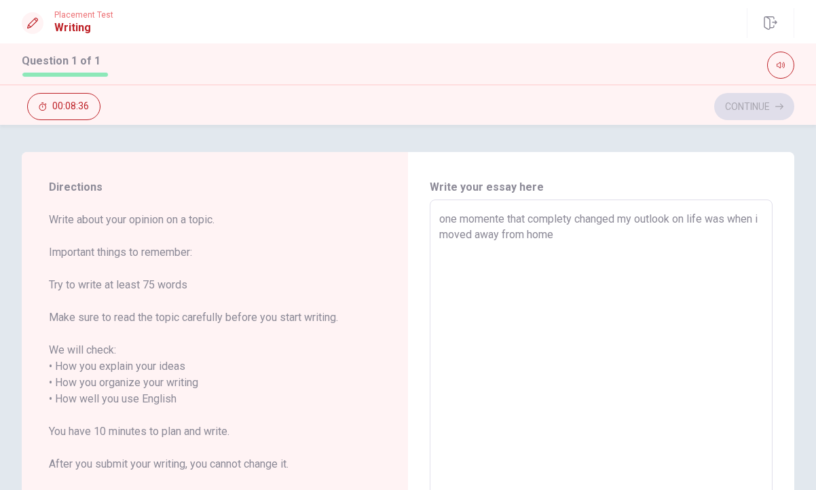
type textarea "x"
type textarea "one momente that complety changed my outlook on life was when i moved away from…"
type textarea "x"
type textarea "one momente that complety changed my outlook on life was when i moved away from…"
type textarea "x"
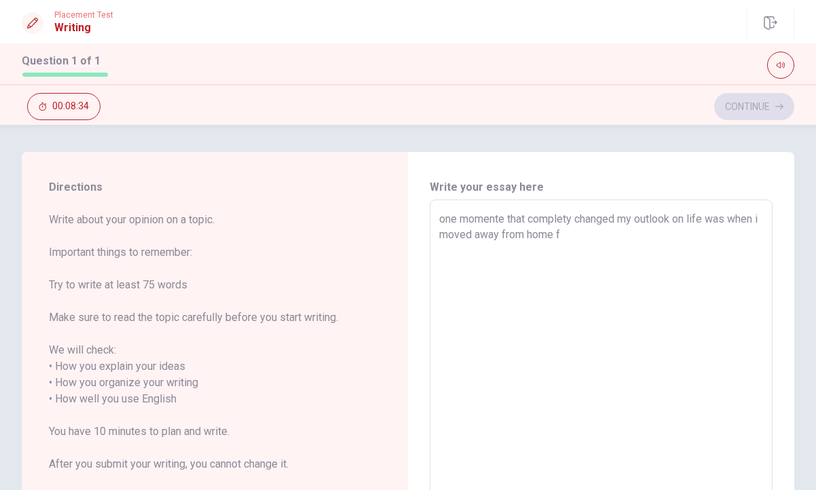
type textarea "one momente that complety changed my outlook on life was when i moved away from…"
type textarea "x"
type textarea "one momente that complety changed my outlook on life was when i moved away from…"
type textarea "x"
type textarea "one momente that complety changed my outlook on life was when i moved away from…"
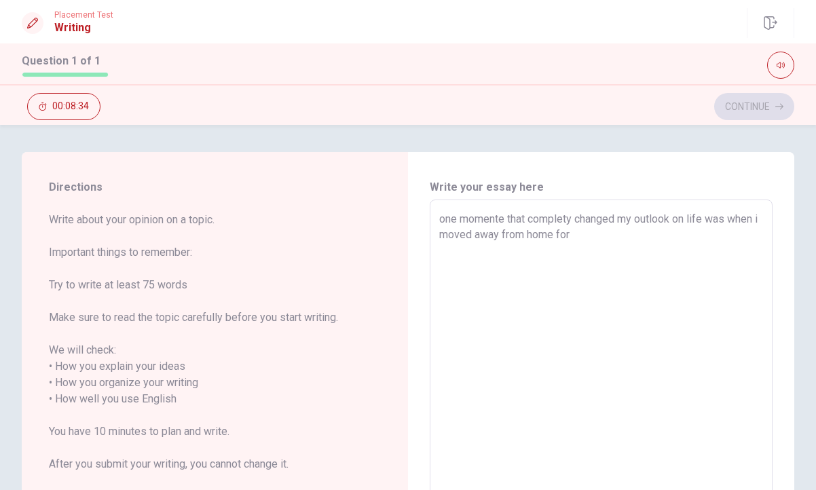
type textarea "x"
type textarea "one momente that complety changed my outlook on life was when i moved away from…"
type textarea "x"
type textarea "one momente that complety changed my outlook on life was when i moved away from…"
type textarea "x"
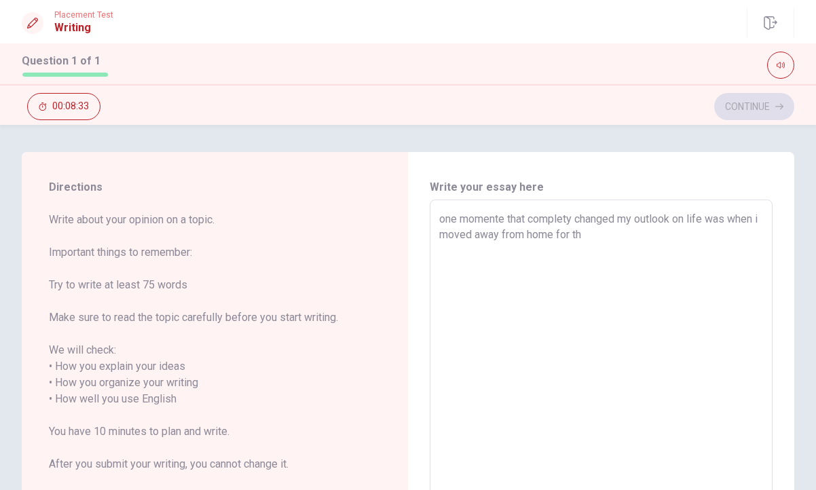
type textarea "one momente that complety changed my outlook on life was when i moved away from…"
type textarea "x"
type textarea "one momente that complety changed my outlook on life was when i moved away from…"
type textarea "x"
type textarea "one momente that complety changed my outlook on life was when i moved away from…"
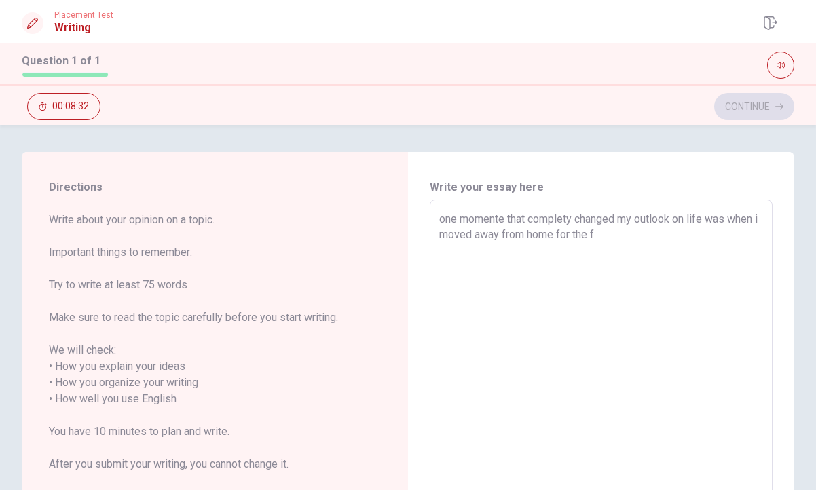
type textarea "x"
type textarea "one momente that complety changed my outlook on life was when i moved away from…"
type textarea "x"
type textarea "one momente that complety changed my outlook on life was when i moved away from…"
type textarea "x"
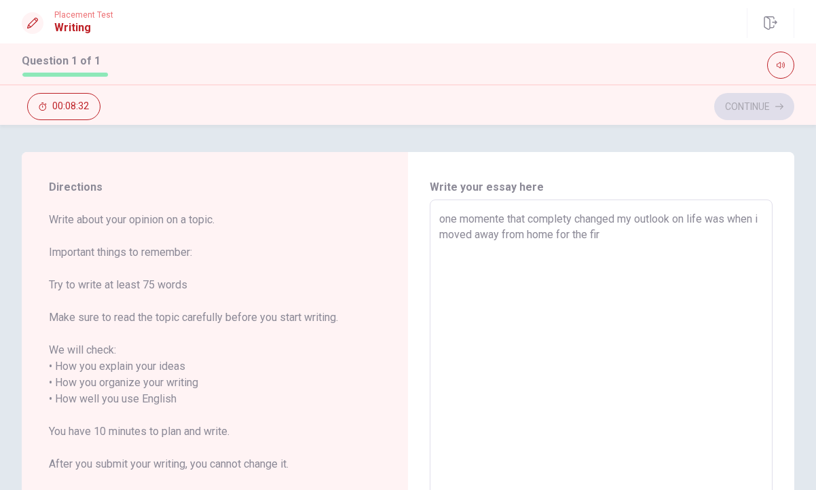
type textarea "one momente that complety changed my outlook on life was when i moved away from…"
type textarea "x"
type textarea "one momente that complety changed my outlook on life was when i moved away from…"
type textarea "x"
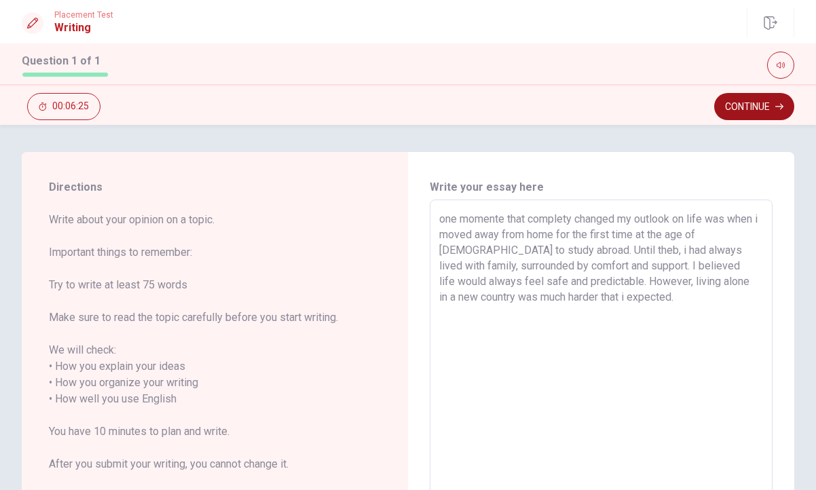
click at [750, 107] on button "Continue" at bounding box center [754, 106] width 80 height 27
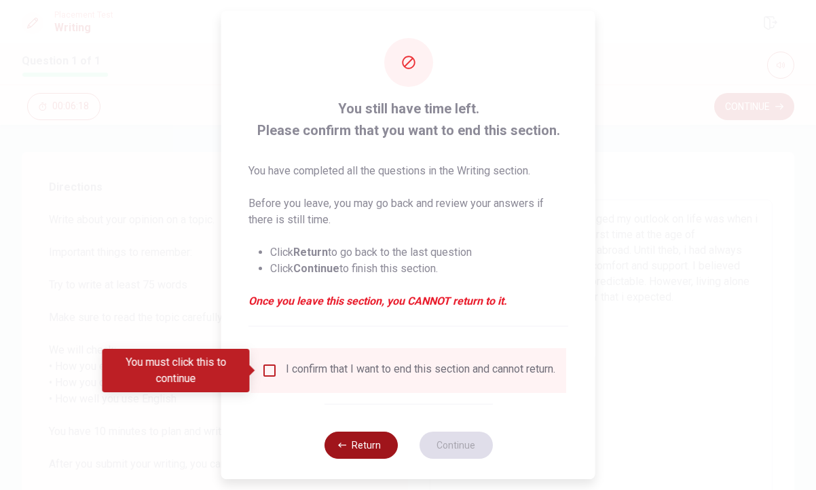
click at [388, 456] on button "Return" at bounding box center [360, 445] width 73 height 27
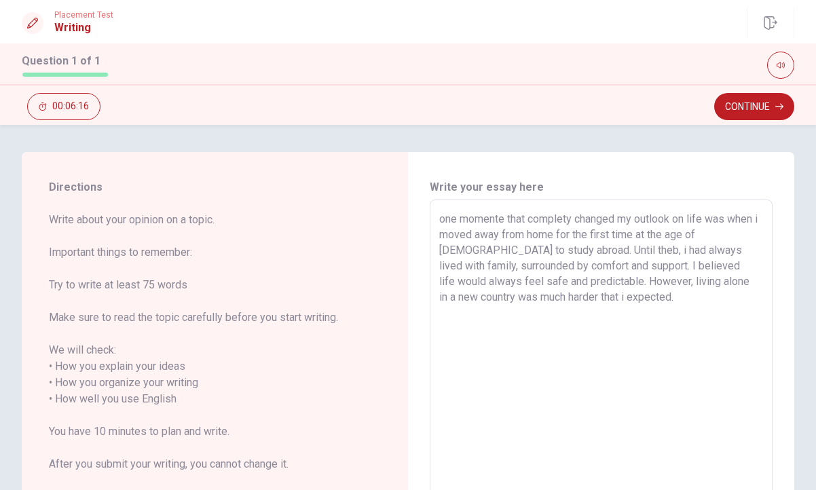
click at [753, 107] on button "Continue" at bounding box center [754, 106] width 80 height 27
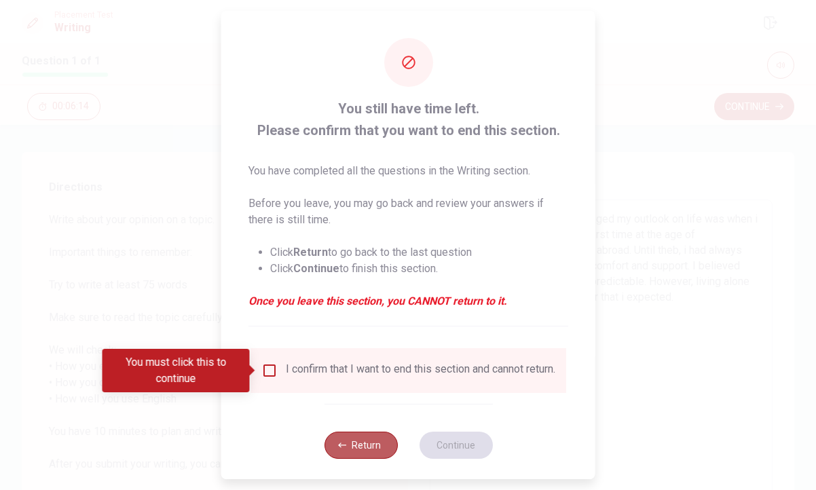
click at [379, 445] on button "Return" at bounding box center [360, 445] width 73 height 27
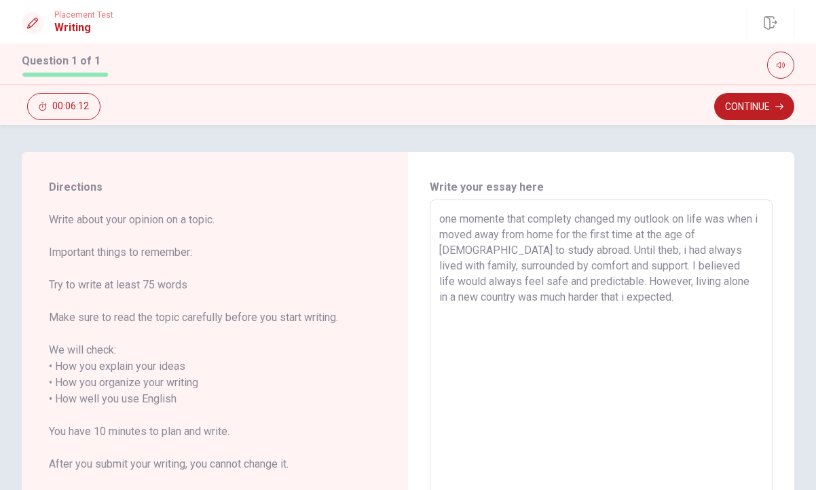
click at [626, 301] on textarea "one momente that complety changed my outlook on life was when i moved away from…" at bounding box center [601, 391] width 324 height 360
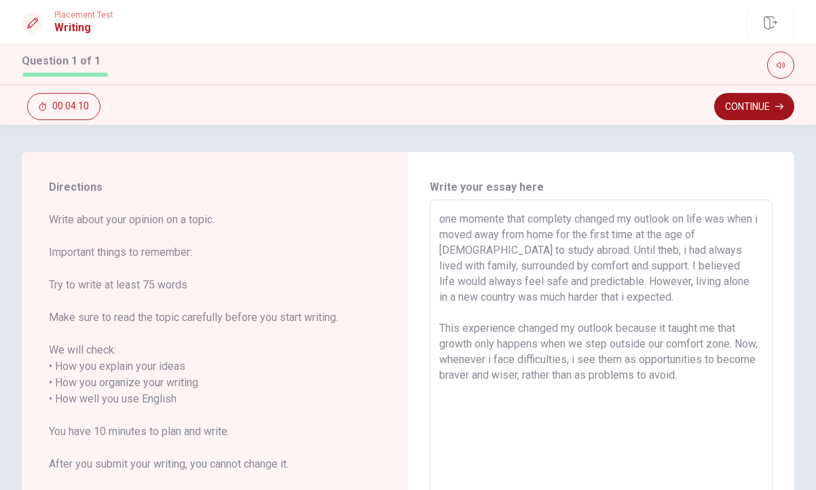
click at [746, 112] on button "Continue" at bounding box center [754, 106] width 80 height 27
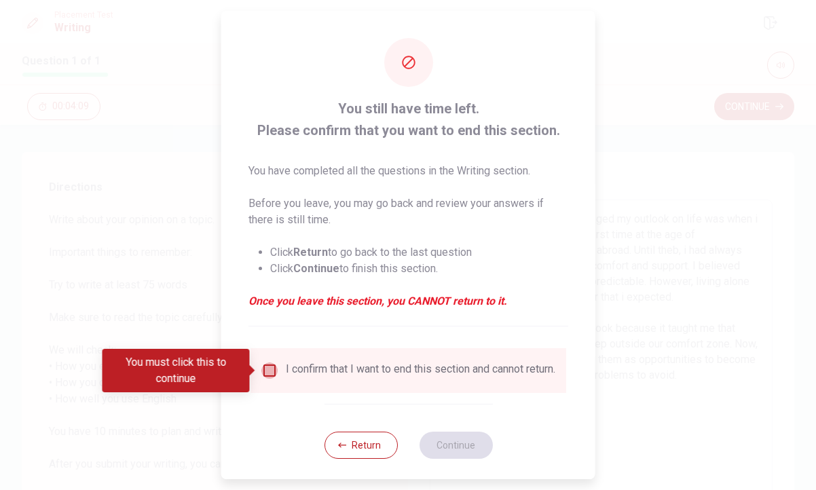
click at [267, 368] on input "You must click this to continue" at bounding box center [269, 370] width 16 height 16
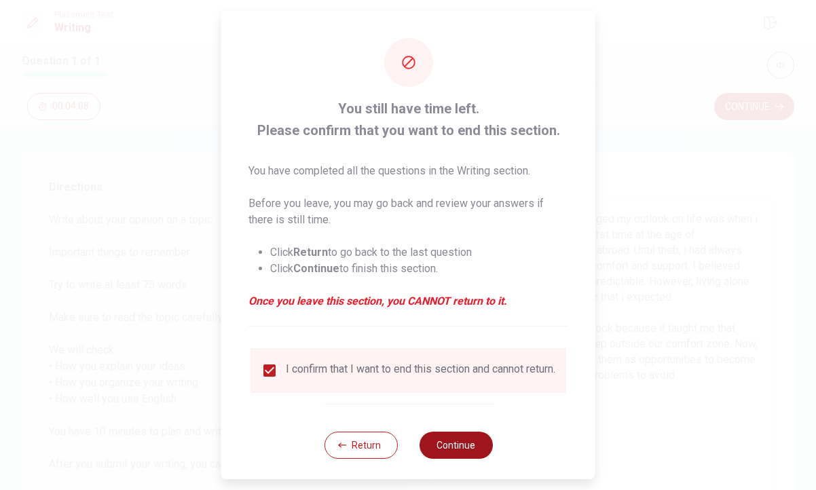
click at [440, 446] on button "Continue" at bounding box center [455, 445] width 73 height 27
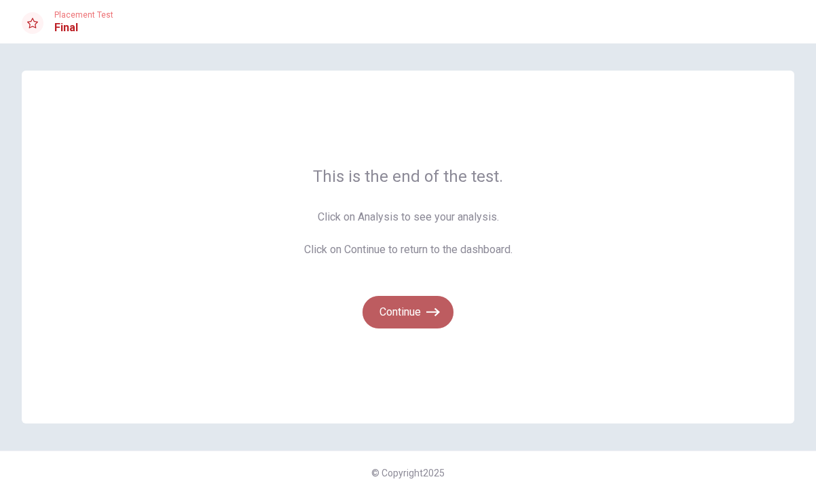
click at [417, 316] on button "Continue" at bounding box center [407, 312] width 91 height 33
